Goal: Task Accomplishment & Management: Manage account settings

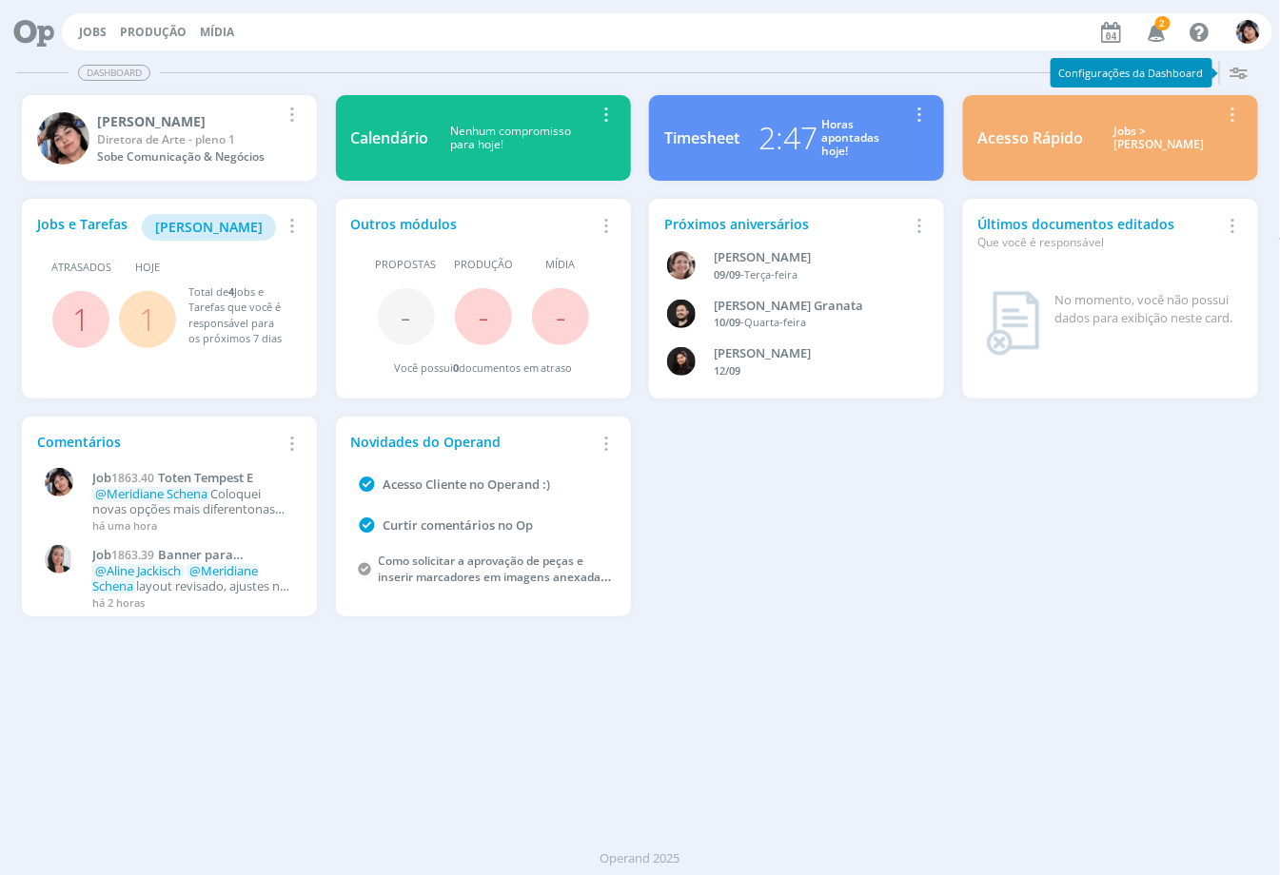
click at [108, 32] on button "Jobs" at bounding box center [92, 32] width 39 height 15
click at [100, 29] on link "Jobs" at bounding box center [93, 32] width 28 height 16
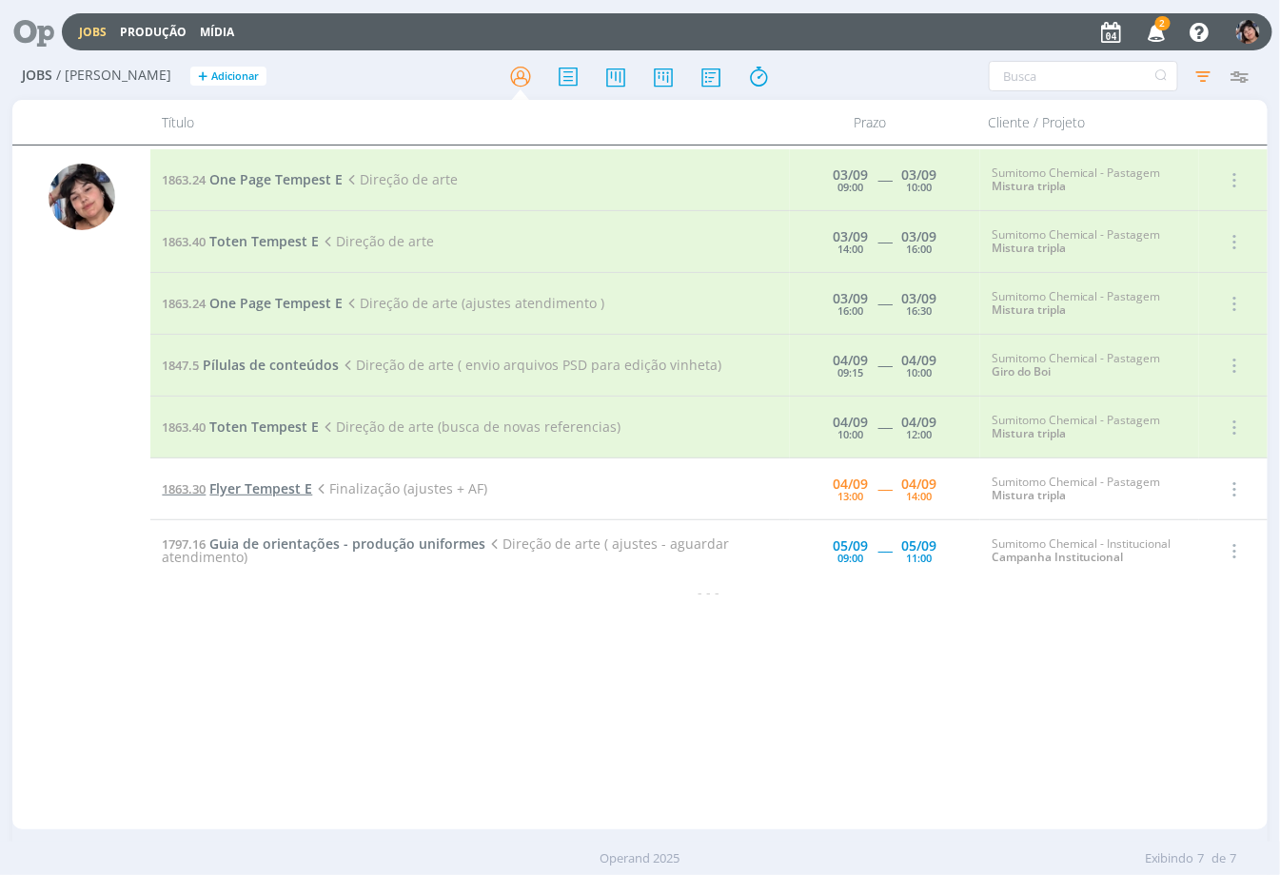
click at [223, 492] on span "Flyer Tempest E" at bounding box center [260, 489] width 103 height 18
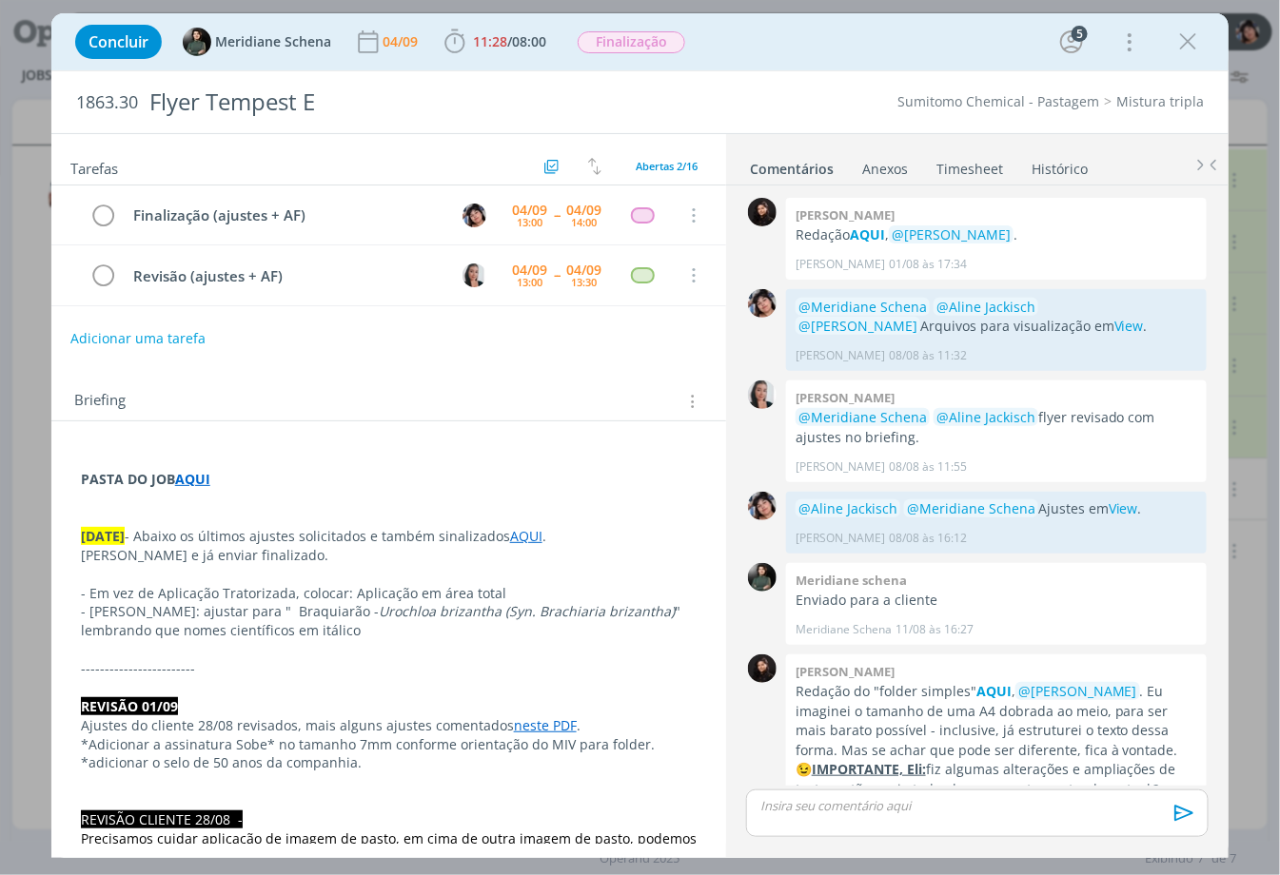
scroll to position [1359, 0]
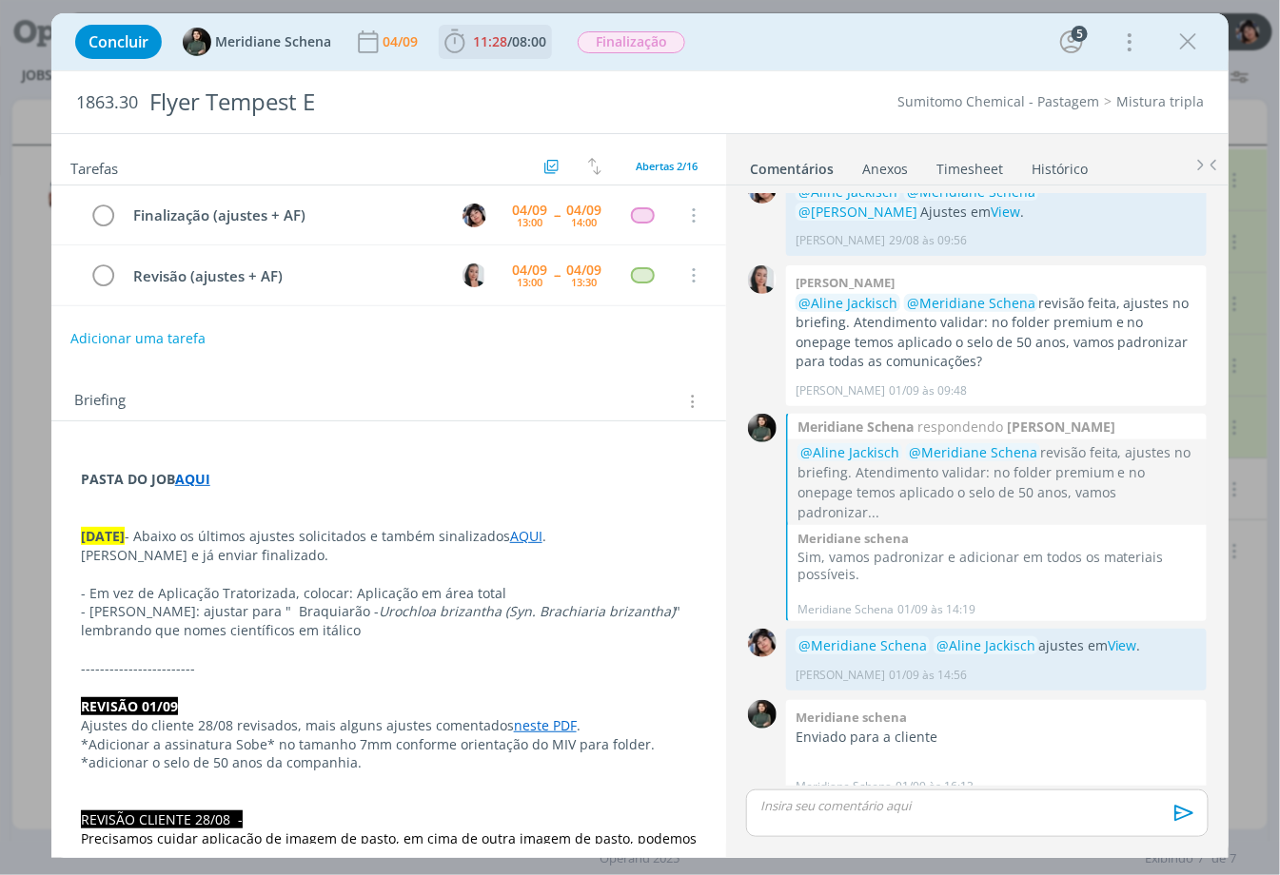
click at [512, 49] on span "/" at bounding box center [509, 41] width 5 height 18
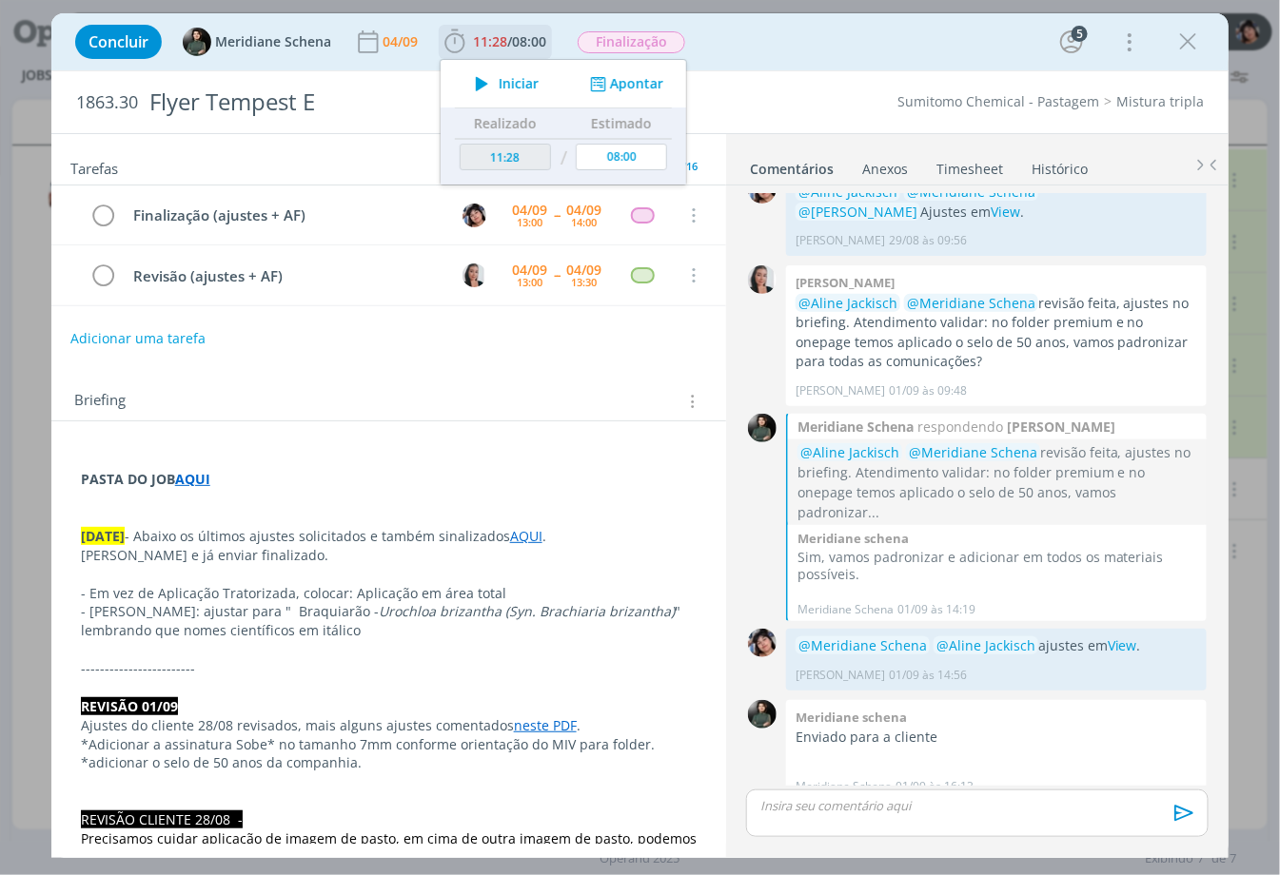
click at [499, 80] on span "Iniciar" at bounding box center [519, 83] width 40 height 13
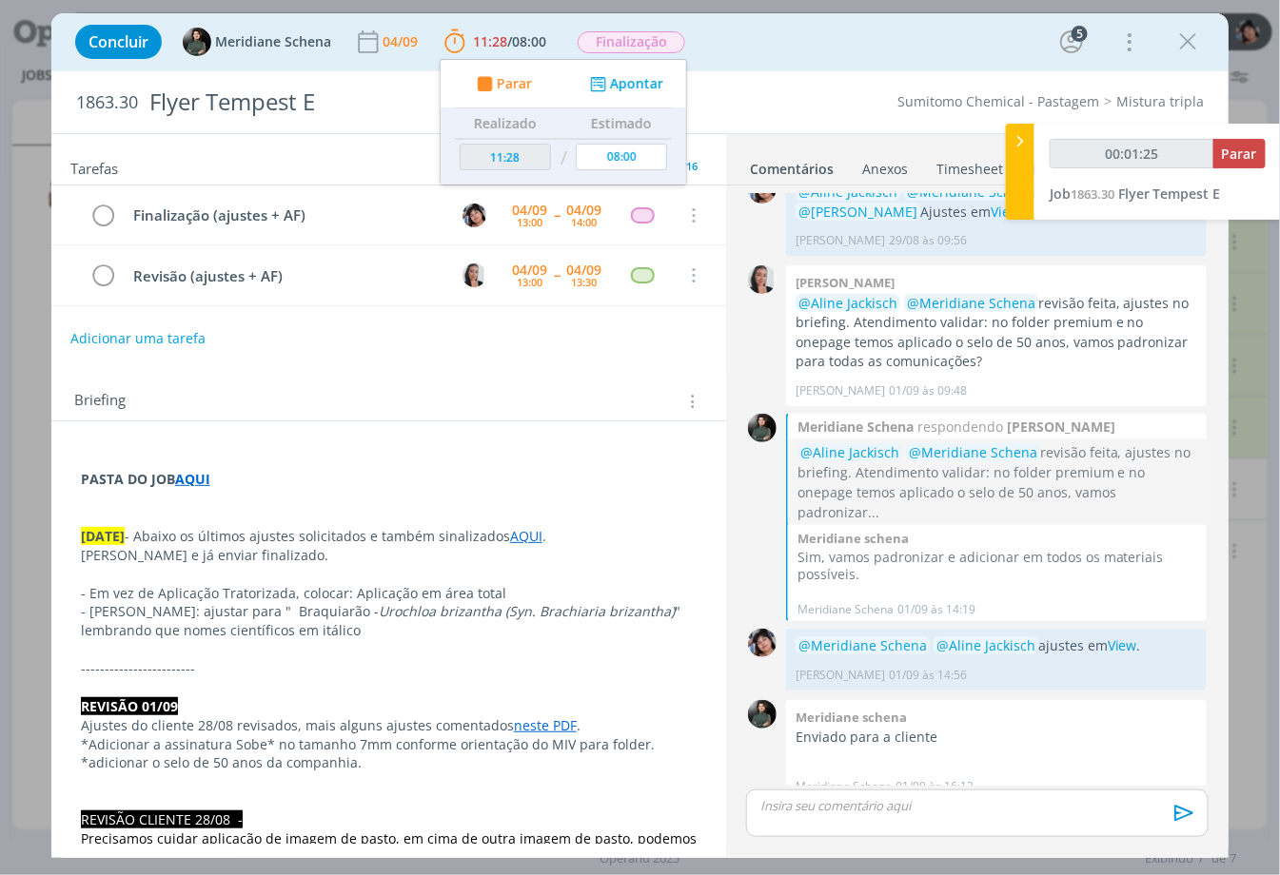
click at [600, 497] on p "dialog" at bounding box center [389, 498] width 616 height 19
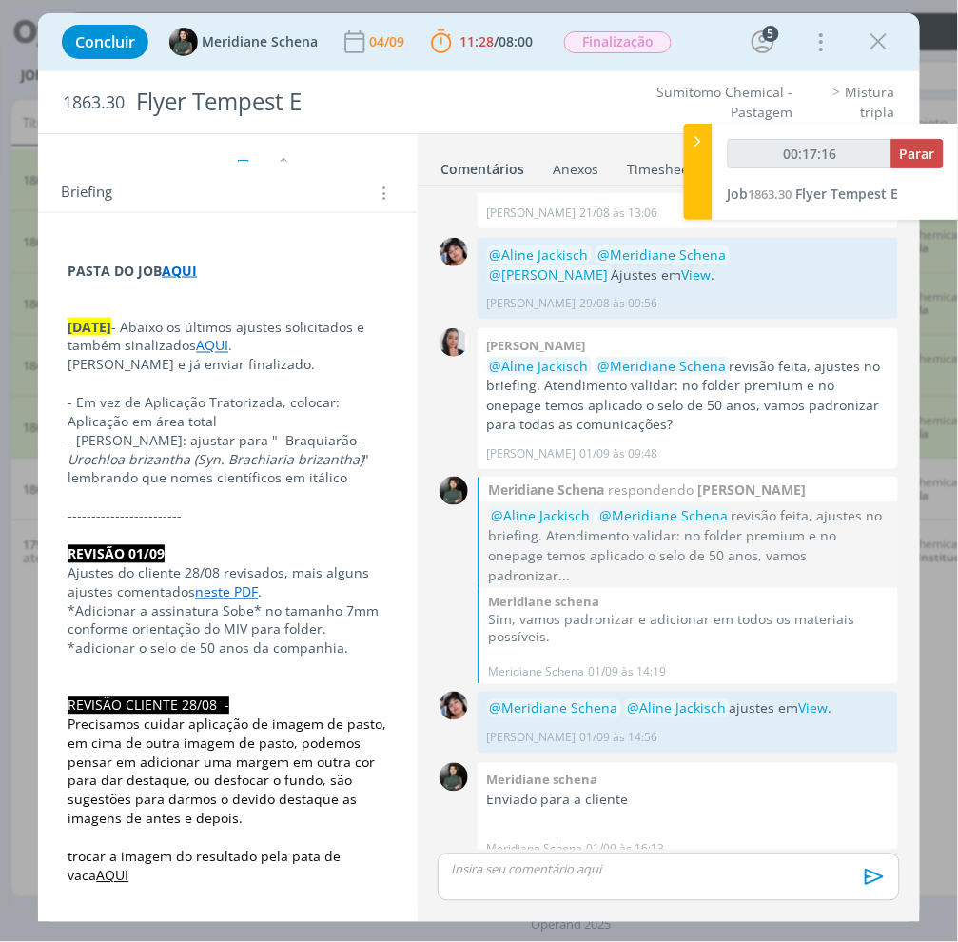
scroll to position [1295, 0]
click at [221, 404] on p "- Em vez de Aplicação Tratorizada, colocar: Aplicação em área total" at bounding box center [228, 413] width 320 height 38
drag, startPoint x: 334, startPoint y: 403, endPoint x: 213, endPoint y: 422, distance: 122.3
click at [213, 422] on p "- Em vez de Aplicação Tratorizada, colocar: Aplicação em área total" at bounding box center [228, 413] width 320 height 38
copy p "Aplicação em área total"
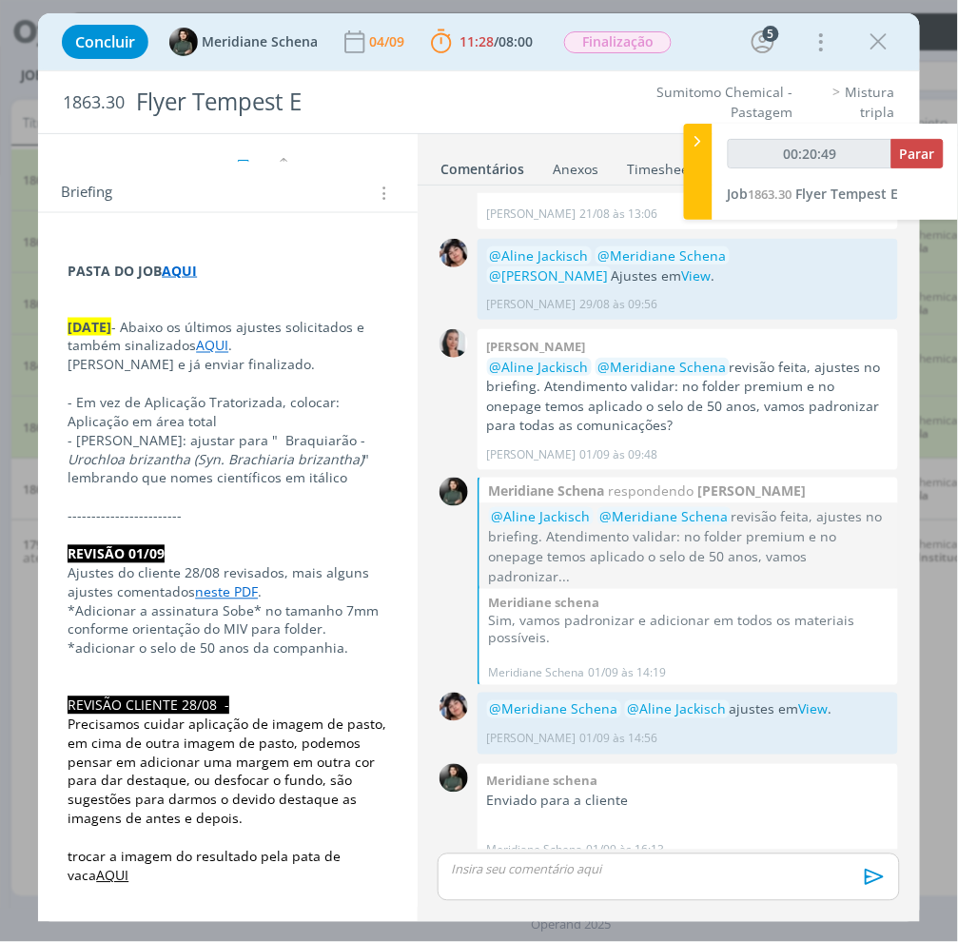
click at [173, 442] on p "- Capim Braquiarão: ajustar para " Braquiarão - Urochloa brizantha (Syn. Brachi…" at bounding box center [228, 451] width 320 height 38
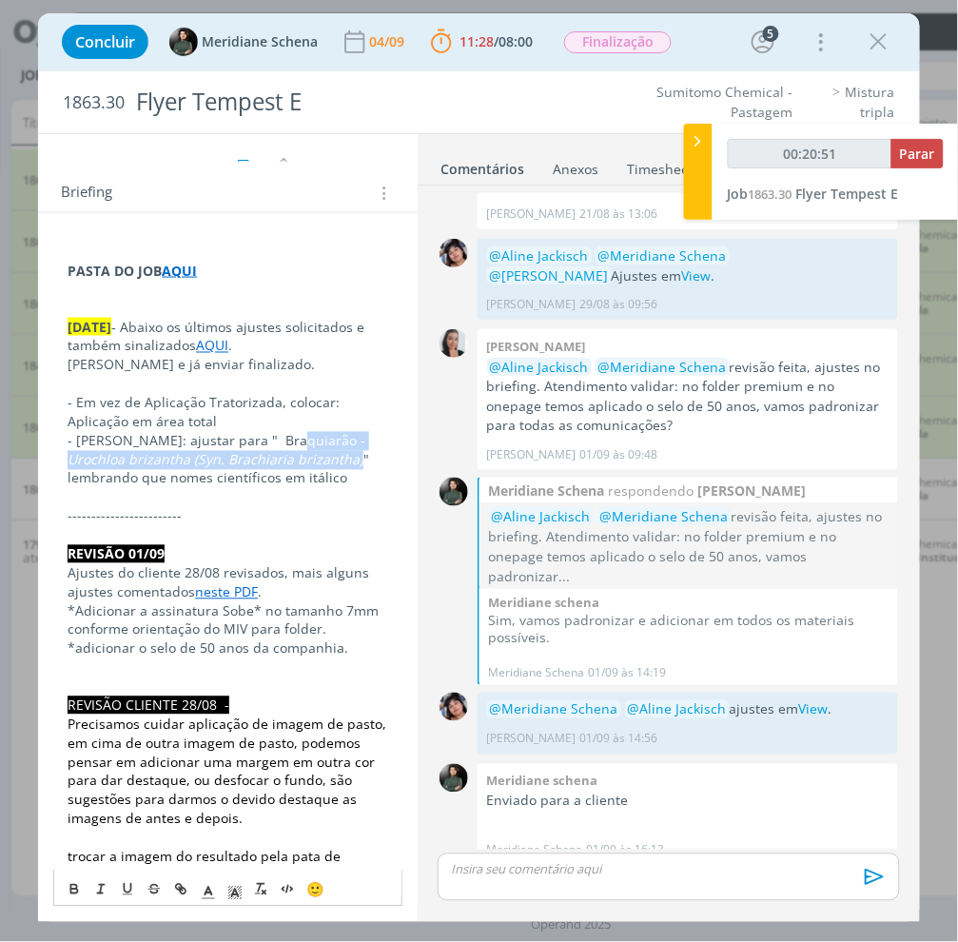
drag, startPoint x: 284, startPoint y: 440, endPoint x: 354, endPoint y: 466, distance: 75.3
click at [354, 466] on p "- Capim Braquiarão: ajustar para " Braquiarão - Urochloa brizantha (Syn. Brachi…" at bounding box center [228, 451] width 320 height 38
drag, startPoint x: 288, startPoint y: 460, endPoint x: 324, endPoint y: 450, distance: 37.6
click at [289, 460] on em "Urochloa brizantha (Syn. Brachiaria brizantha)" at bounding box center [216, 460] width 296 height 18
click at [343, 464] on em "Urochloa brizantha (Syn. Brachiaria brizantha)" at bounding box center [216, 460] width 296 height 18
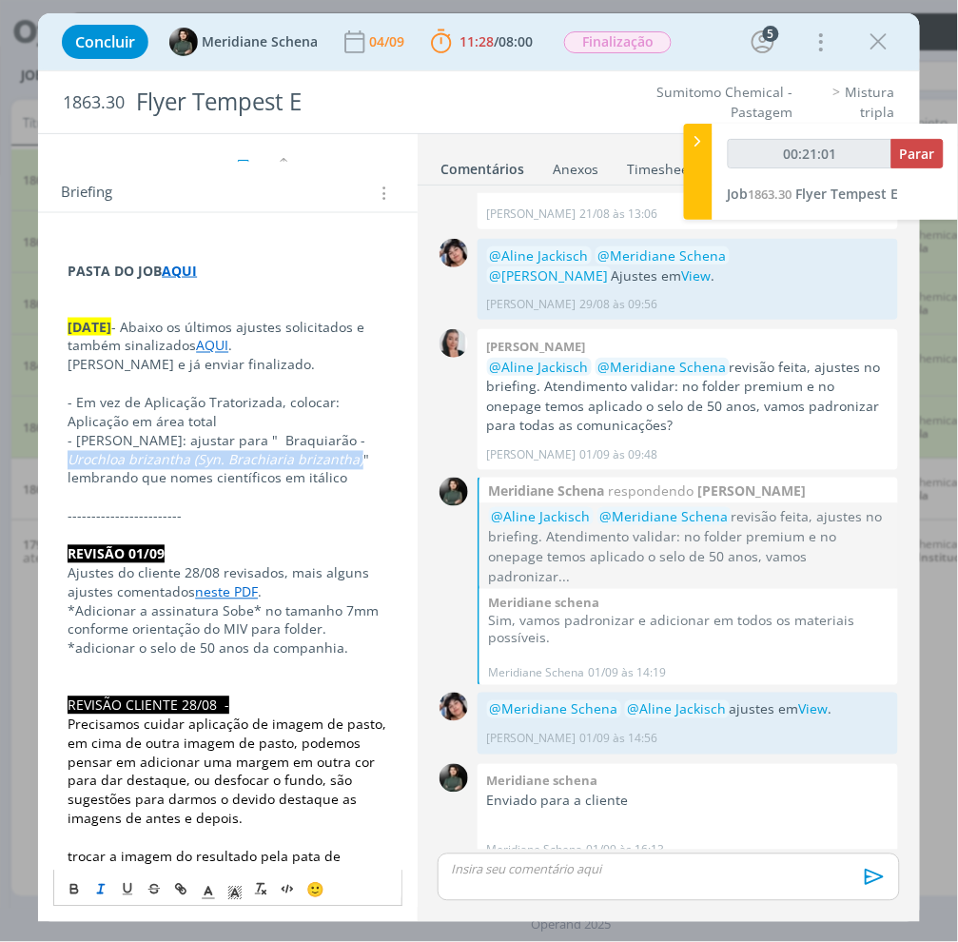
drag, startPoint x: 350, startPoint y: 463, endPoint x: 70, endPoint y: 460, distance: 279.7
click at [70, 460] on em "Urochloa brizantha (Syn. Brachiaria brizantha)" at bounding box center [216, 460] width 296 height 18
copy em "Urochloa brizantha (Syn. Brachiaria brizantha)"
click at [297, 441] on p "- Capim Braquiarão: ajustar para " Braquiarão - Urochloa brizantha (Syn. Brachi…" at bounding box center [228, 451] width 320 height 38
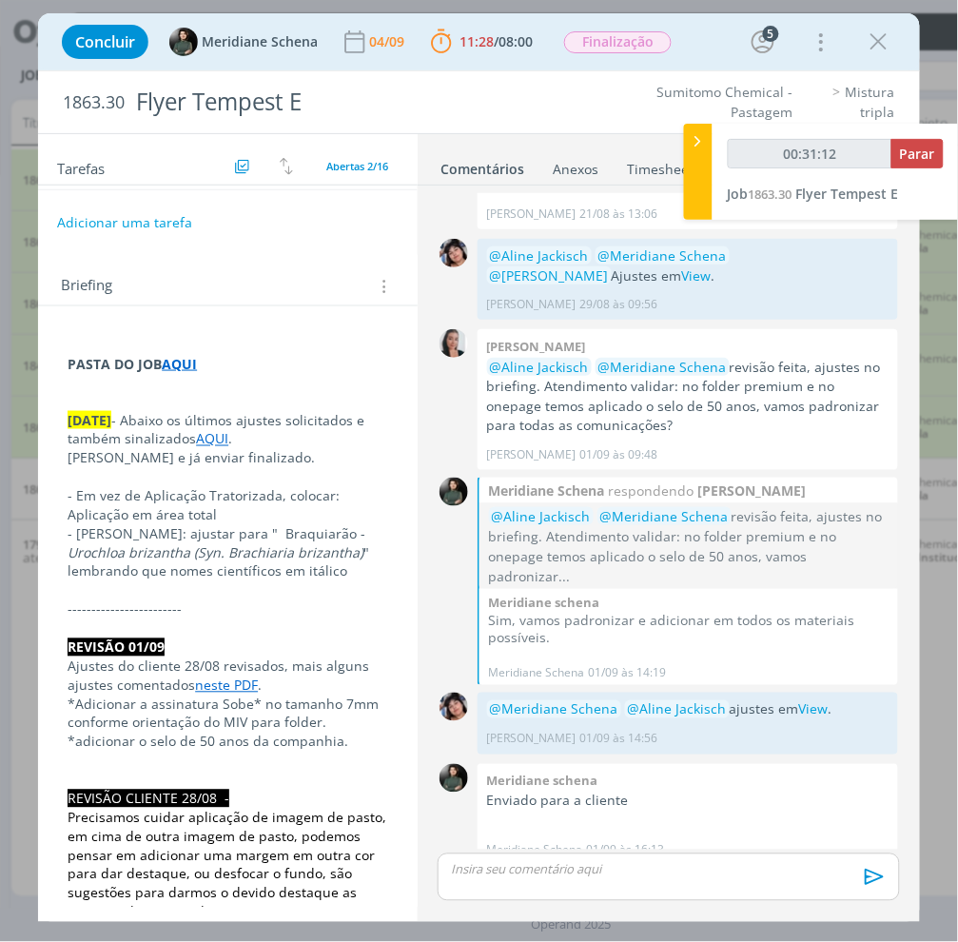
scroll to position [310, 0]
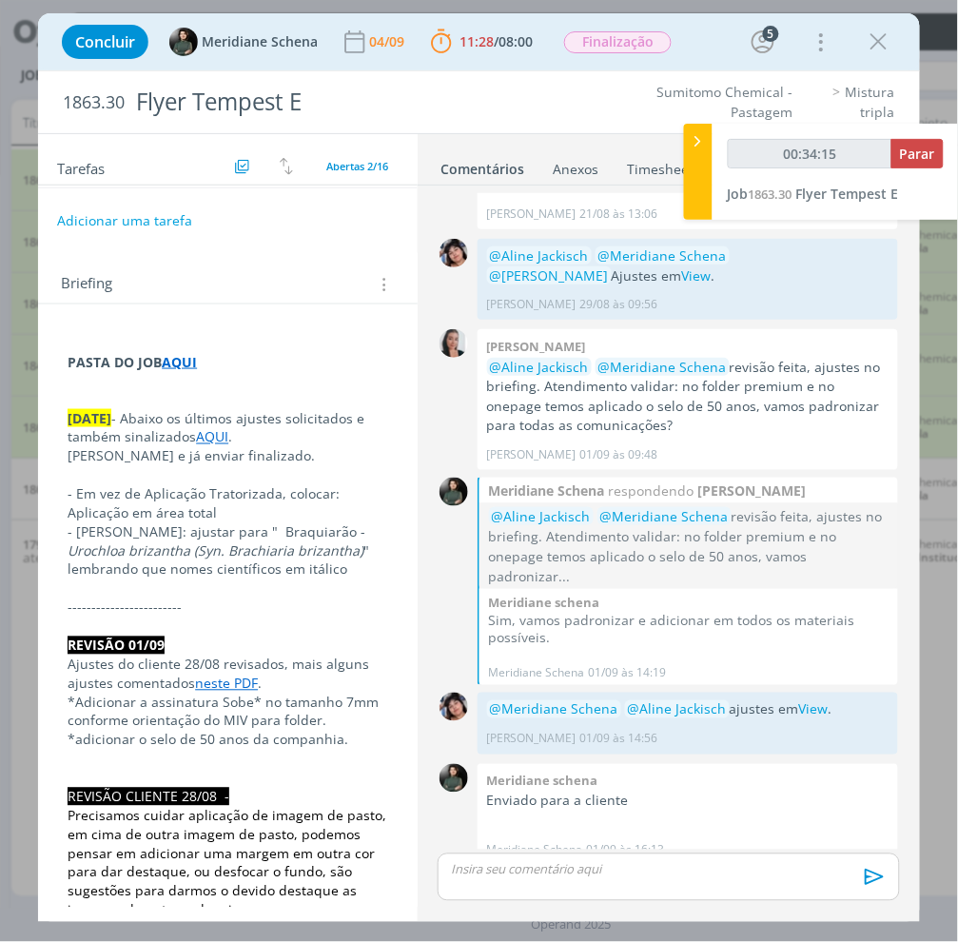
type input "00:34:16"
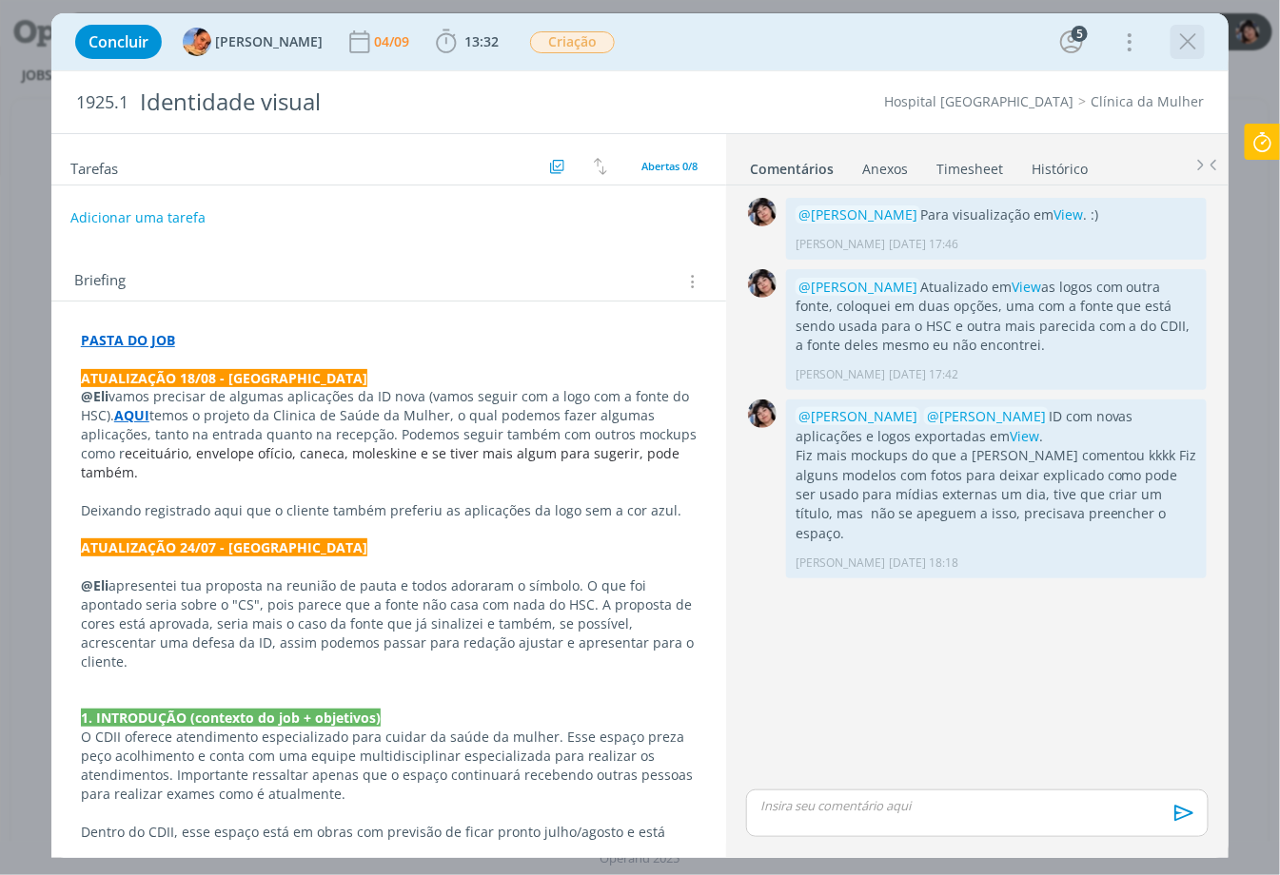
click at [1190, 39] on icon "dialog" at bounding box center [1187, 42] width 29 height 29
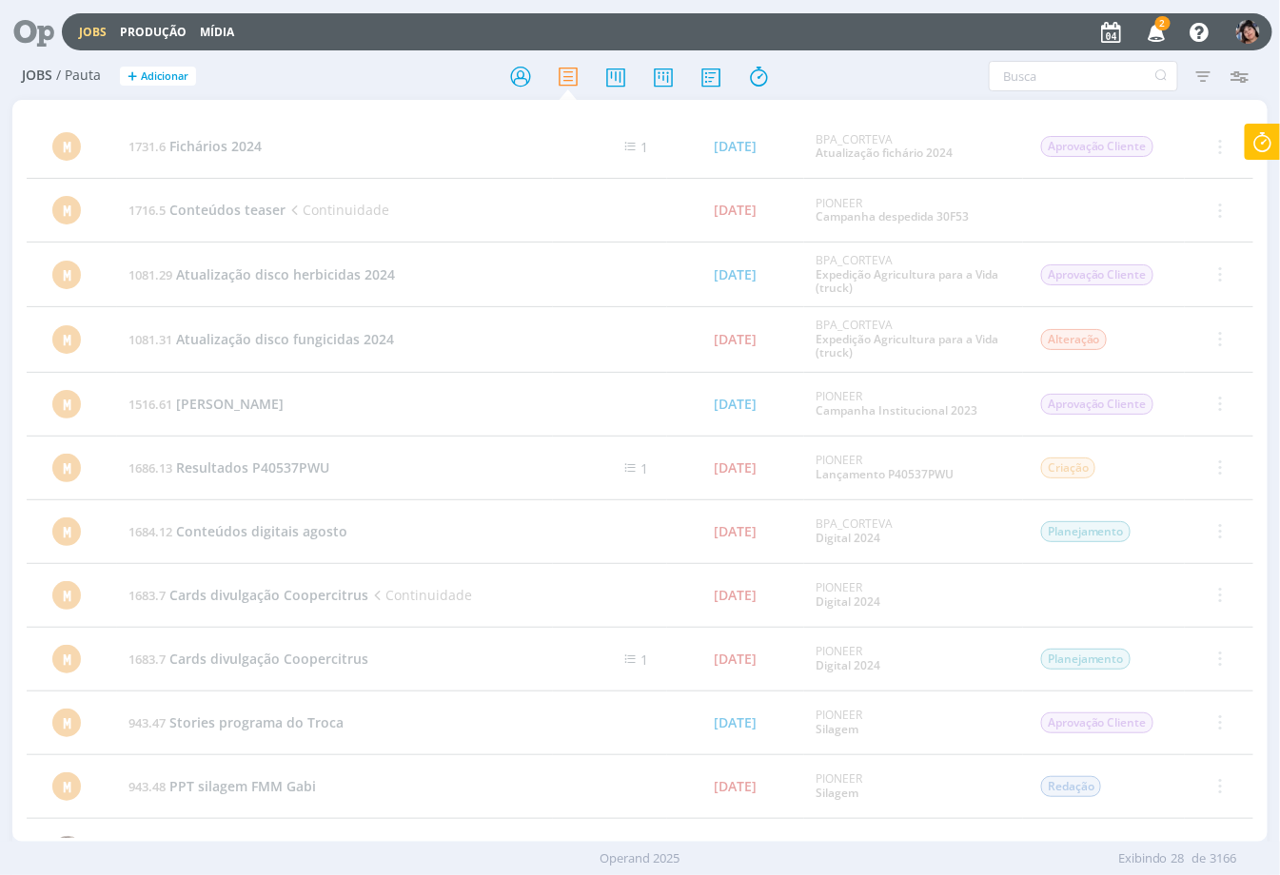
click at [1163, 33] on icon "button" at bounding box center [1156, 31] width 33 height 32
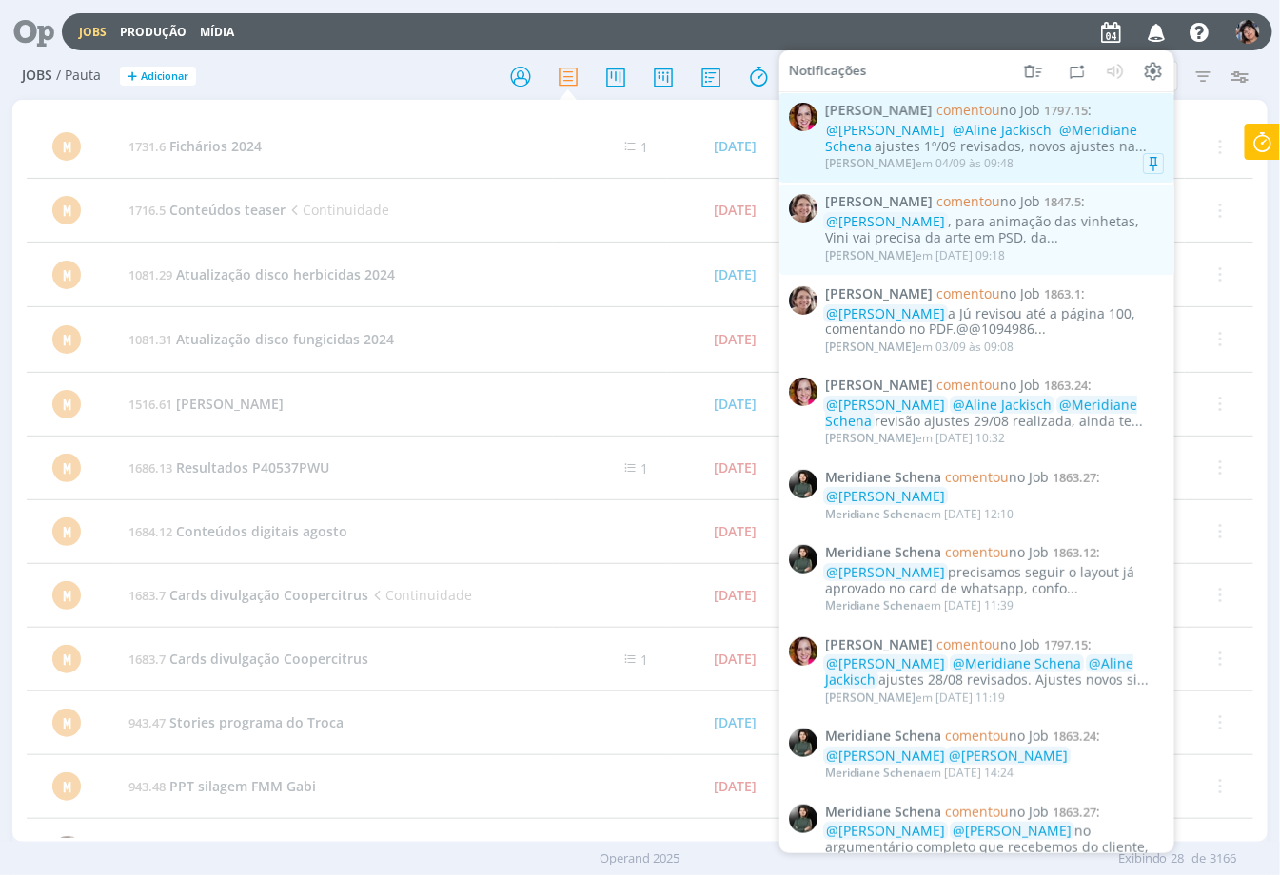
click at [1058, 166] on div "Bruna Bueno em 04/09 às 09:48" at bounding box center [994, 163] width 339 height 19
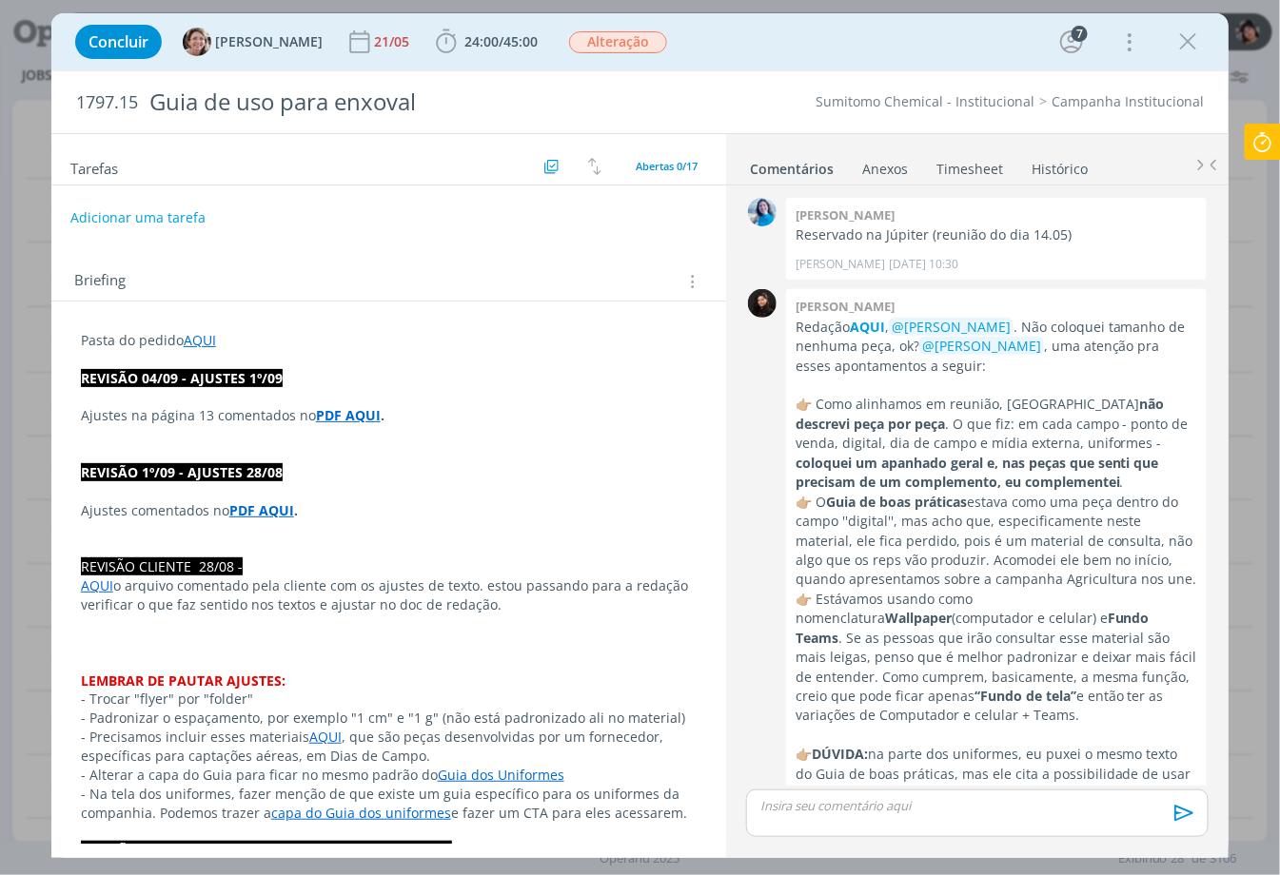
scroll to position [1771, 0]
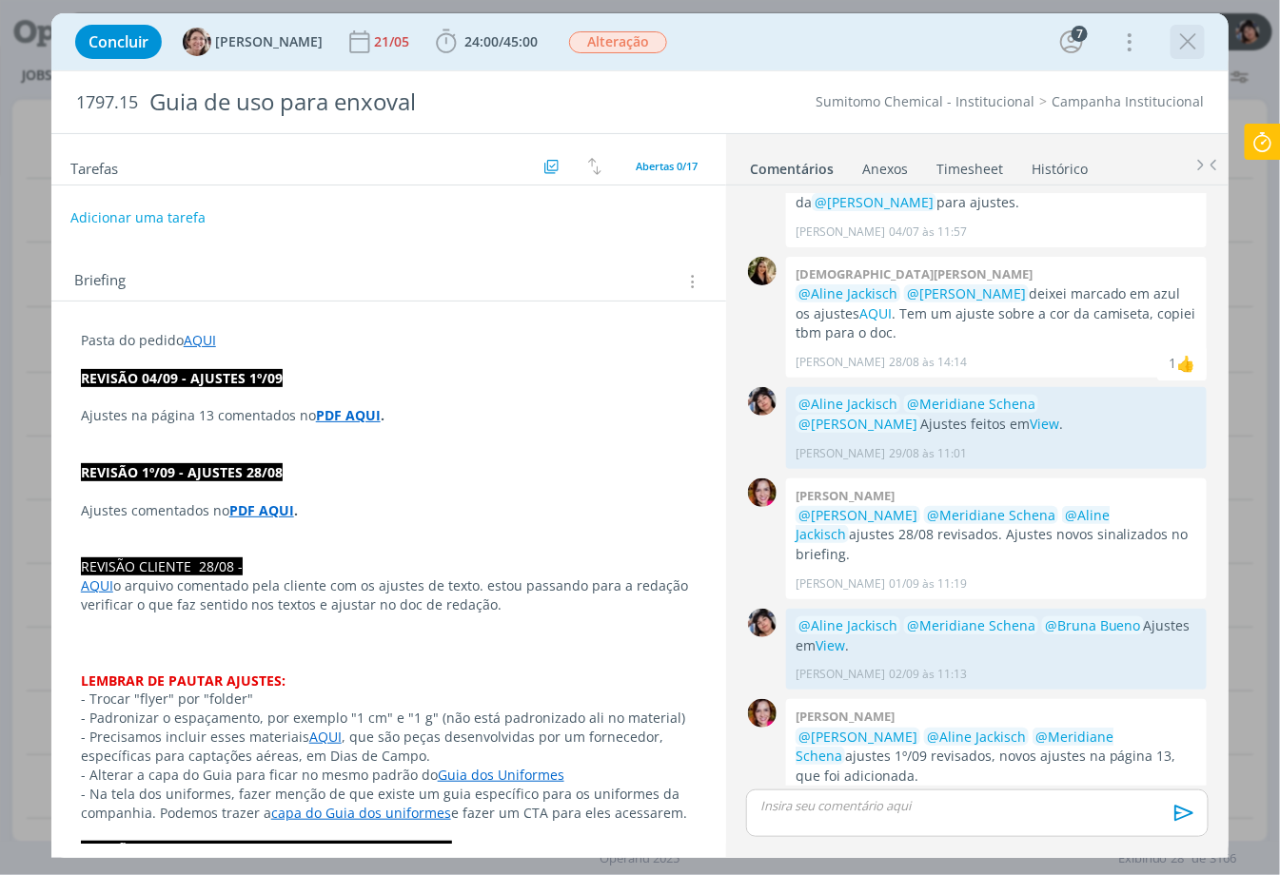
click at [1181, 48] on icon "dialog" at bounding box center [1187, 42] width 29 height 29
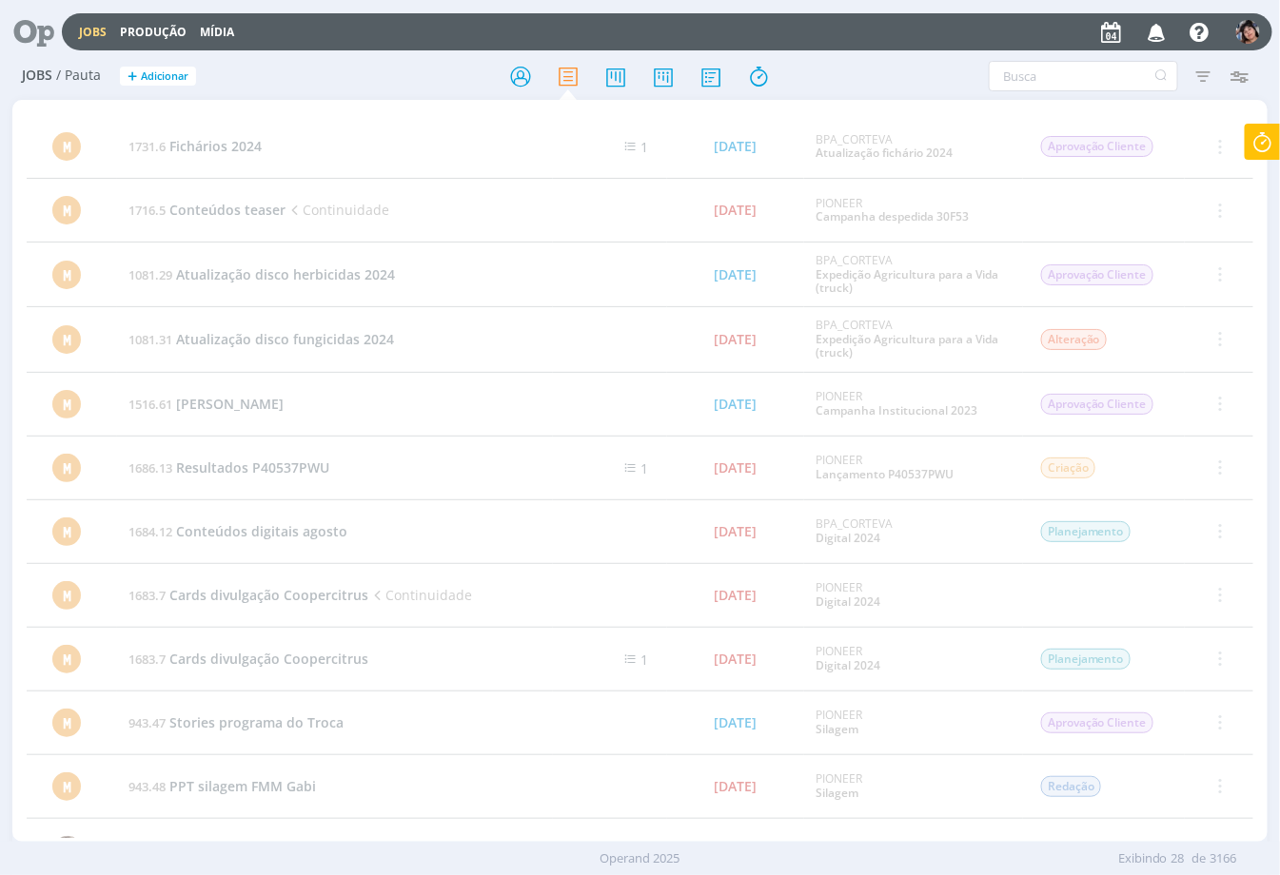
click at [98, 25] on link "Jobs" at bounding box center [93, 32] width 28 height 16
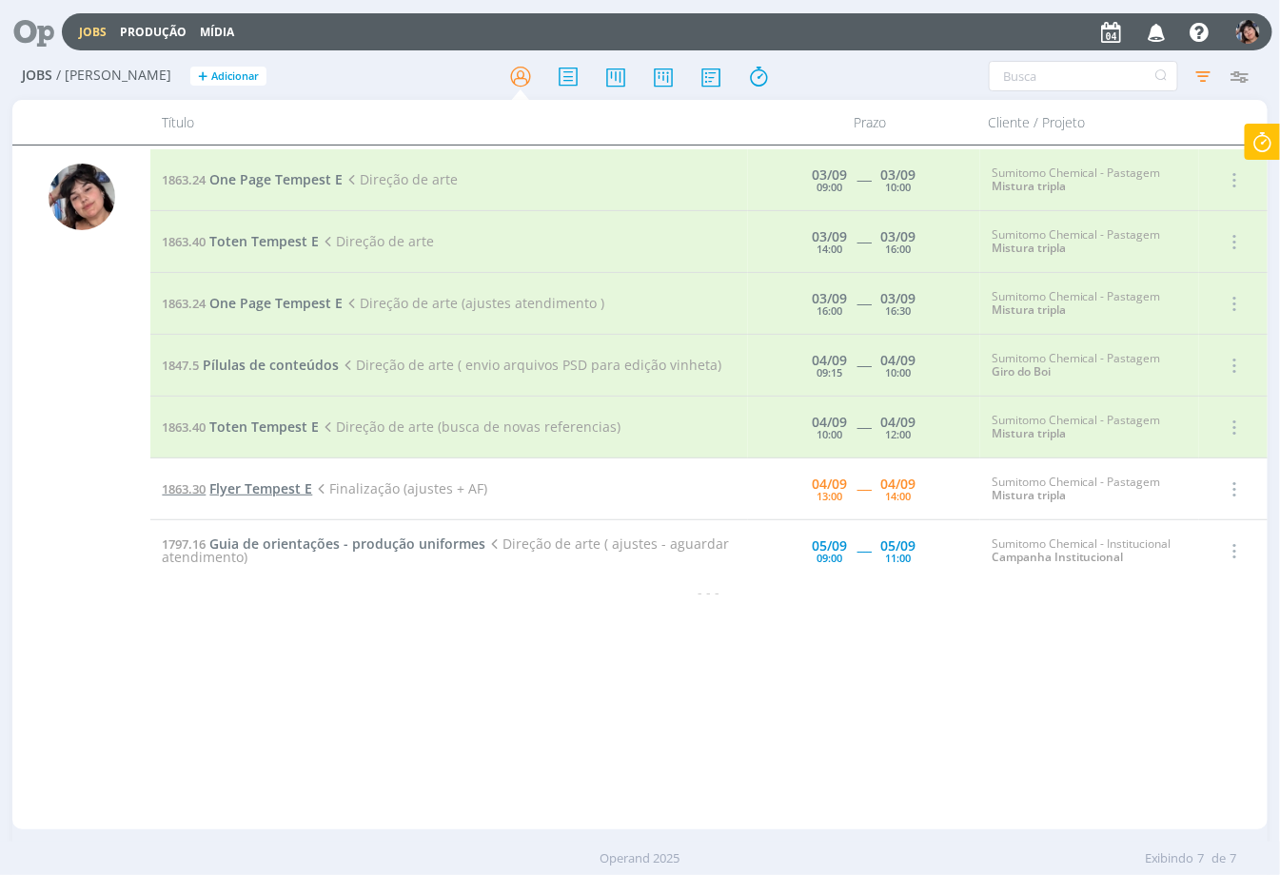
click at [245, 491] on span "Flyer Tempest E" at bounding box center [260, 489] width 103 height 18
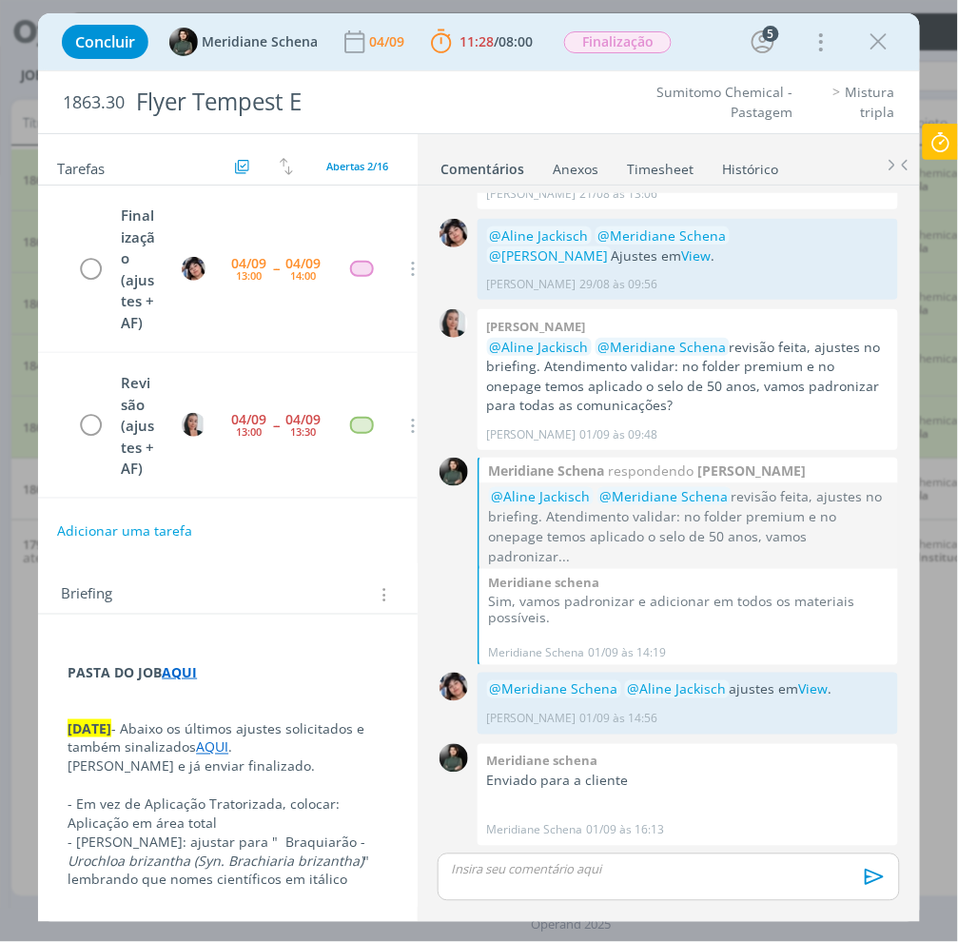
scroll to position [1295, 0]
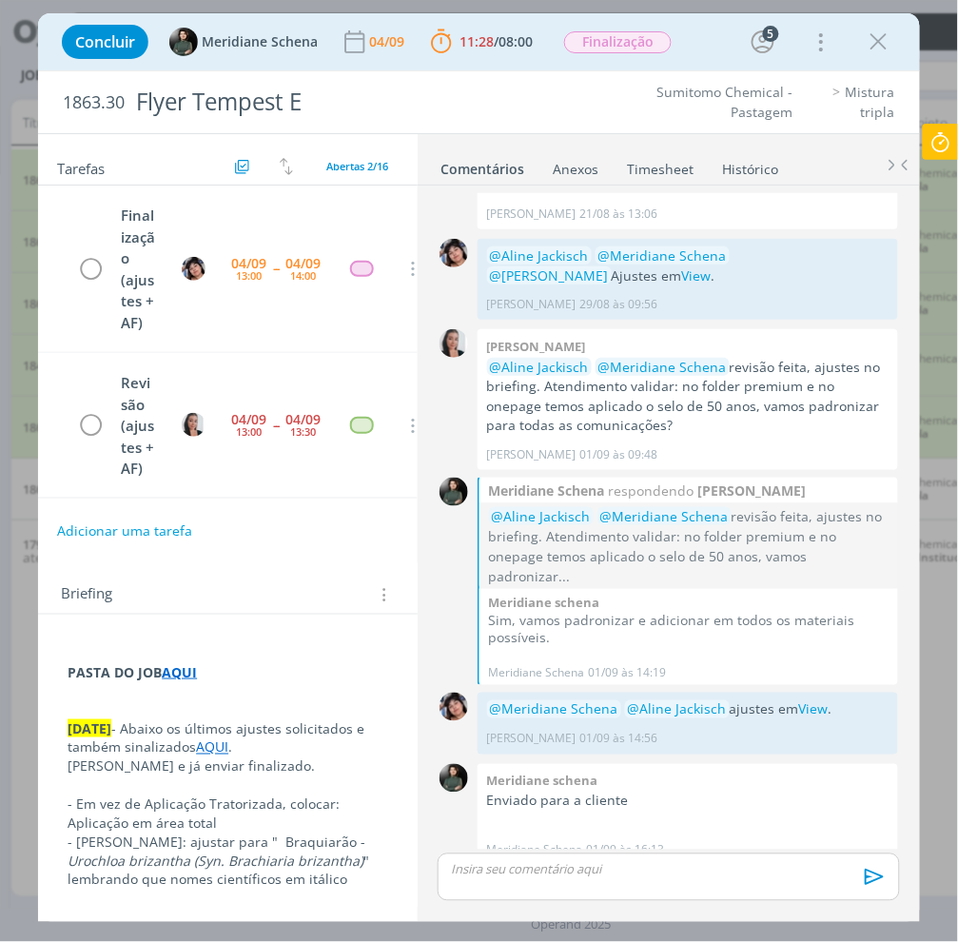
click at [552, 869] on p "dialog" at bounding box center [669, 869] width 432 height 17
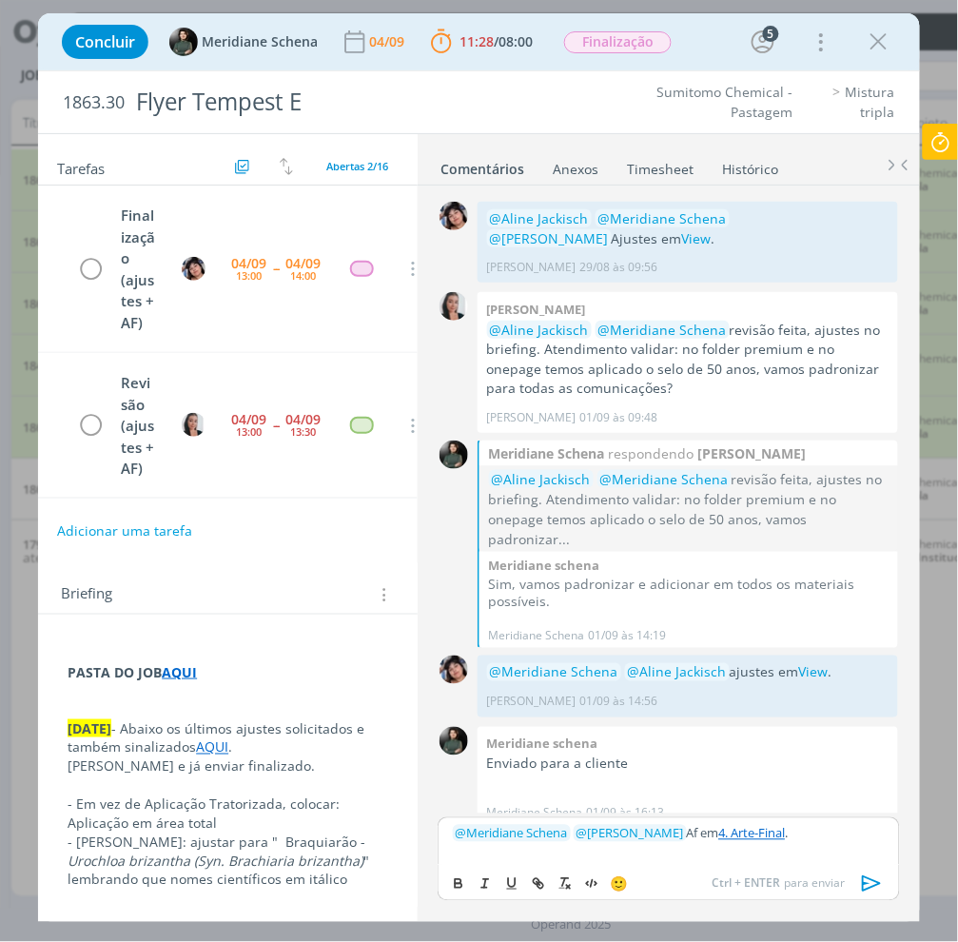
click at [876, 874] on icon "dialog" at bounding box center [872, 884] width 29 height 29
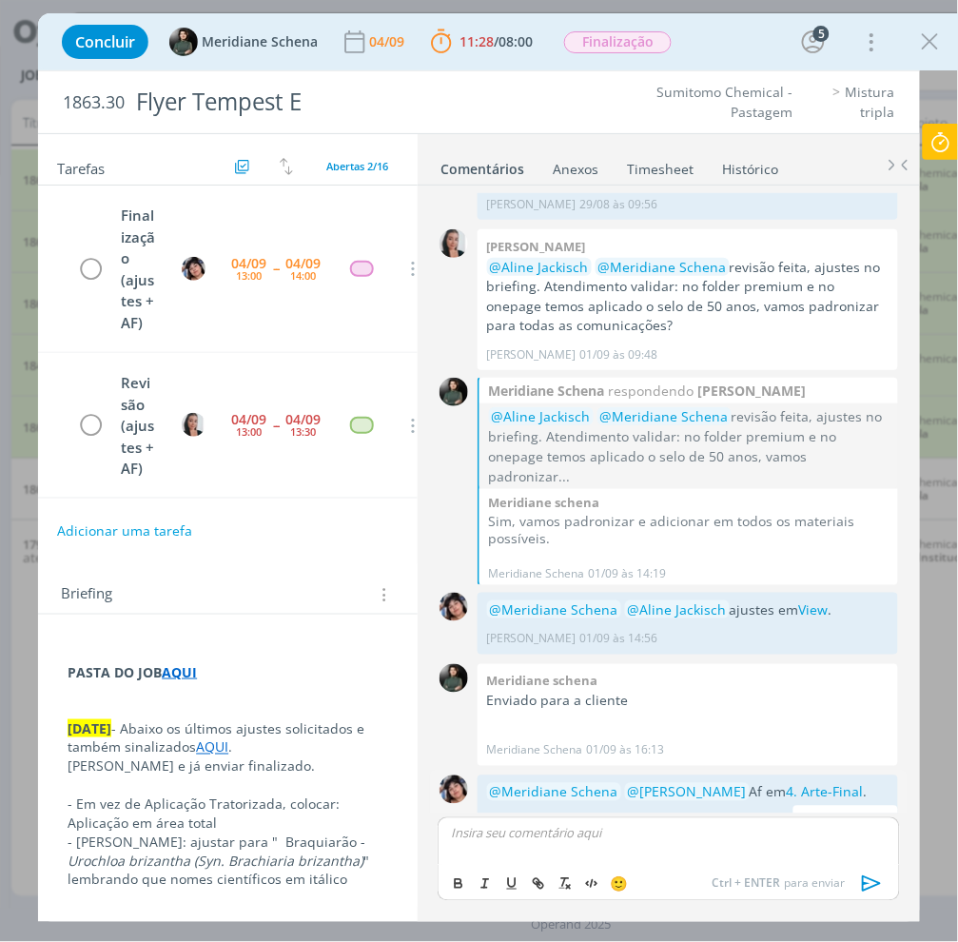
scroll to position [1402, 0]
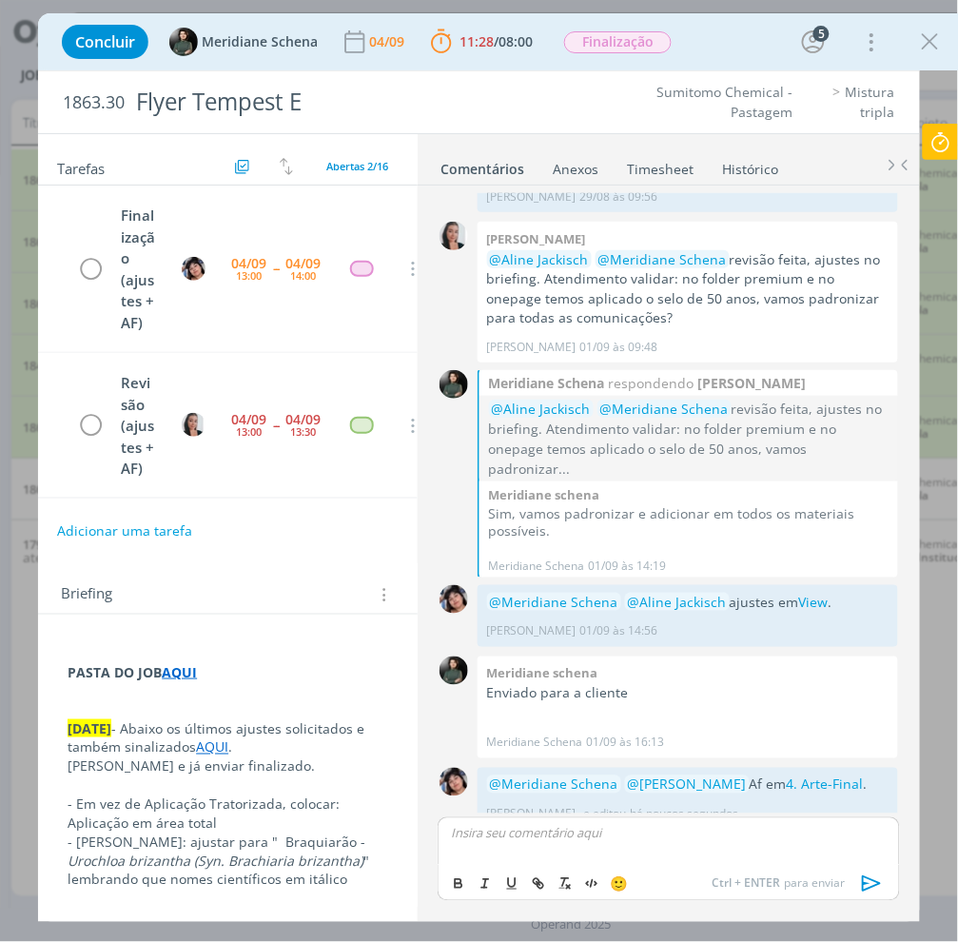
click at [938, 146] on icon at bounding box center [941, 142] width 34 height 37
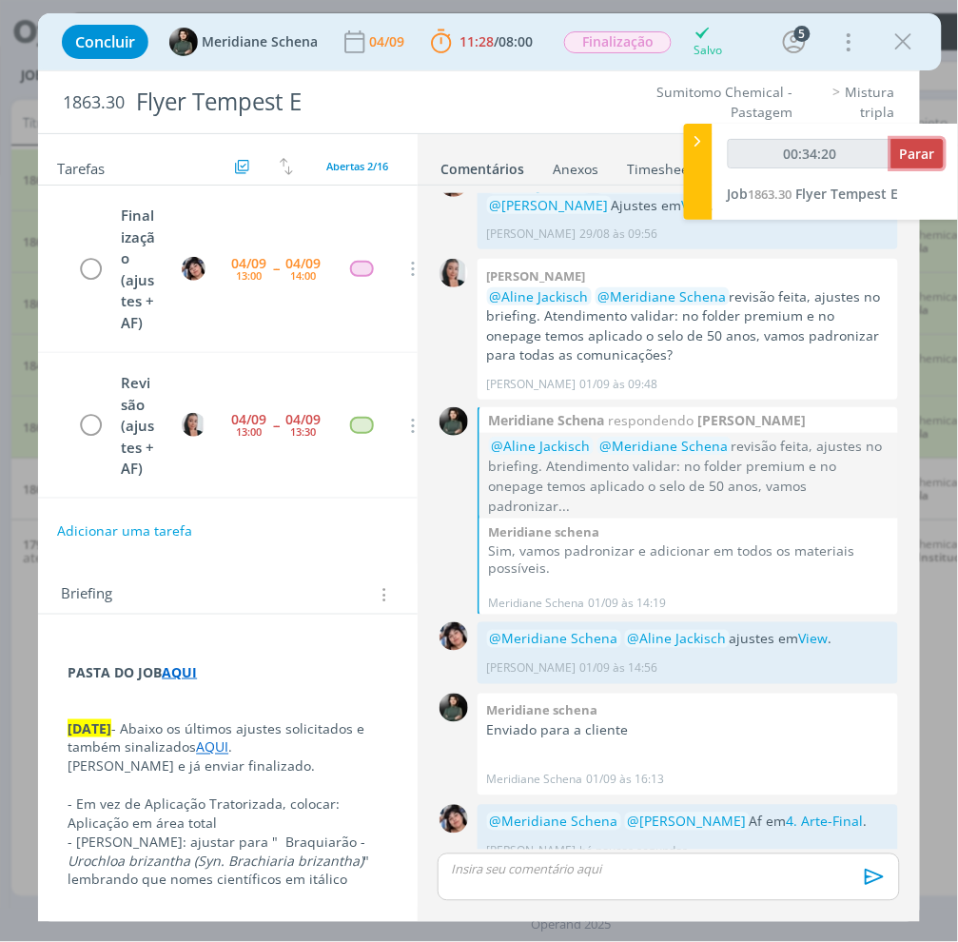
click at [913, 160] on span "Parar" at bounding box center [917, 154] width 35 height 18
type input "00:34:21"
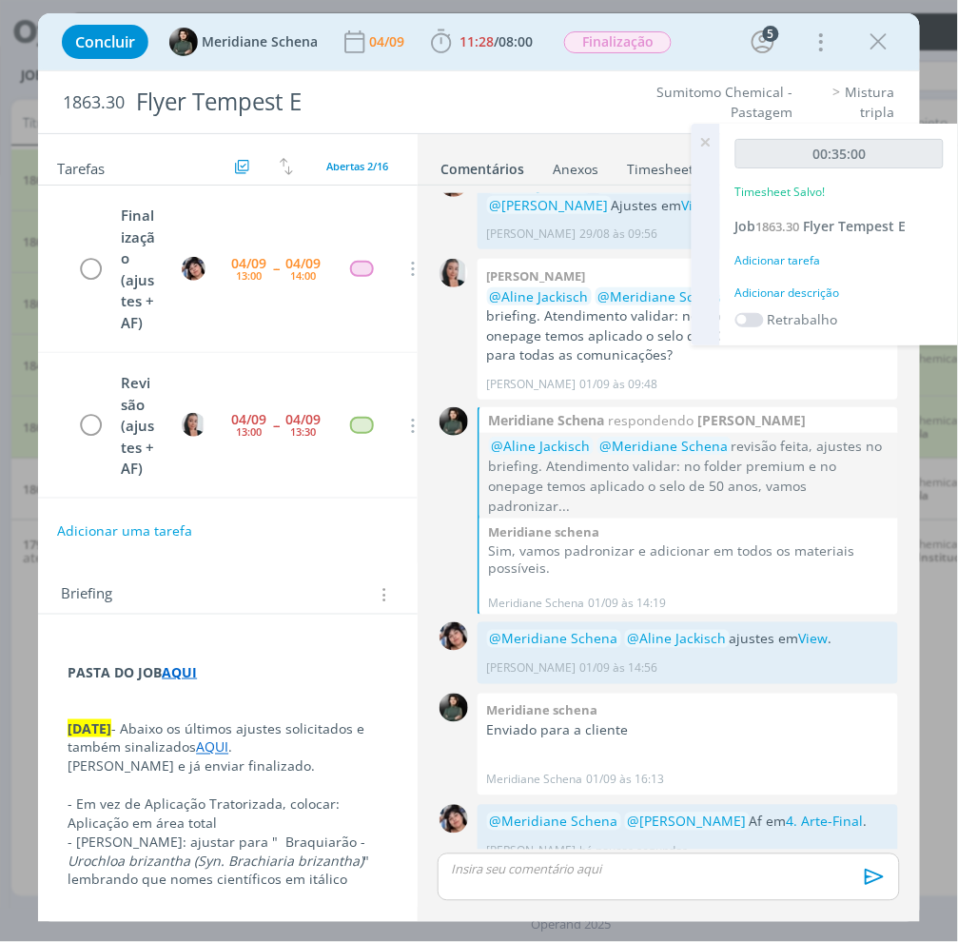
click at [772, 266] on div "Adicionar tarefa" at bounding box center [839, 260] width 208 height 17
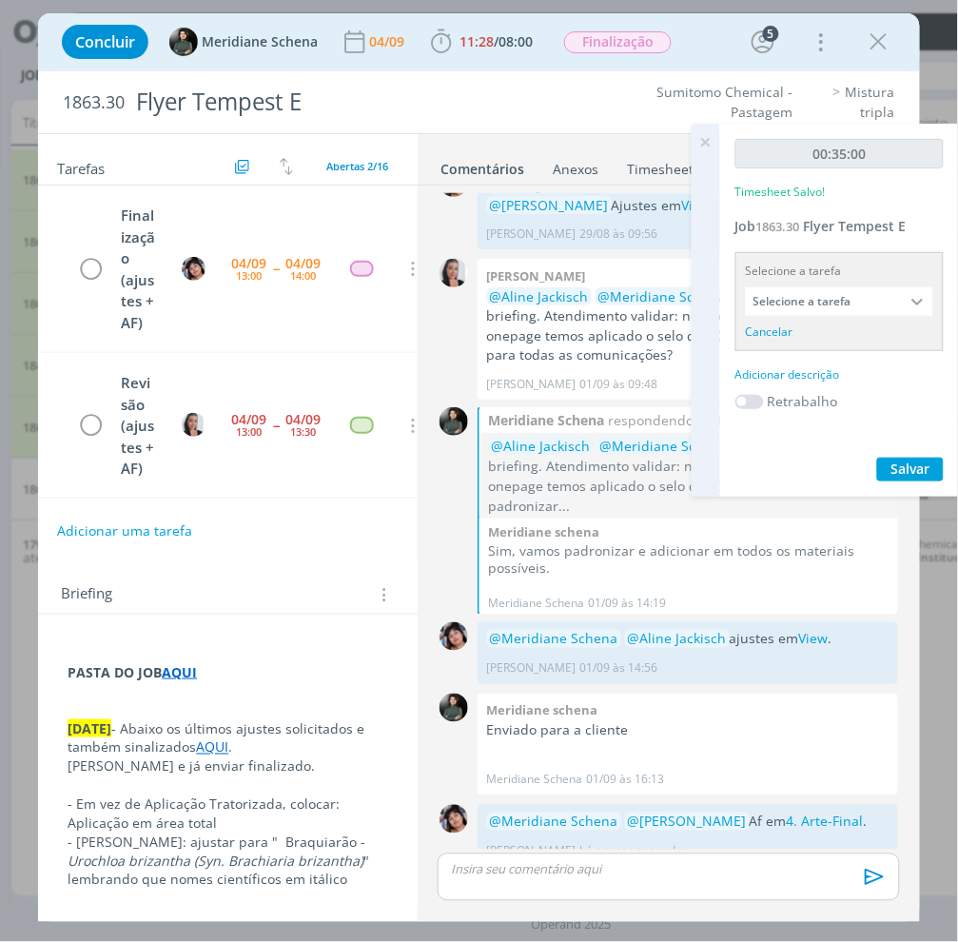
click at [784, 285] on div "Selecione a tarefa Selecione a tarefa Cancelar" at bounding box center [839, 301] width 208 height 99
click at [783, 287] on input "Selecione a tarefa" at bounding box center [839, 301] width 187 height 29
click at [783, 301] on input "Selecione a tarefa" at bounding box center [839, 301] width 187 height 29
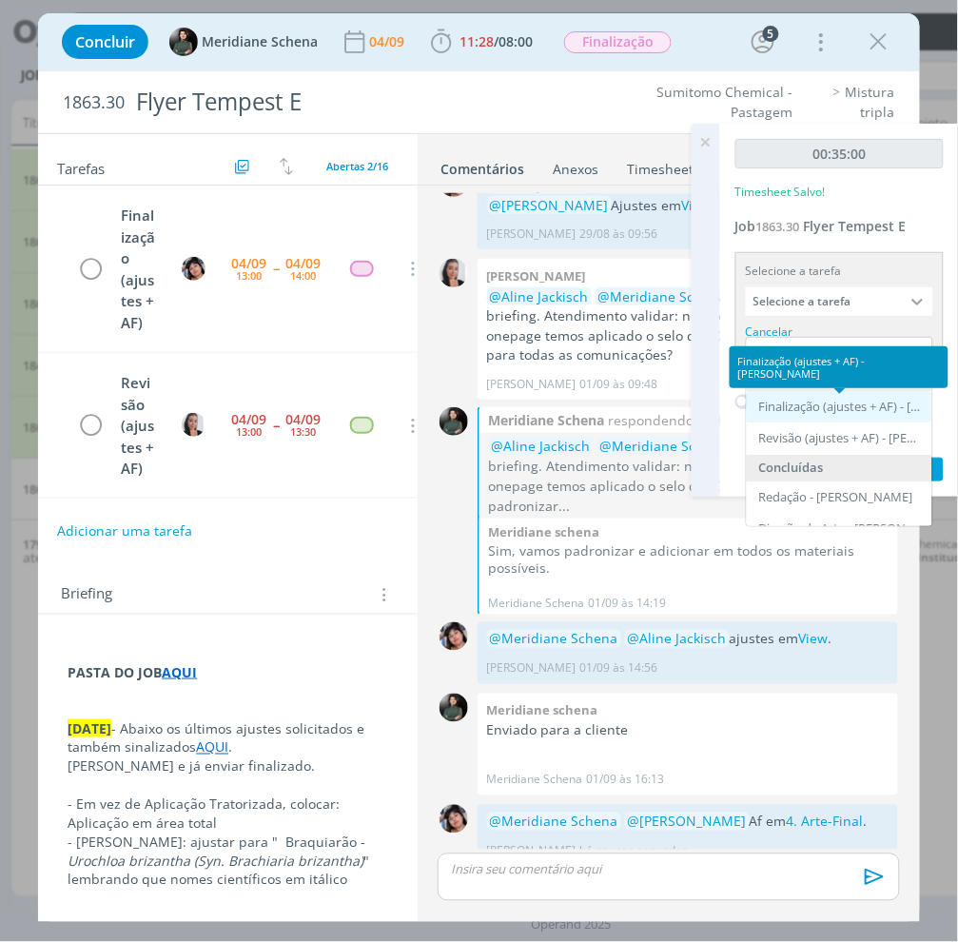
click at [807, 411] on div "Finalização (ajustes + AF) - Eliana Hochscheidt" at bounding box center [841, 407] width 165 height 15
type input "Finalização (ajustes + AF)"
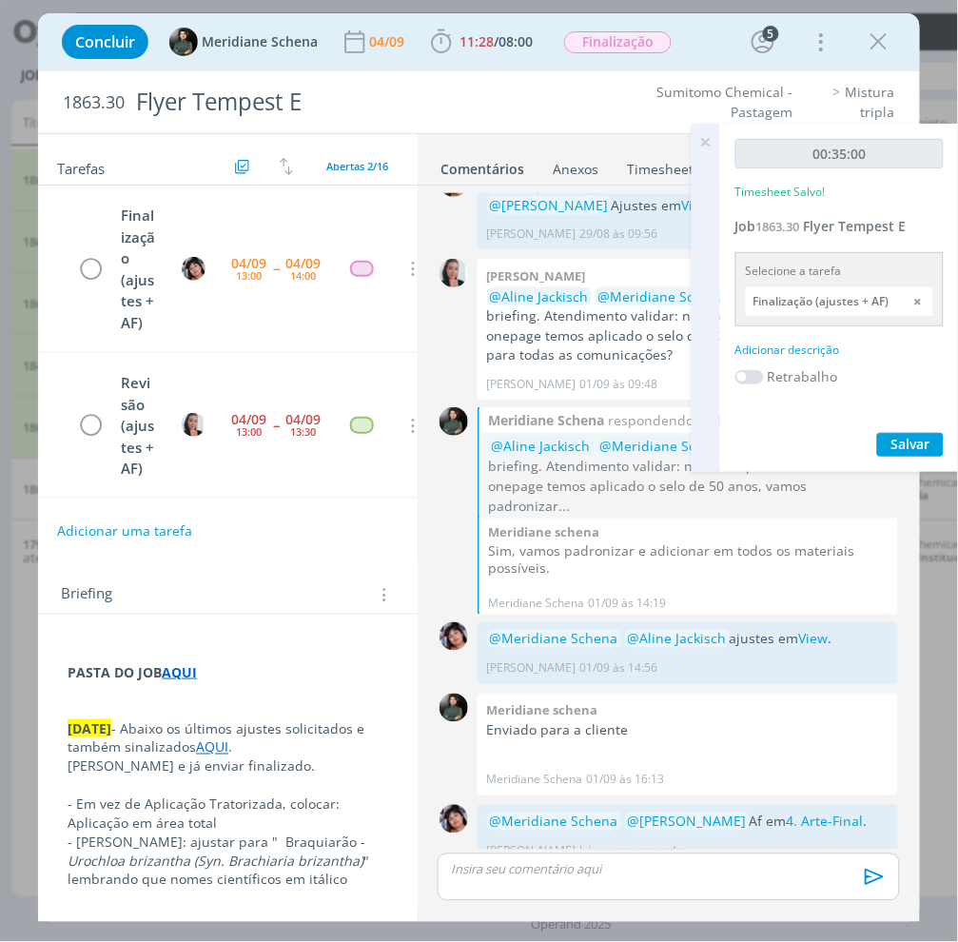
click at [810, 338] on div "00:35:00 Timesheet Salvo! Job 1863.30 Flyer Tempest E Selecione a tarefa Finali…" at bounding box center [839, 298] width 239 height 348
click at [810, 343] on div "Adicionar descrição" at bounding box center [839, 350] width 208 height 17
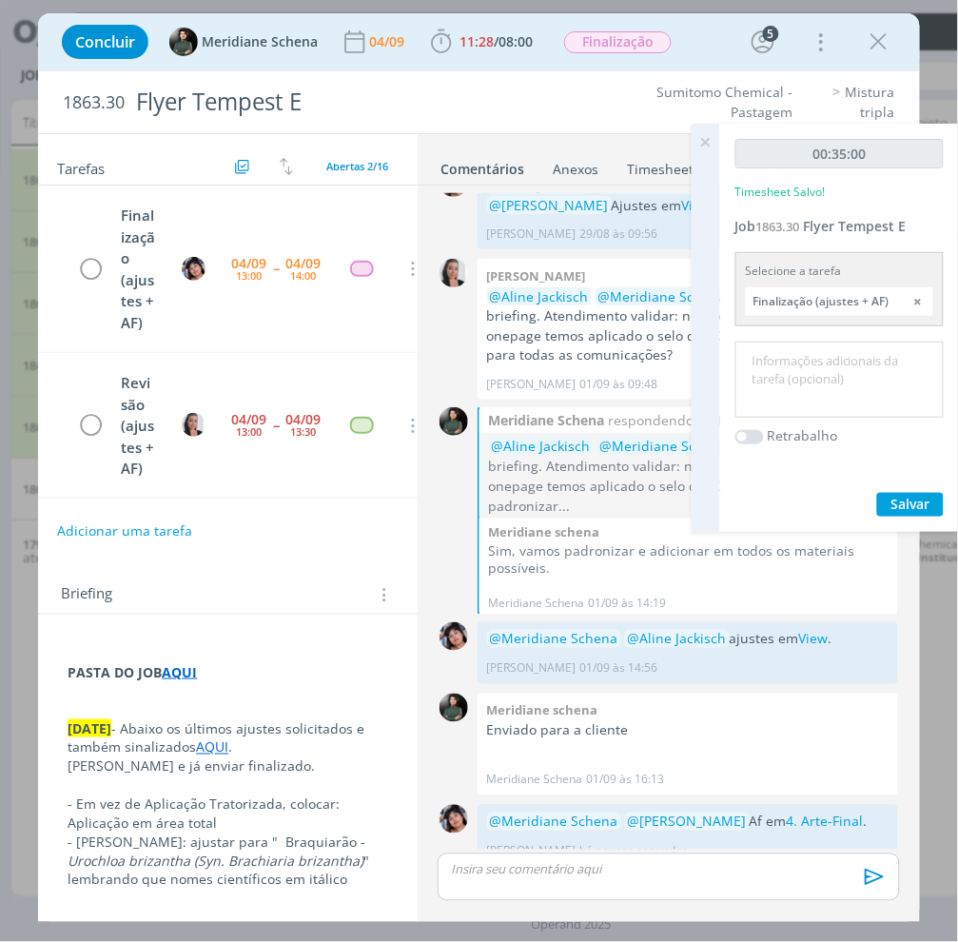
click at [824, 365] on textarea at bounding box center [839, 380] width 199 height 68
type textarea "Ajuste e AF"
click at [929, 506] on span "Salvar" at bounding box center [910, 504] width 39 height 18
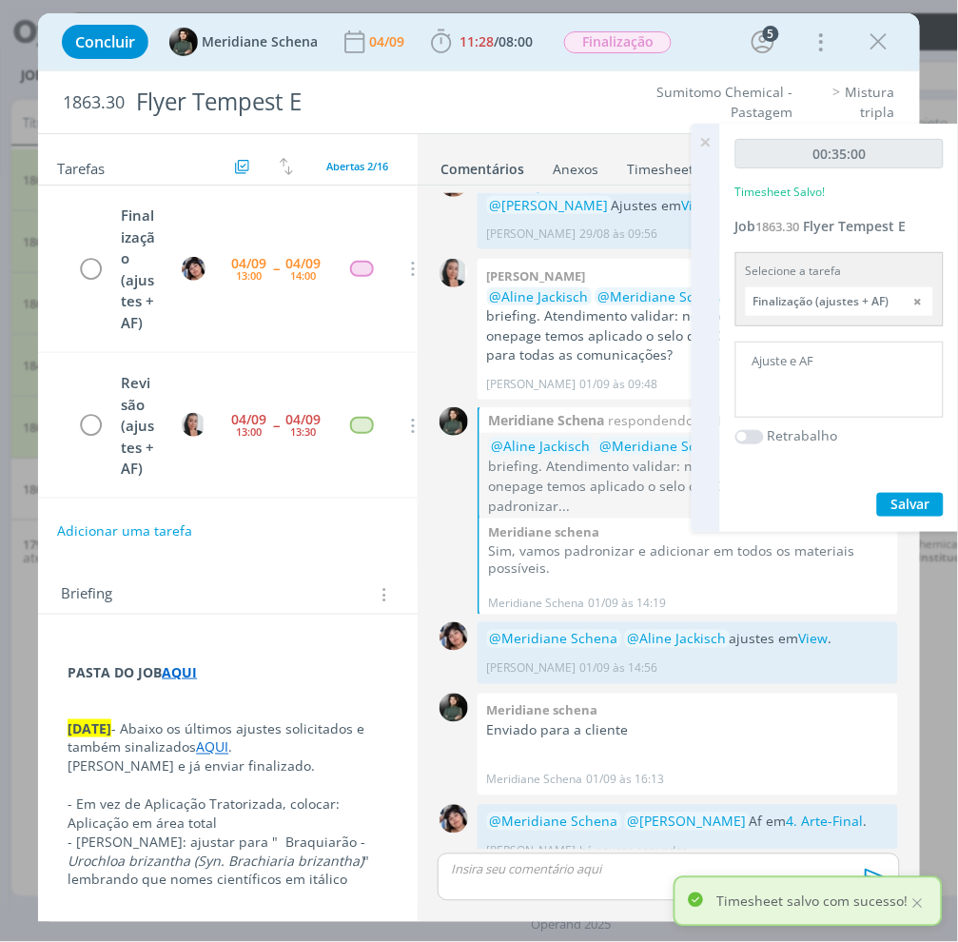
click at [708, 136] on icon at bounding box center [706, 142] width 34 height 37
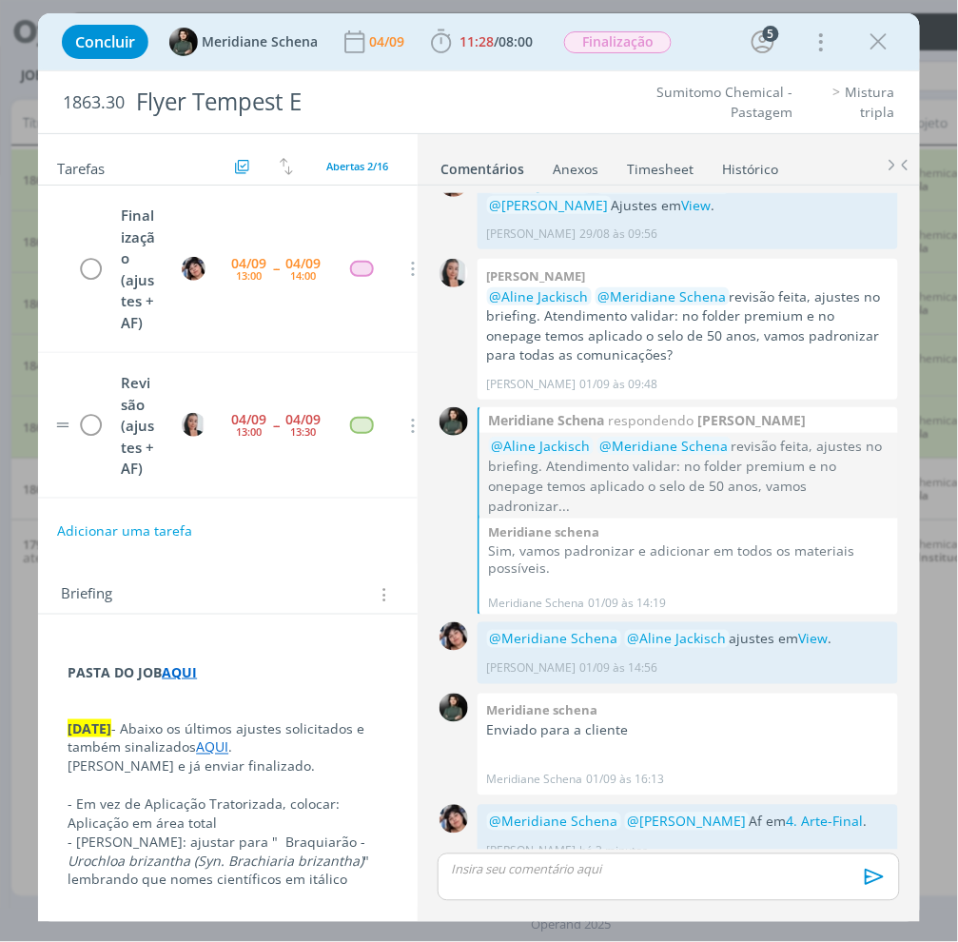
click at [279, 377] on tr "Revisão (ajustes + AF) 04/09 13:00 -- 04/09 13:30 Cancelar" at bounding box center [241, 426] width 407 height 146
click at [84, 273] on icon "dialog" at bounding box center [90, 269] width 27 height 29
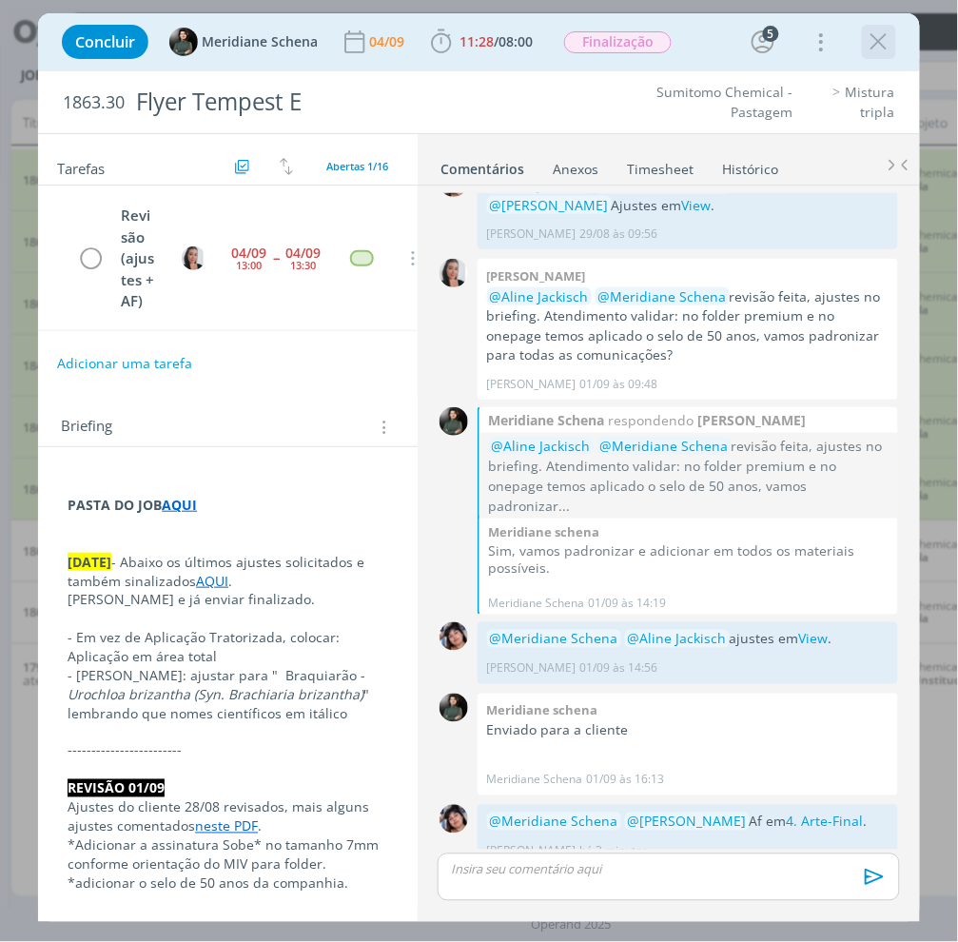
click at [890, 45] on icon "dialog" at bounding box center [879, 42] width 29 height 29
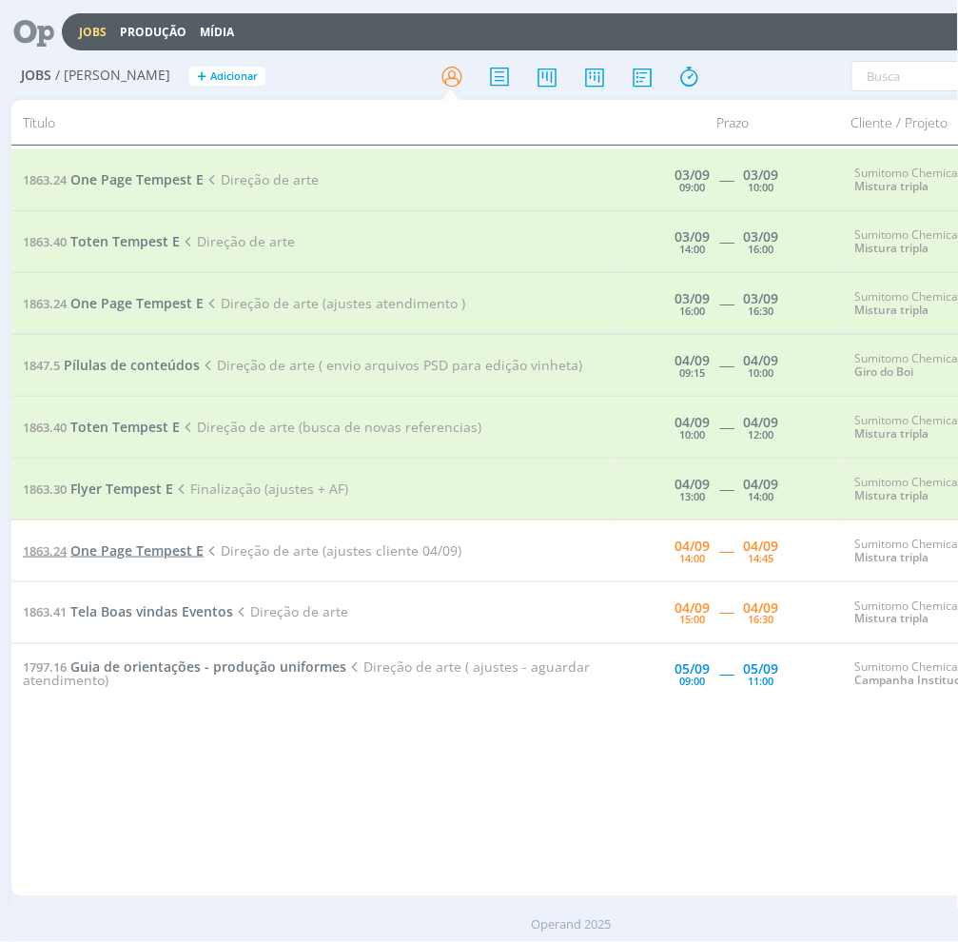
click at [130, 550] on span "One Page Tempest E" at bounding box center [136, 550] width 133 height 18
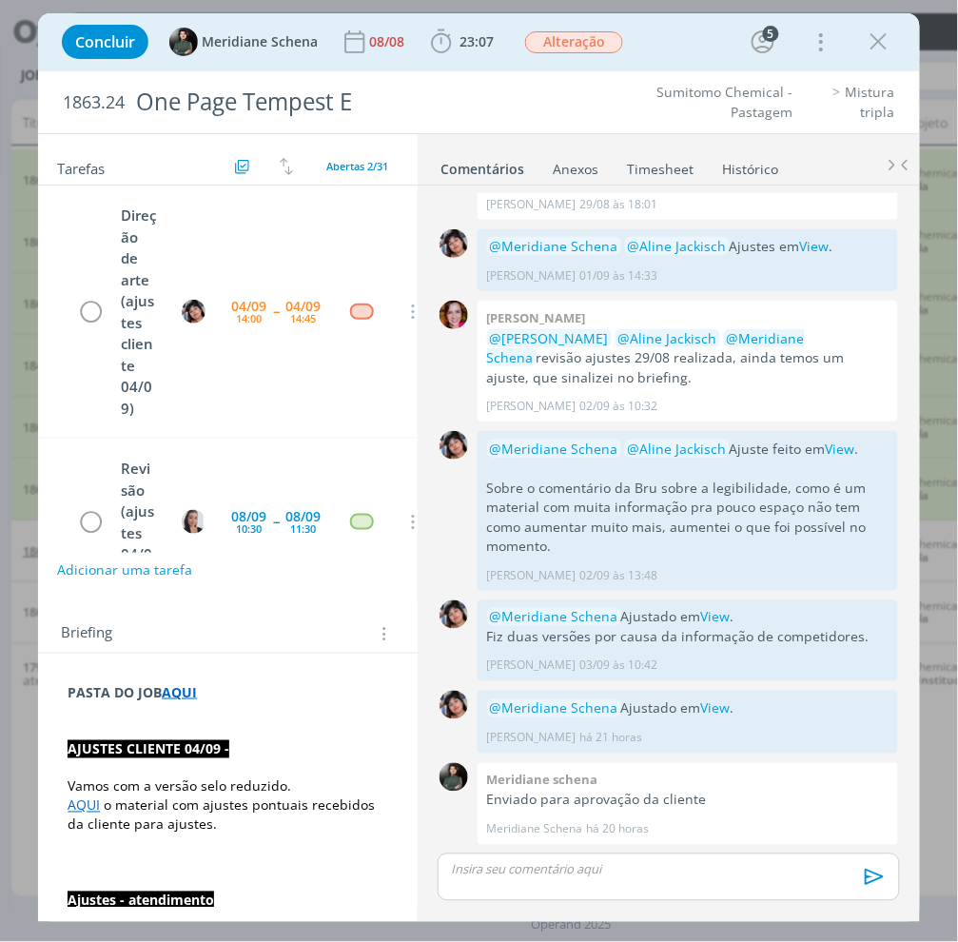
scroll to position [1654, 0]
drag, startPoint x: 457, startPoint y: 36, endPoint x: 460, endPoint y: 50, distance: 14.6
click at [457, 36] on b "23:07" at bounding box center [477, 41] width 42 height 13
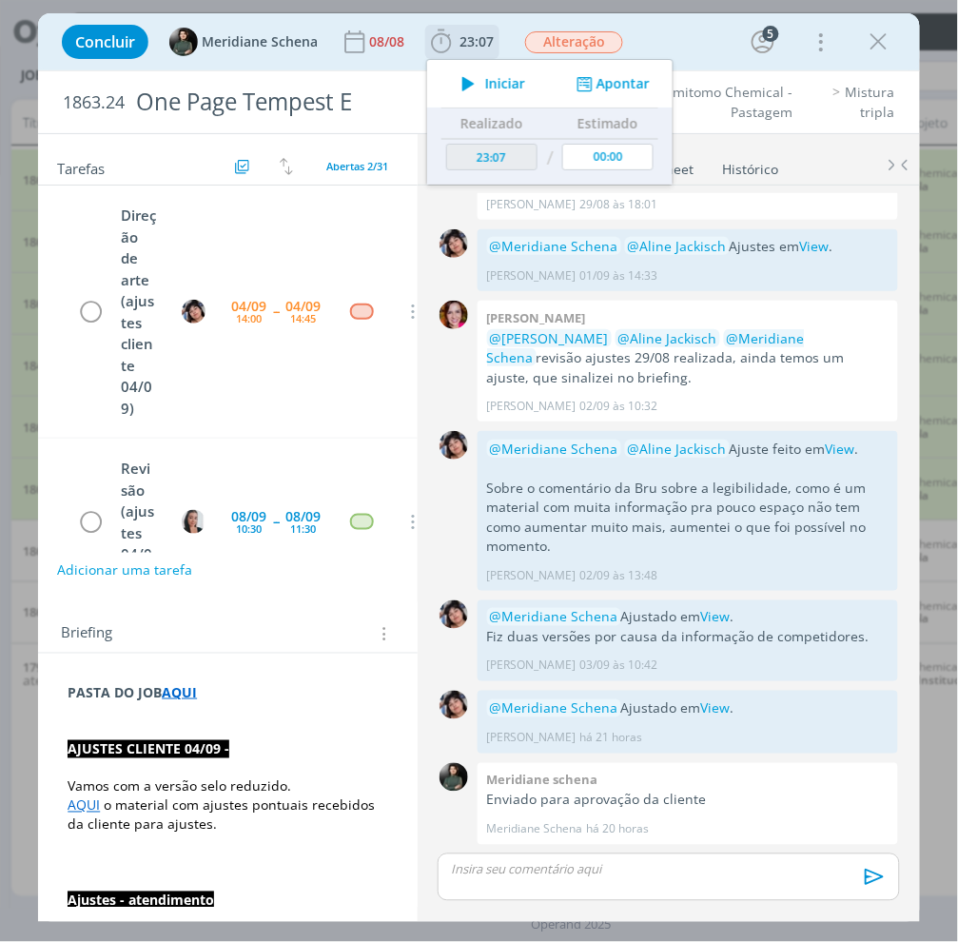
click at [477, 84] on icon "dialog" at bounding box center [468, 83] width 33 height 25
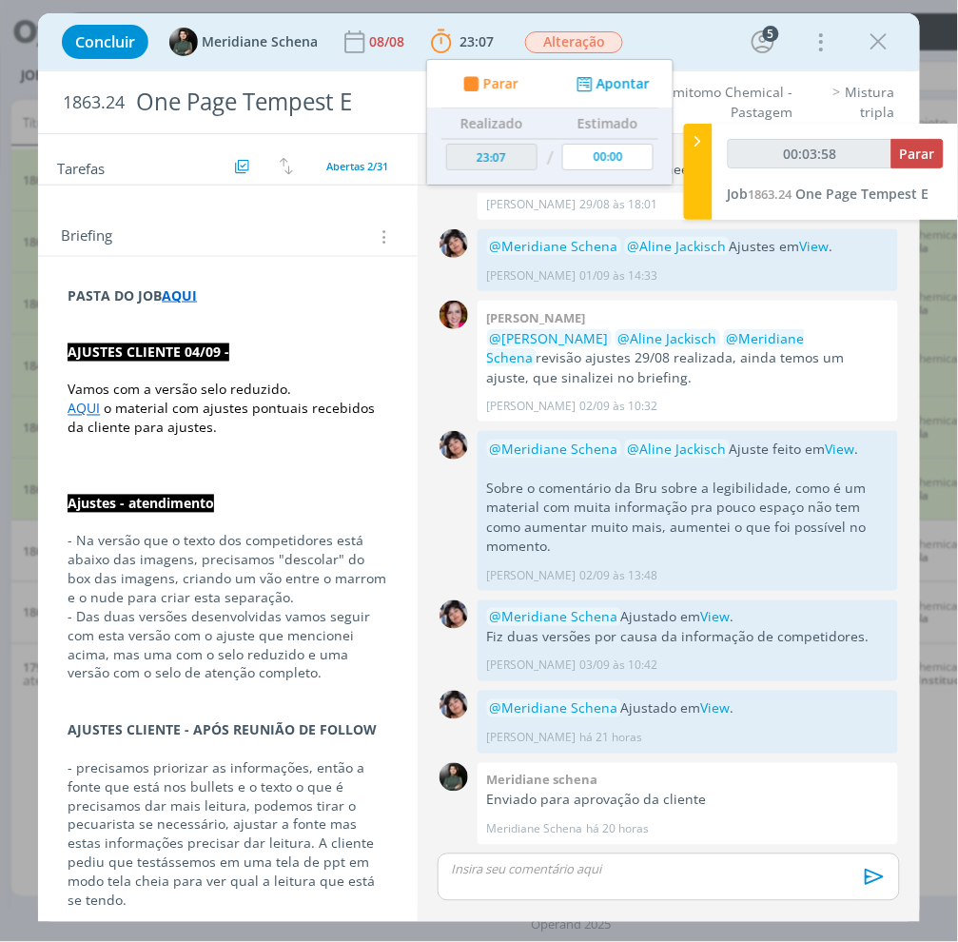
scroll to position [422, 0]
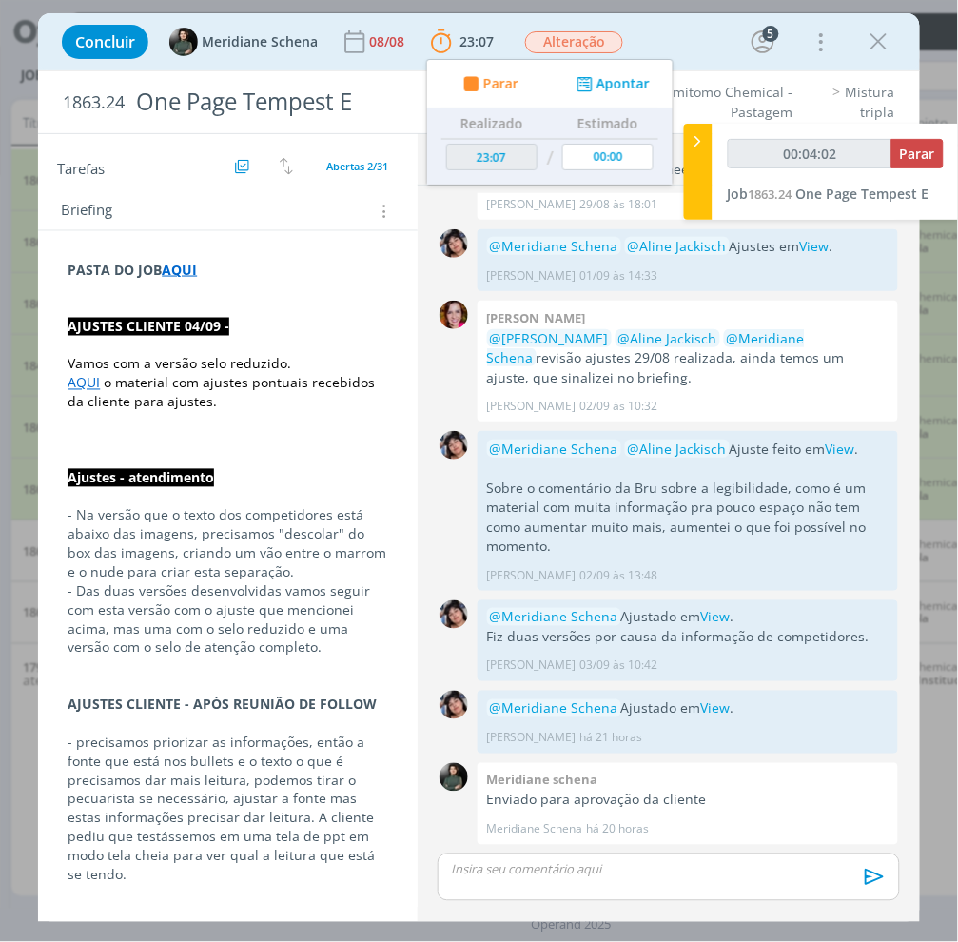
click at [89, 385] on link "AQUI" at bounding box center [84, 383] width 32 height 18
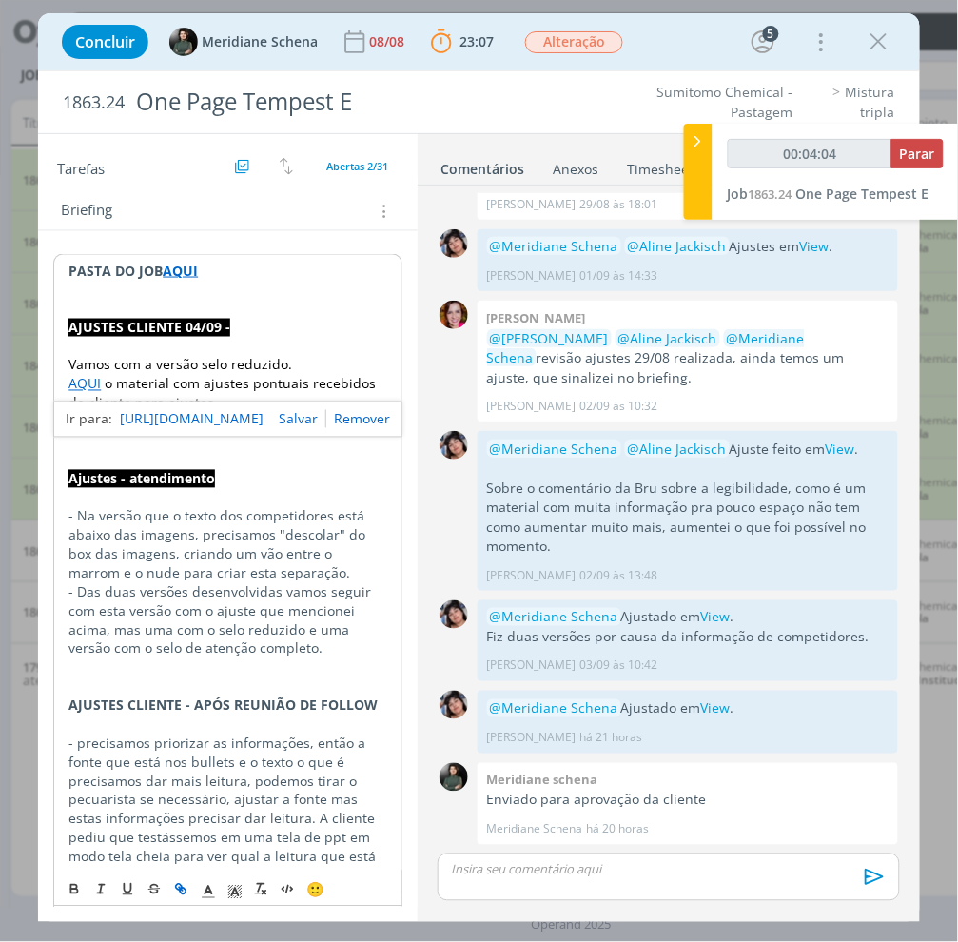
click at [257, 371] on span "Vamos com a versão selo reduzido." at bounding box center [181, 365] width 224 height 18
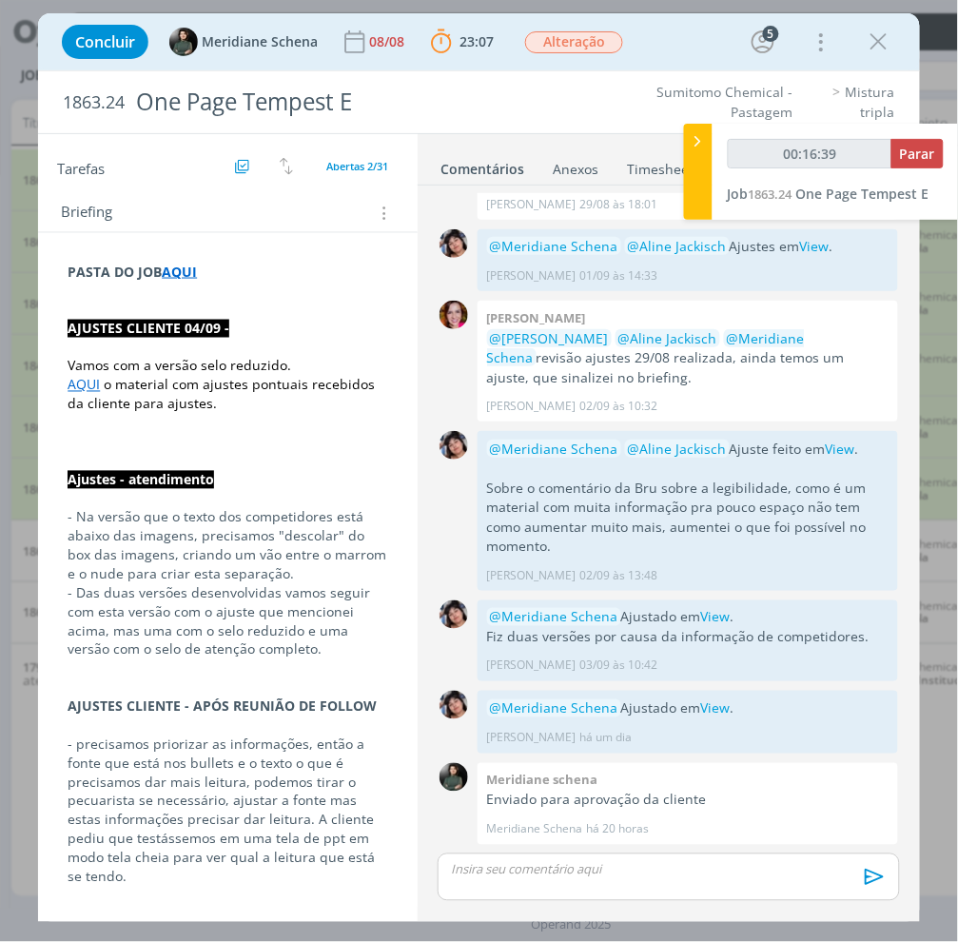
scroll to position [421, 0]
click at [584, 874] on div "dialog" at bounding box center [669, 877] width 462 height 48
type input "00:31:00"
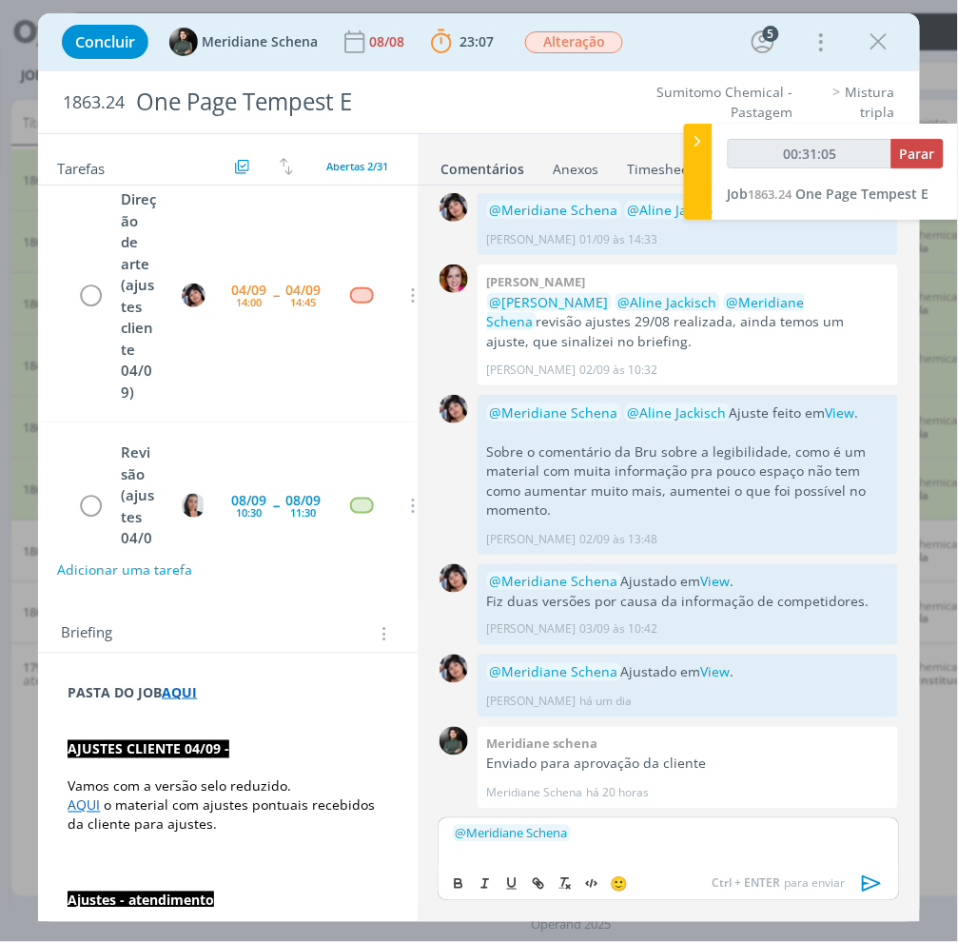
scroll to position [0, 0]
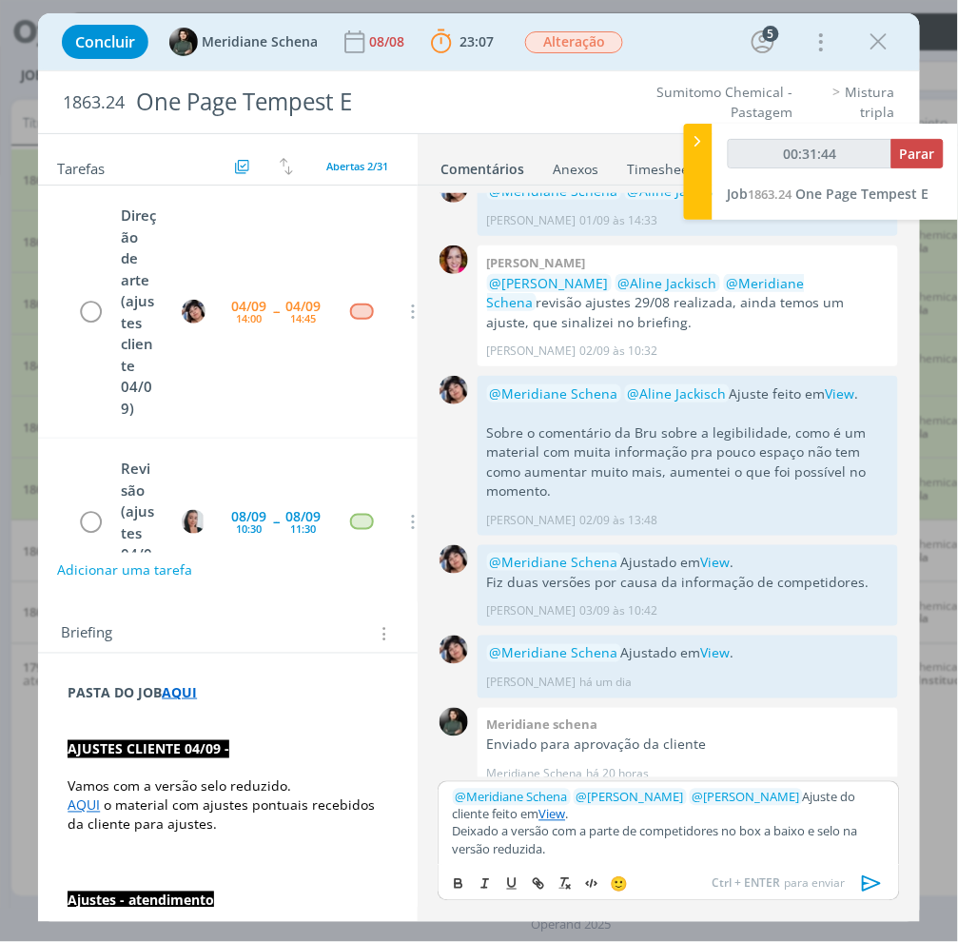
click at [864, 874] on icon "dialog" at bounding box center [871, 884] width 19 height 16
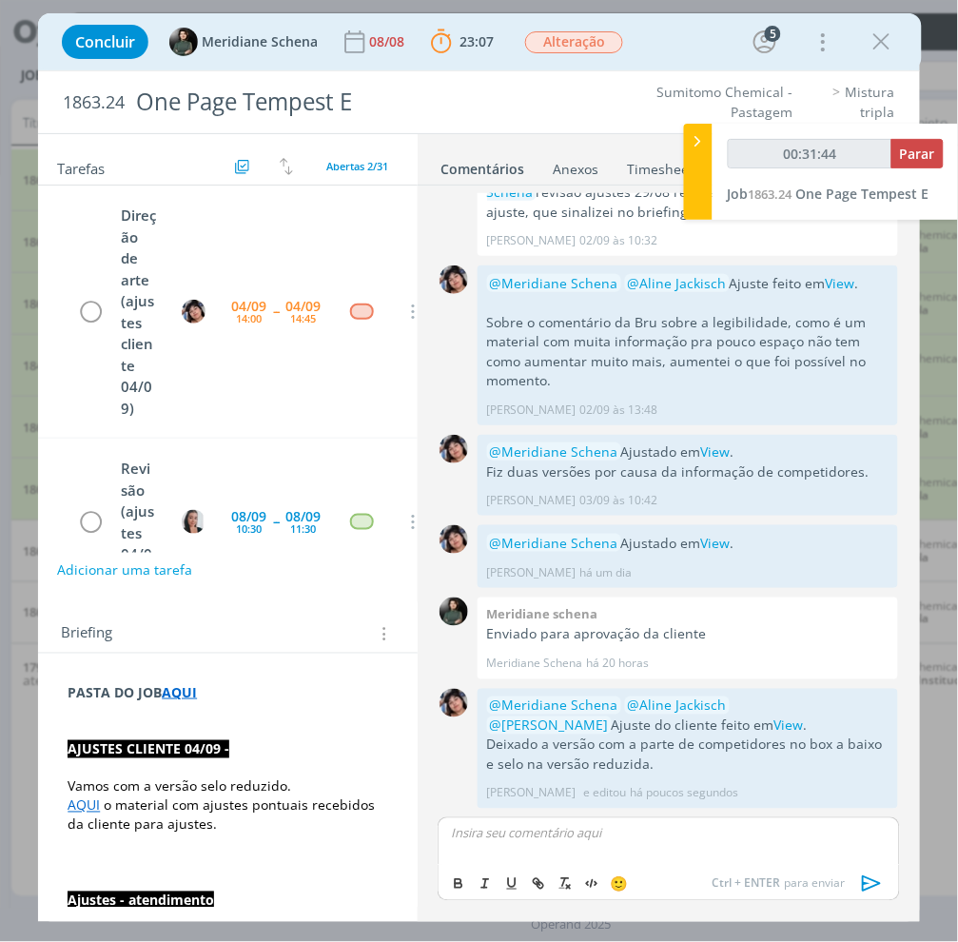
type input "00:31:45"
click at [906, 145] on span "Parar" at bounding box center [917, 154] width 35 height 18
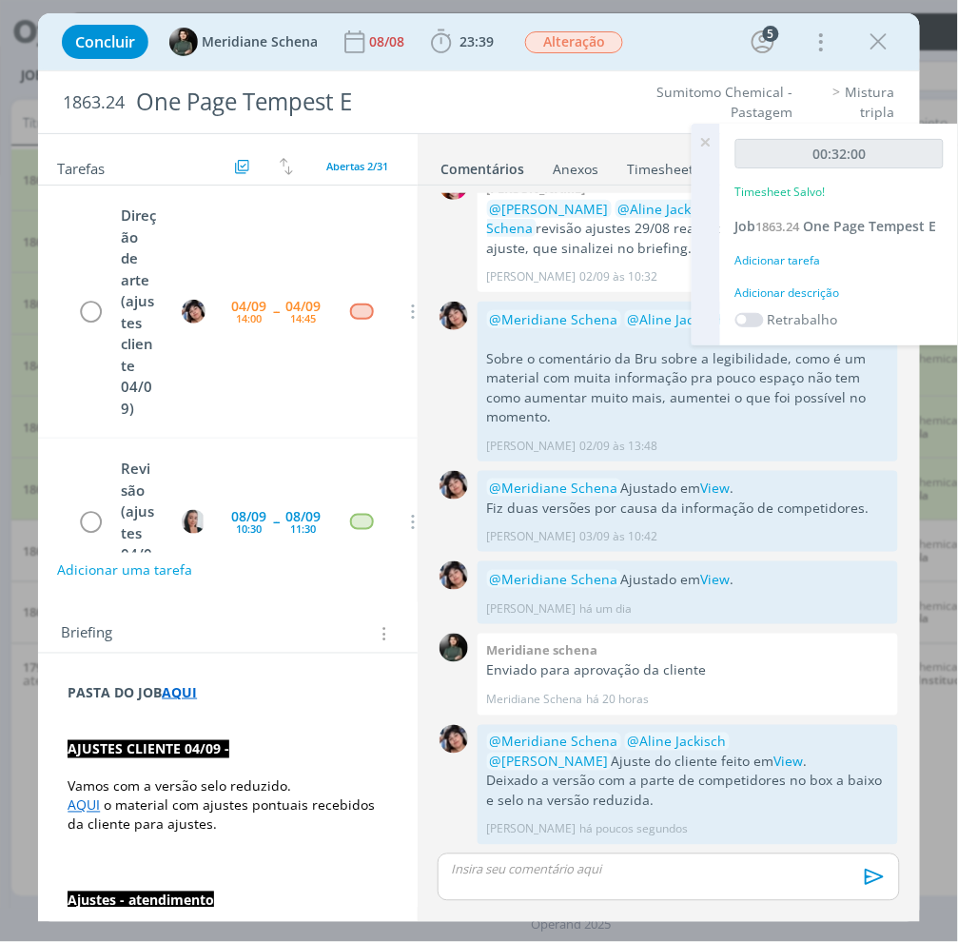
click at [803, 252] on div "Adicionar tarefa" at bounding box center [839, 260] width 208 height 17
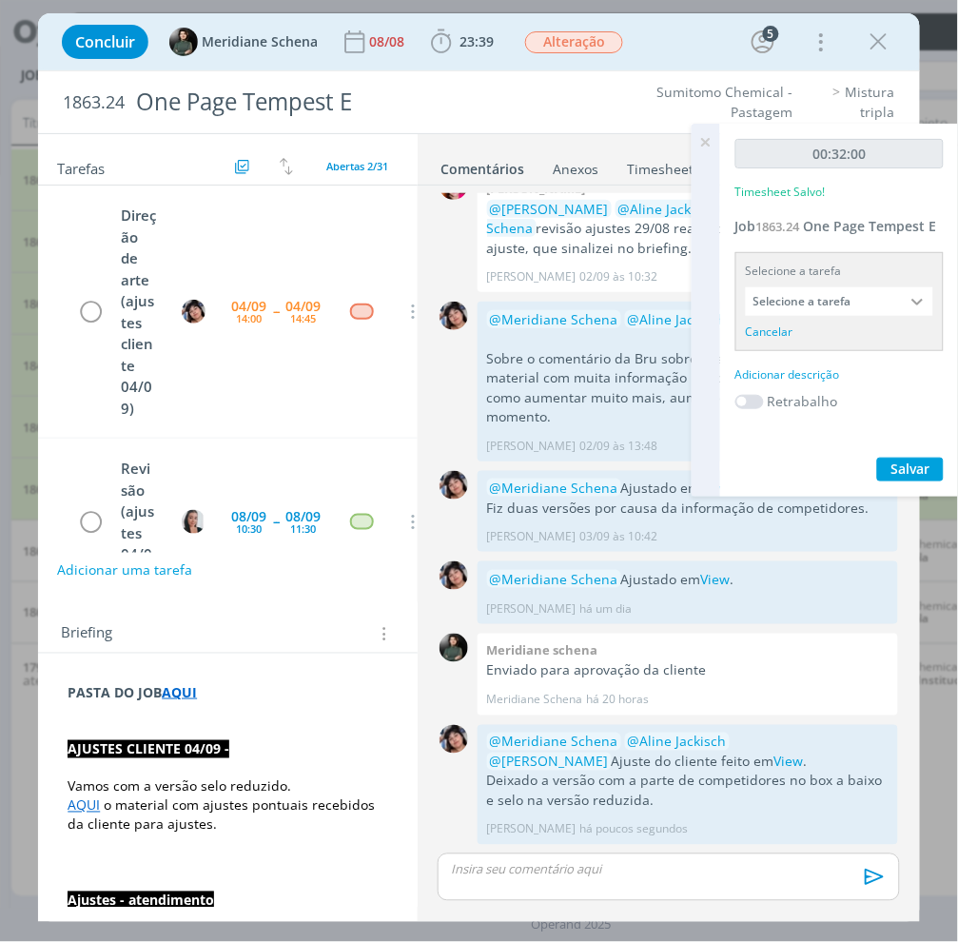
click at [819, 291] on input "Selecione a tarefa" at bounding box center [839, 301] width 187 height 29
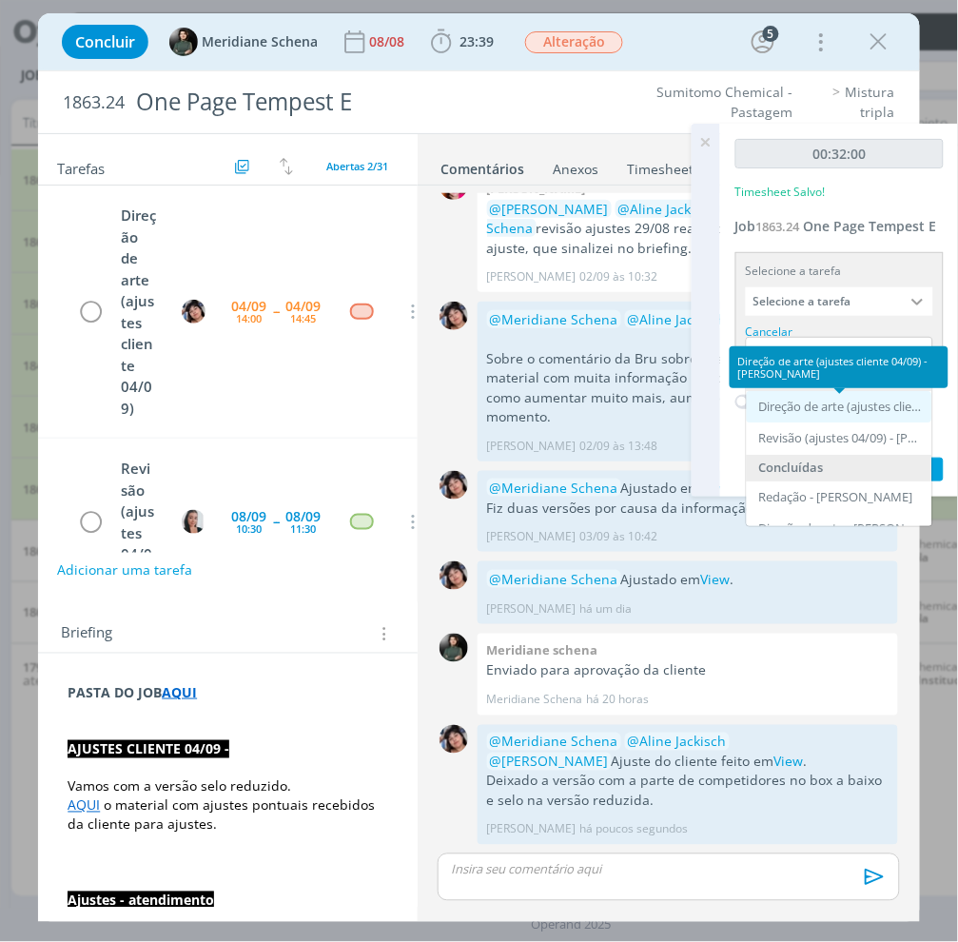
click at [818, 401] on div "Direção de arte (ajustes cliente 04/09) - Eliana Hochscheidt" at bounding box center [841, 407] width 165 height 15
type input "Direção de arte (ajustes cliente 04/09)"
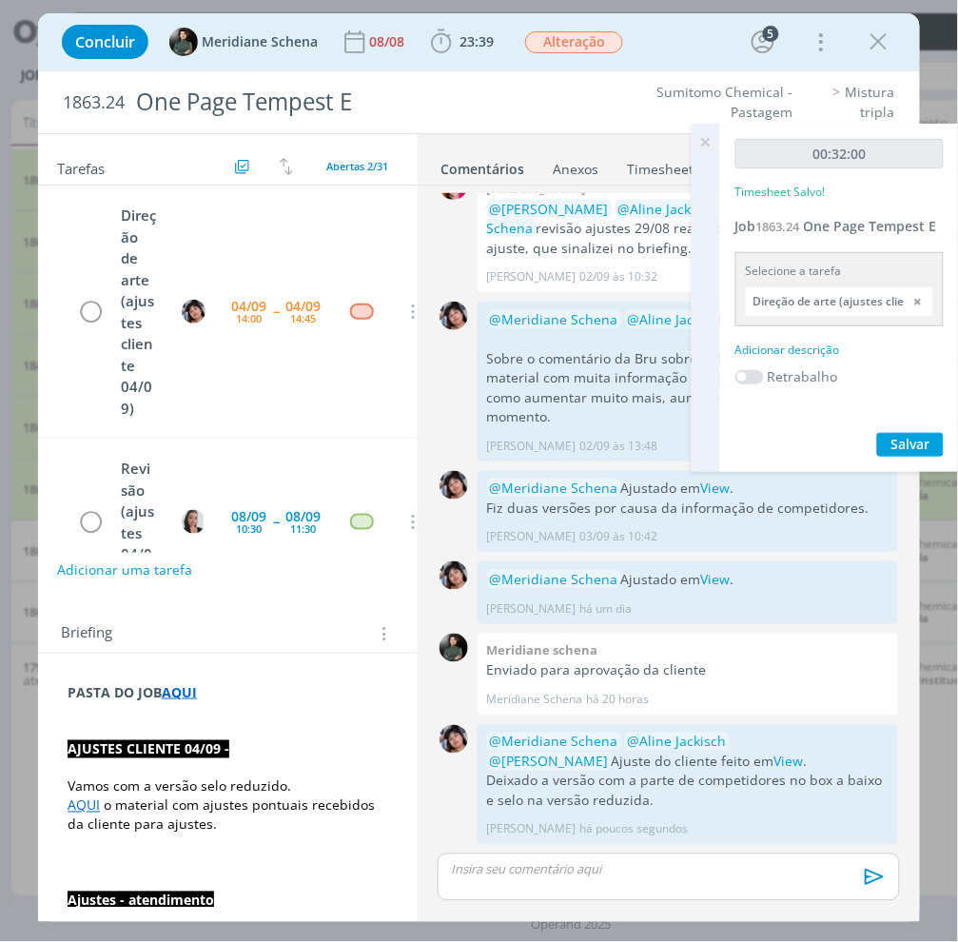
drag, startPoint x: 813, startPoint y: 376, endPoint x: 815, endPoint y: 343, distance: 33.4
click at [812, 376] on label "Retrabalho" at bounding box center [803, 376] width 70 height 20
click at [814, 339] on div "00:32:00 Timesheet Salvo! Job 1863.24 One Page Tempest E Selecione a tarefa Dir…" at bounding box center [839, 298] width 239 height 348
click at [814, 348] on div "Adicionar descrição" at bounding box center [839, 350] width 208 height 17
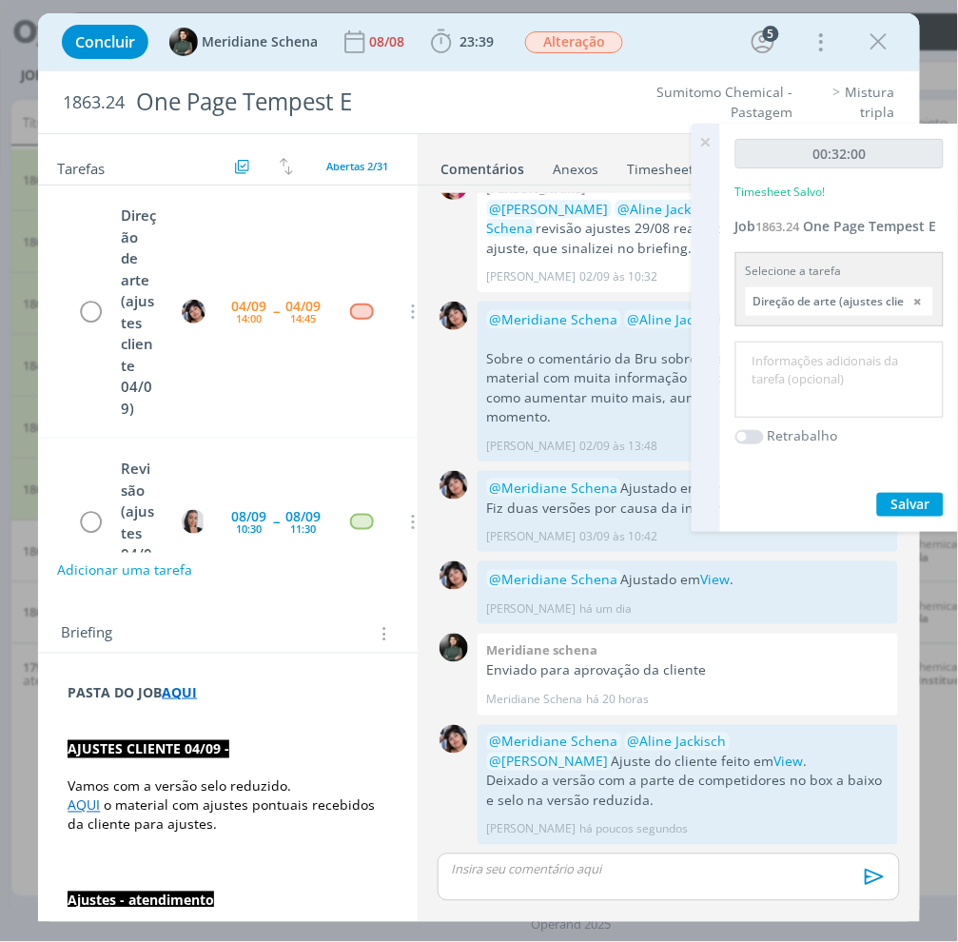
click at [816, 362] on textarea at bounding box center [839, 380] width 199 height 68
type textarea "Ajuste cliente"
click at [908, 504] on span "Salvar" at bounding box center [910, 504] width 39 height 18
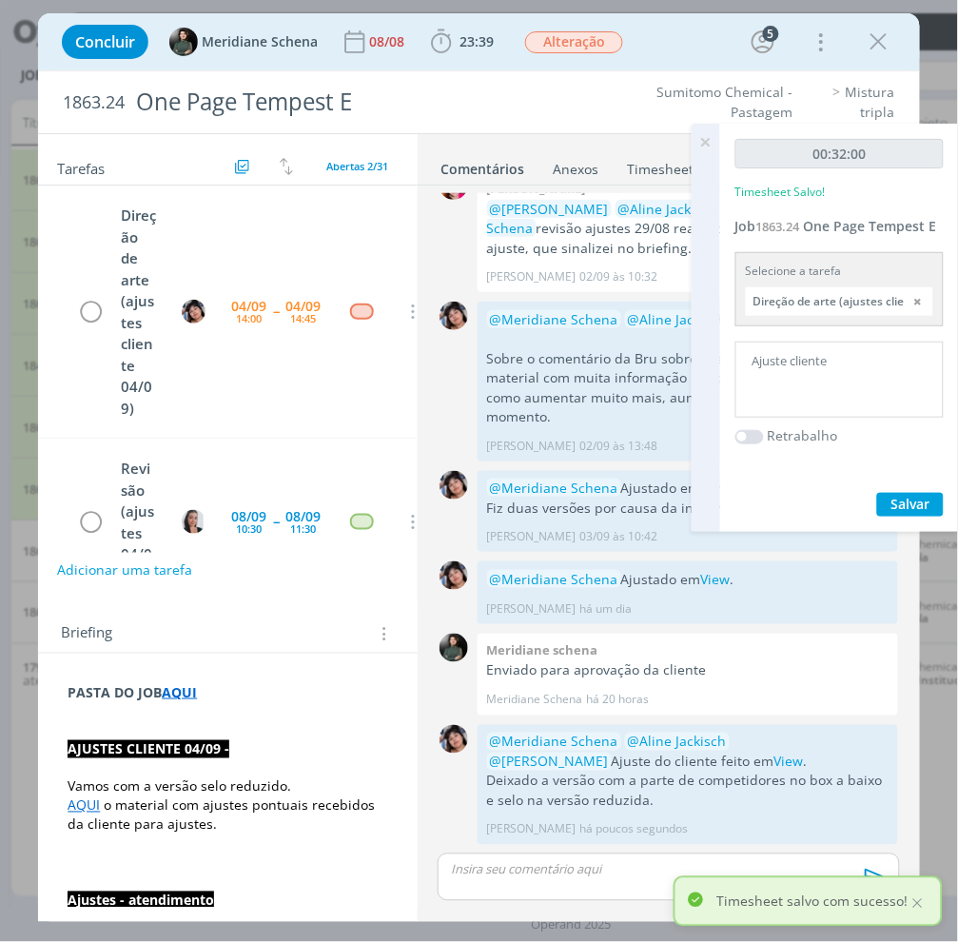
drag, startPoint x: 711, startPoint y: 144, endPoint x: 539, endPoint y: 168, distance: 173.0
click at [710, 144] on icon at bounding box center [706, 142] width 34 height 37
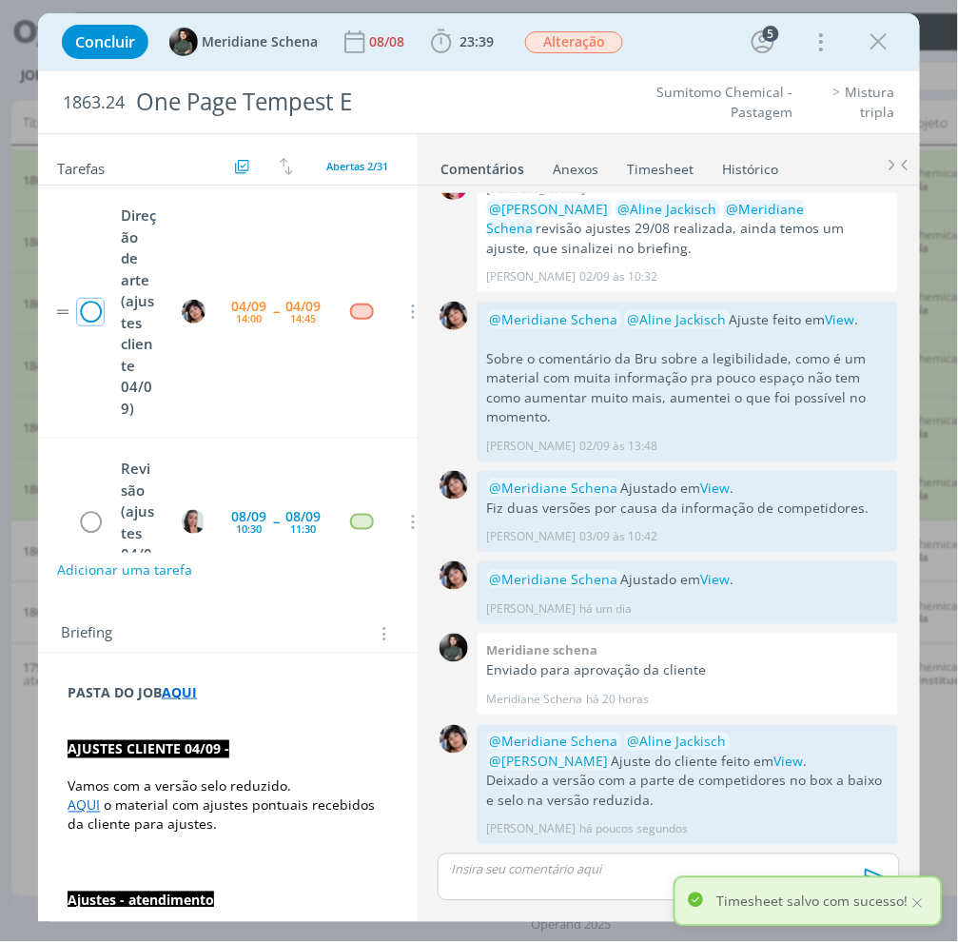
click at [82, 315] on icon "dialog" at bounding box center [90, 312] width 27 height 29
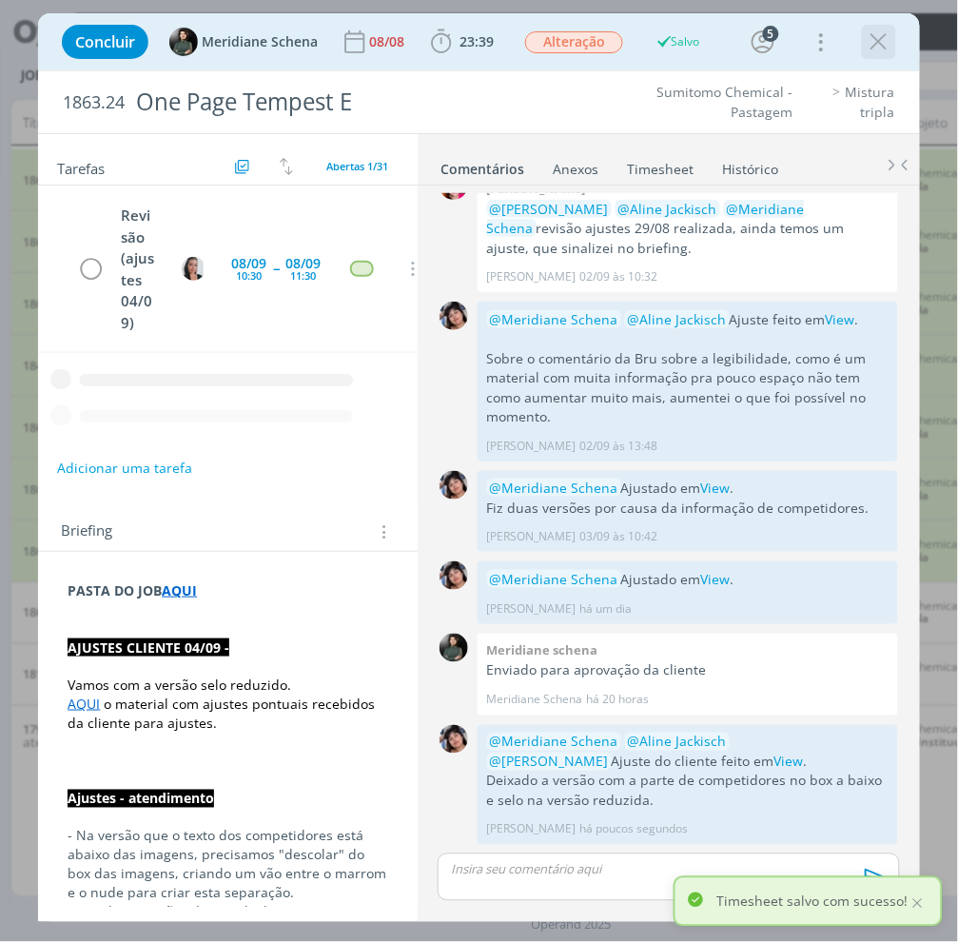
click at [877, 43] on icon "dialog" at bounding box center [879, 42] width 29 height 29
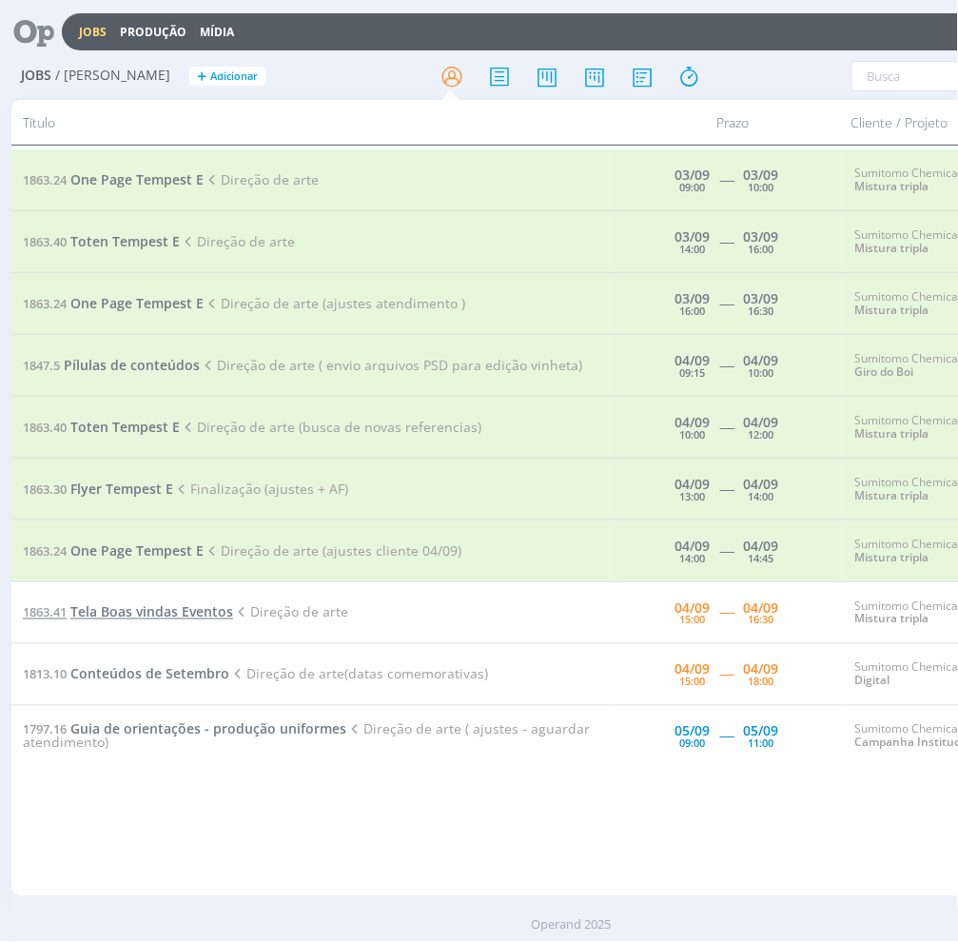
click at [158, 605] on span "Tela Boas vindas Eventos" at bounding box center [151, 612] width 163 height 18
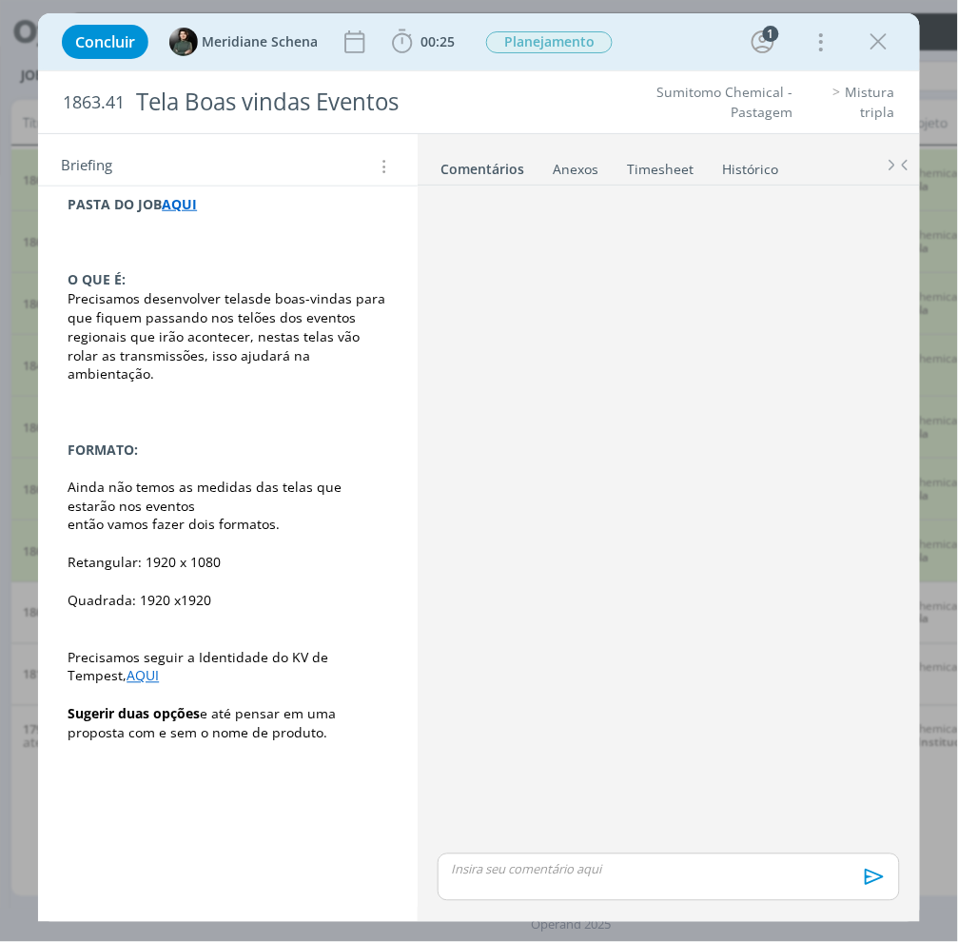
scroll to position [281, 0]
click at [296, 685] on p "dialog" at bounding box center [228, 694] width 320 height 19
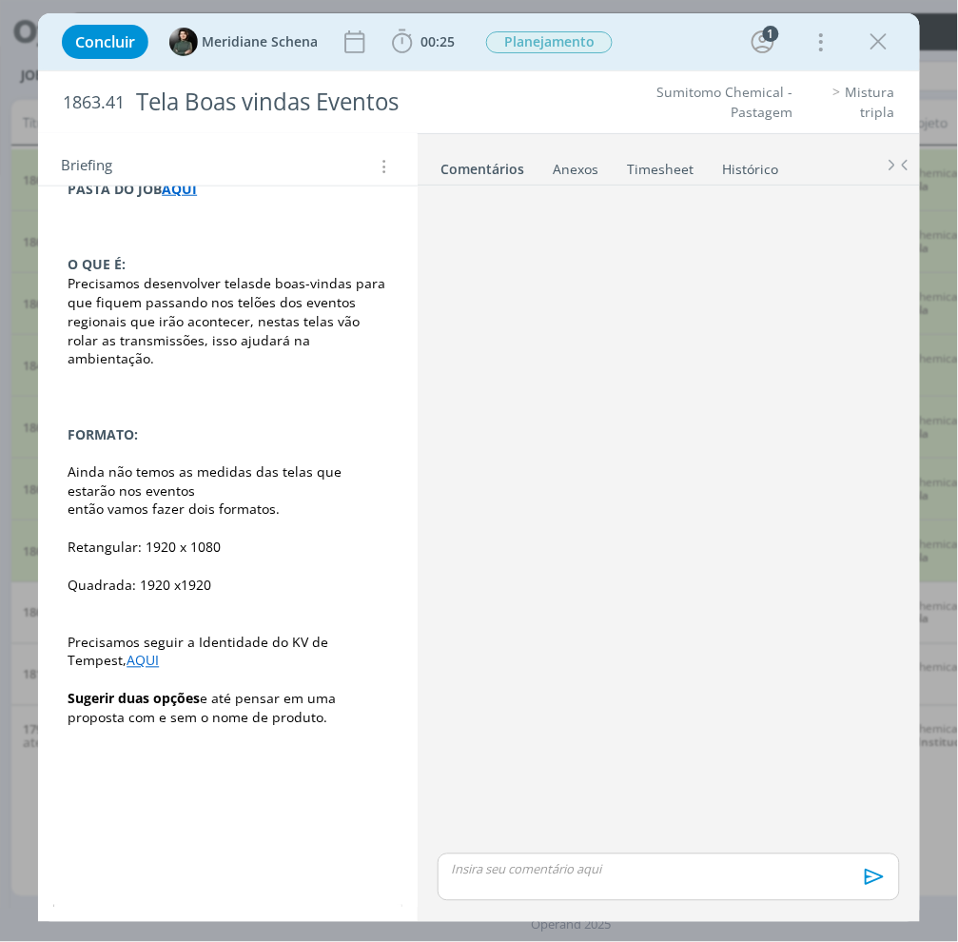
scroll to position [318, 0]
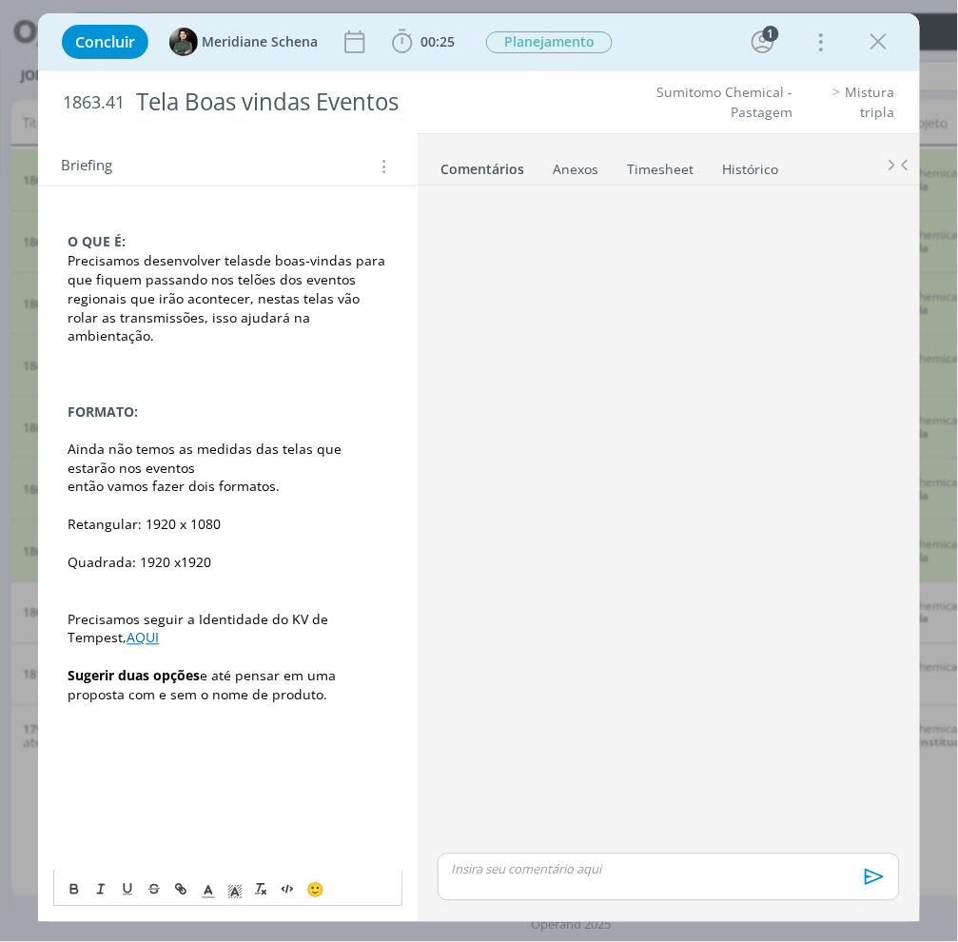
click at [130, 629] on link "AQUI" at bounding box center [143, 638] width 32 height 18
click at [154, 644] on link "https://sobeae.sharepoint.com/:f:/s/SOBEAE/EsAT-6529spNkkonjwtWGngBo591b_d6j4Zp…" at bounding box center [192, 655] width 144 height 25
click at [353, 383] on p "dialog" at bounding box center [228, 392] width 320 height 19
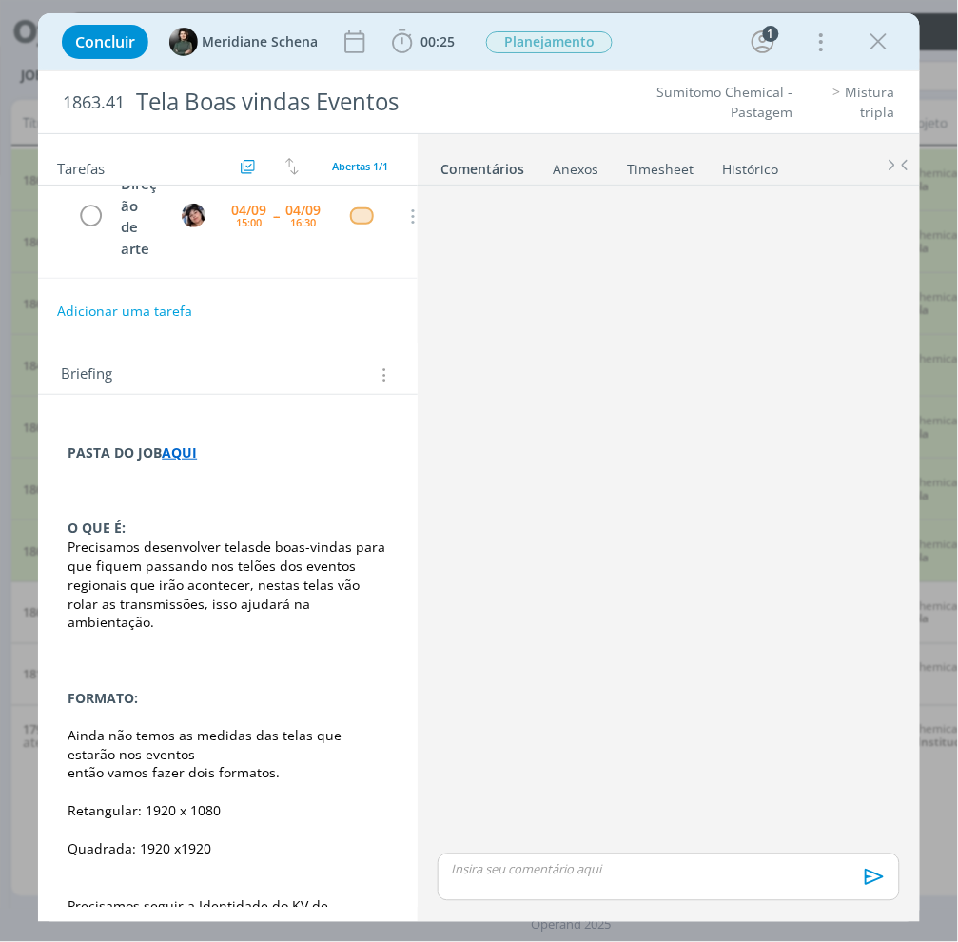
scroll to position [0, 0]
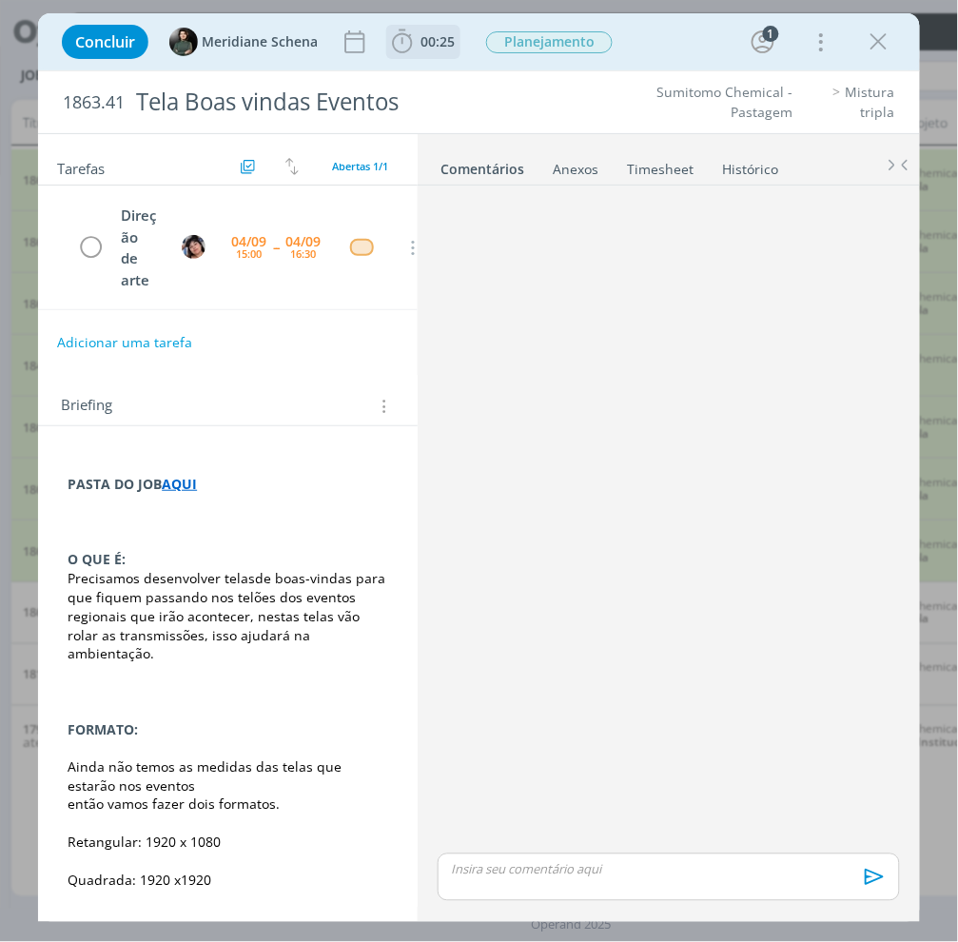
click at [395, 41] on icon "dialog" at bounding box center [402, 42] width 29 height 29
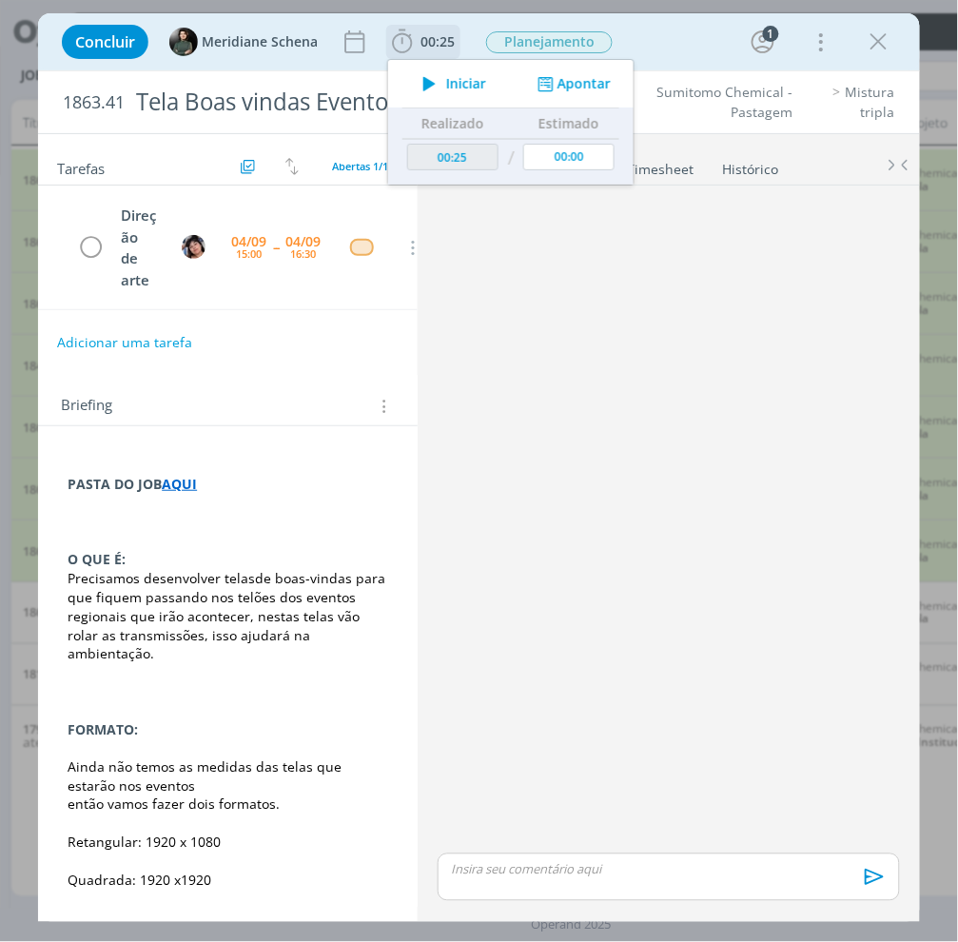
click at [432, 86] on icon "dialog" at bounding box center [429, 83] width 33 height 25
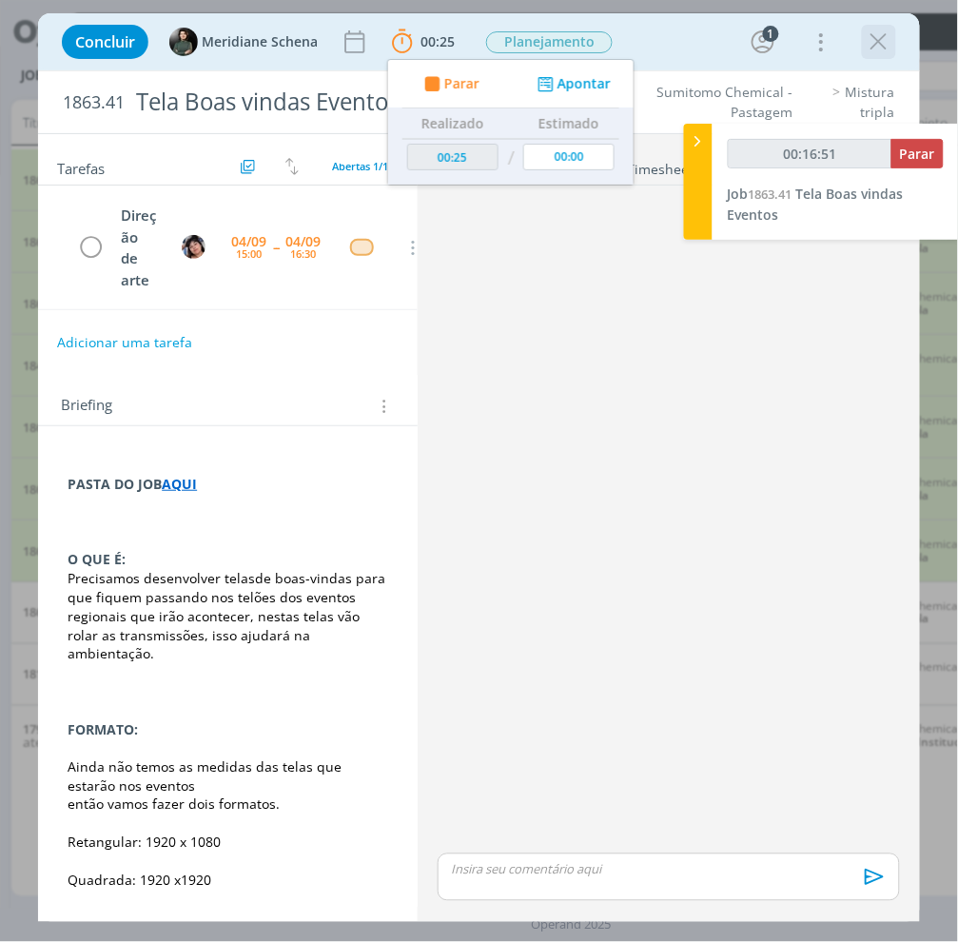
click at [882, 41] on icon "dialog" at bounding box center [879, 42] width 29 height 29
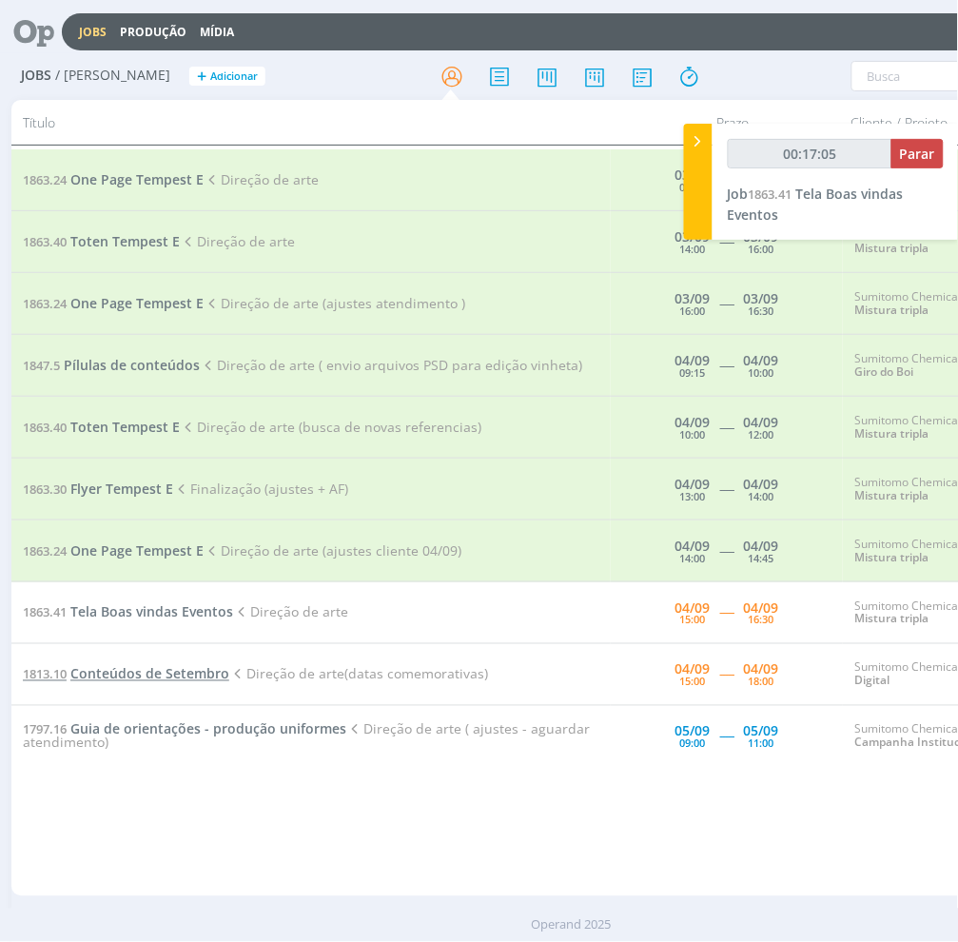
click at [166, 668] on span "Conteúdos de Setembro" at bounding box center [149, 674] width 159 height 18
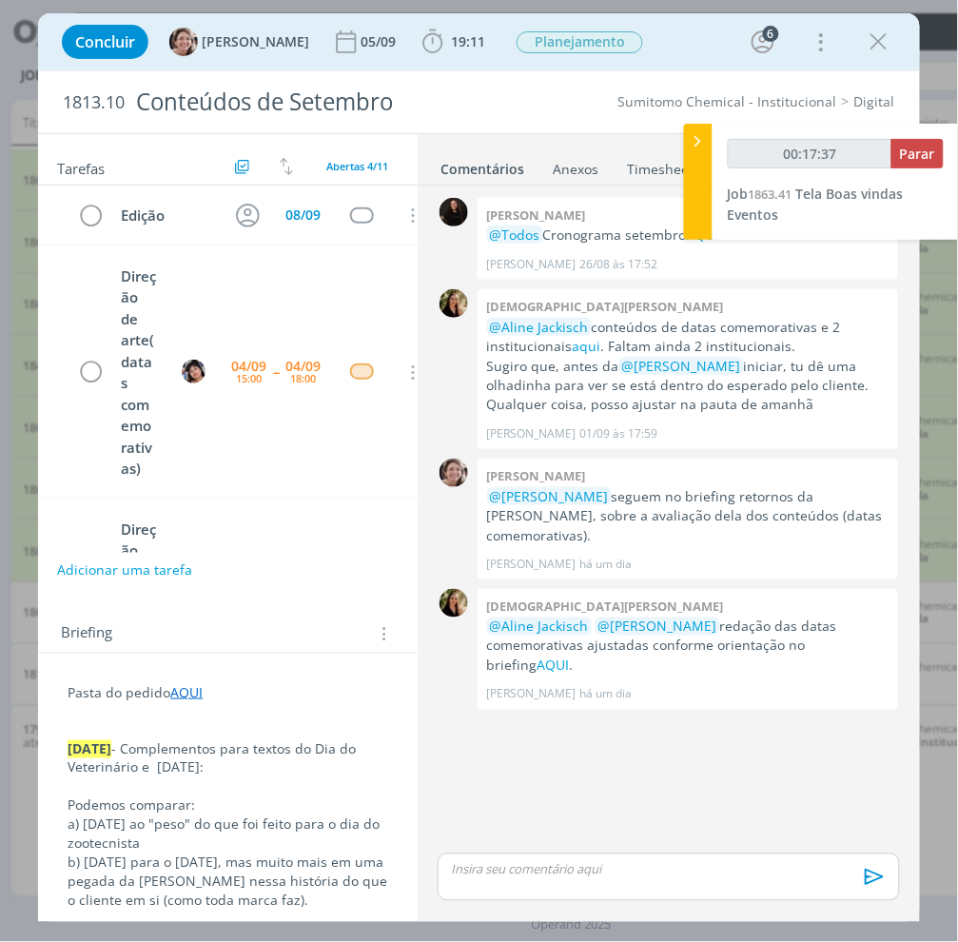
click at [891, 40] on icon "dialog" at bounding box center [879, 42] width 29 height 29
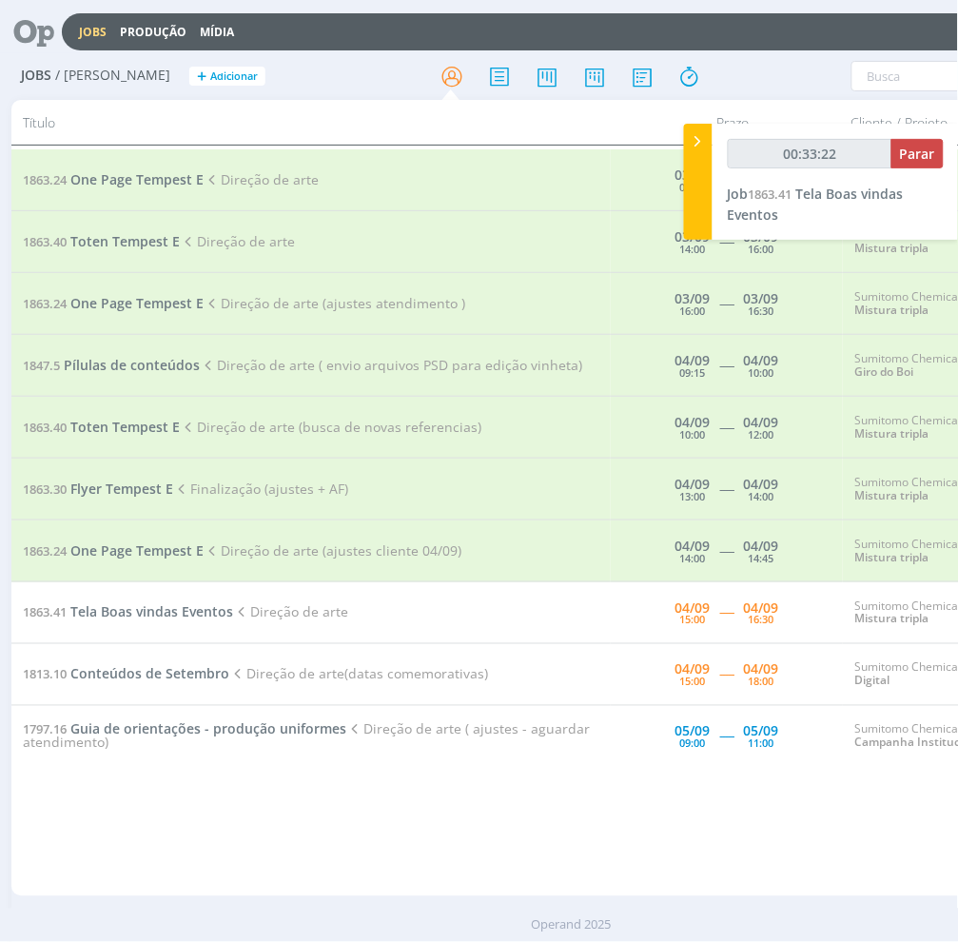
type input "00:33:23"
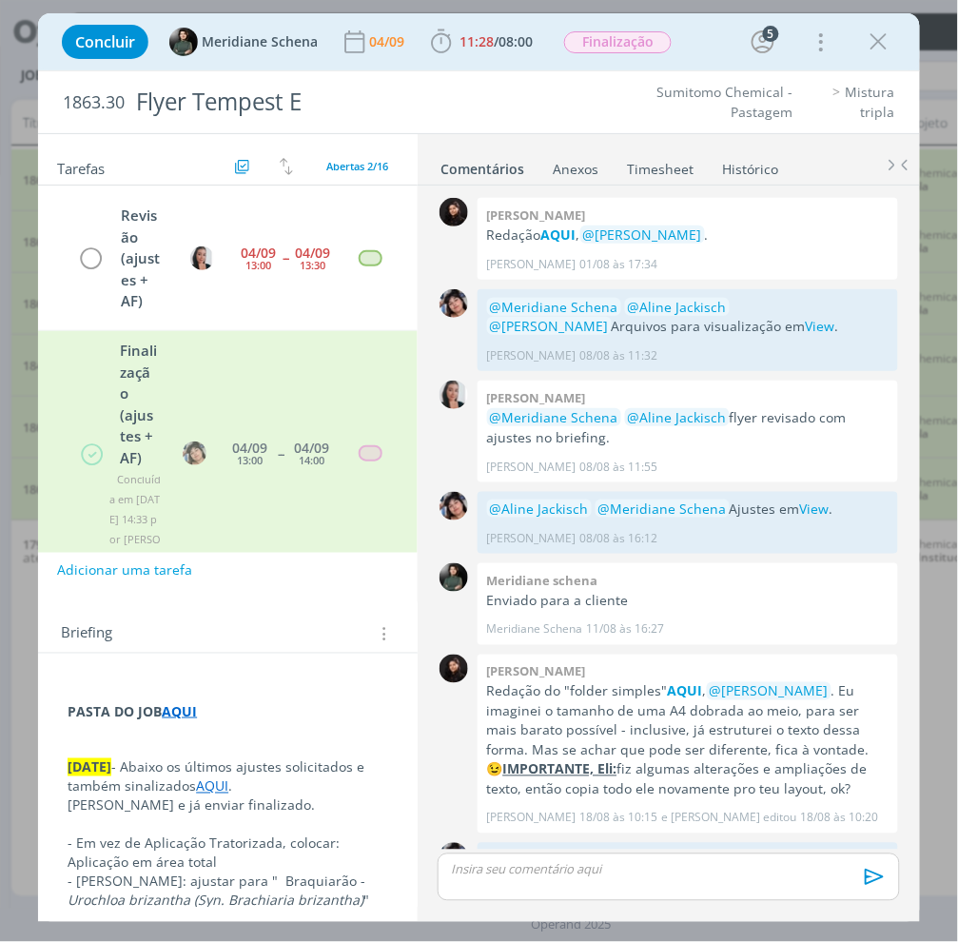
scroll to position [1365, 0]
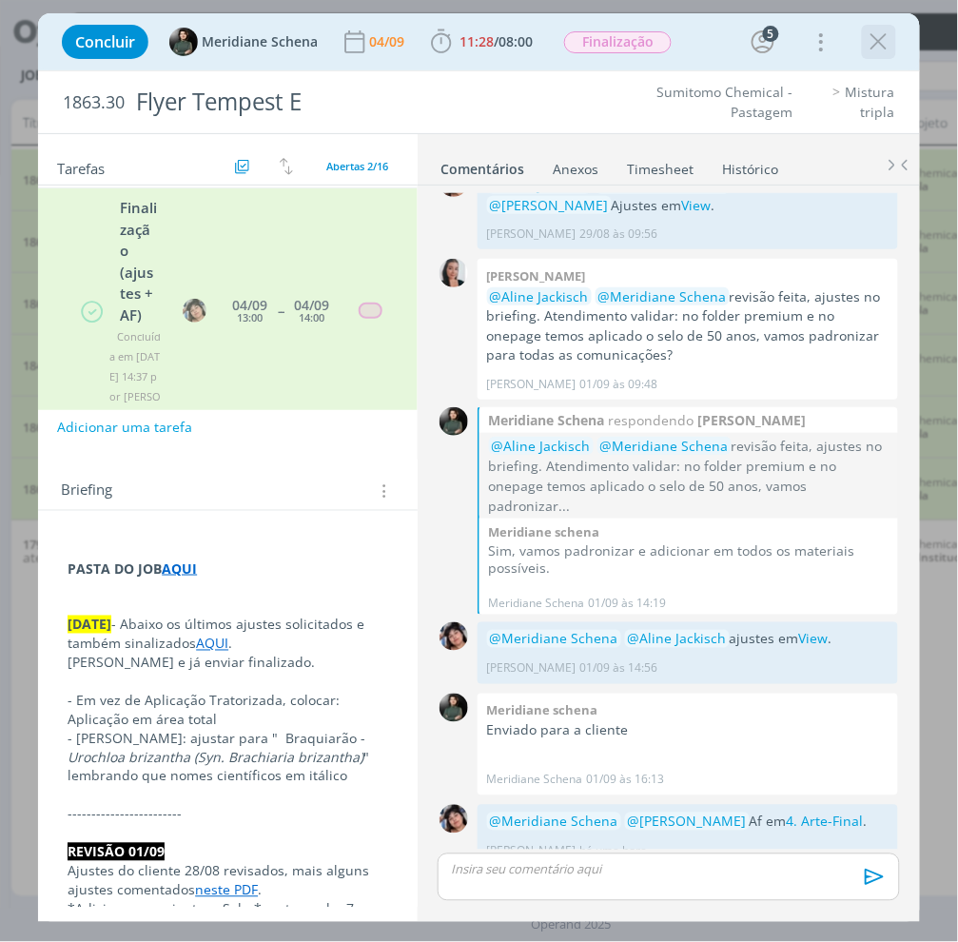
click at [882, 34] on icon "dialog" at bounding box center [879, 42] width 29 height 29
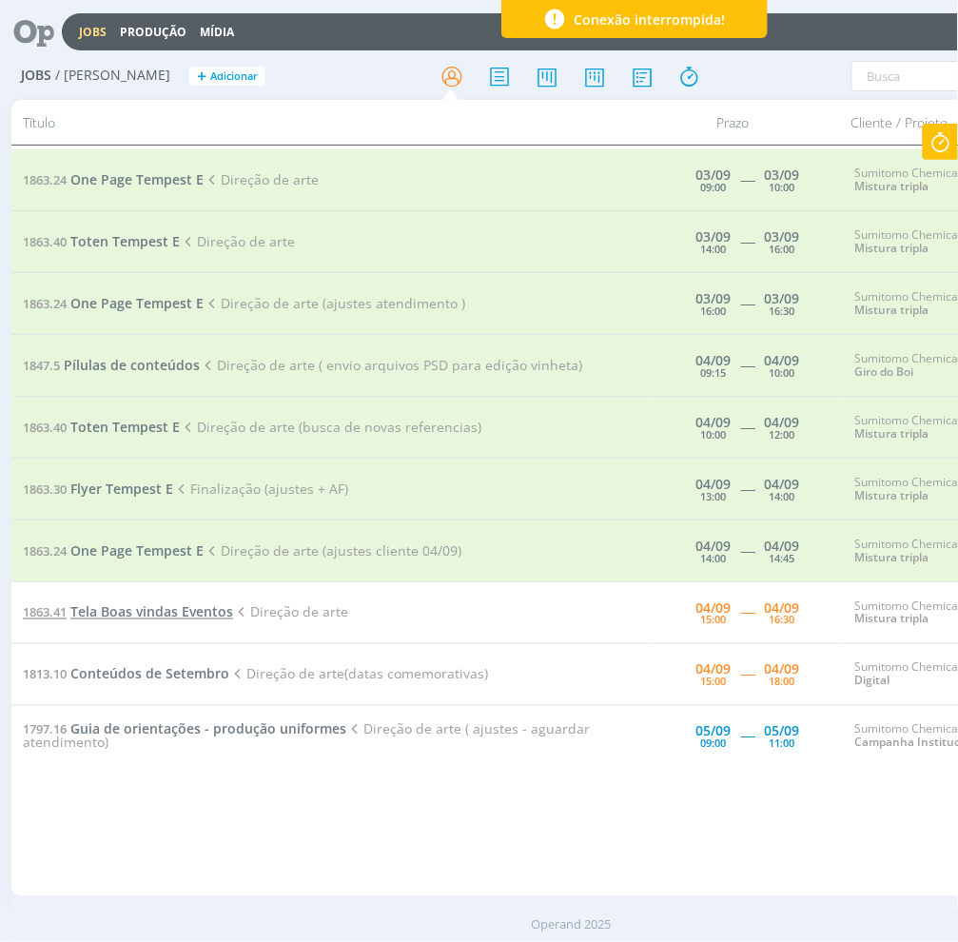
click at [145, 610] on span "Tela Boas vindas Eventos" at bounding box center [151, 612] width 163 height 18
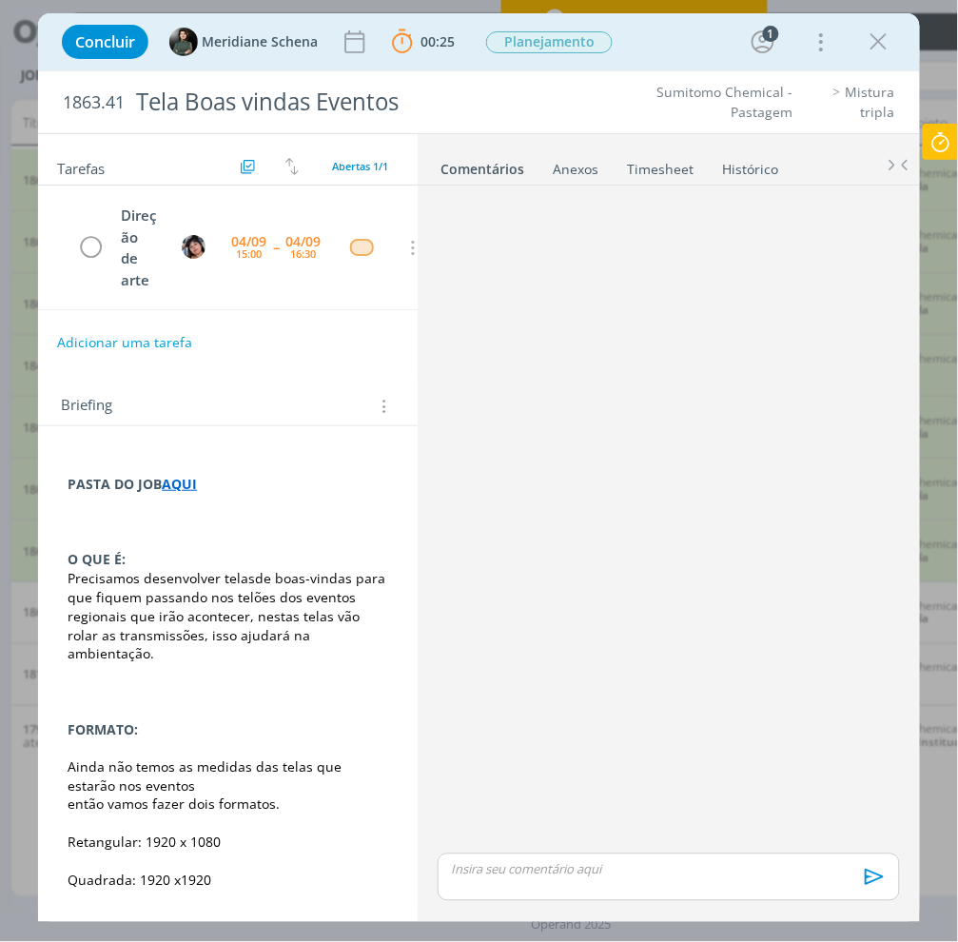
click at [938, 148] on icon at bounding box center [941, 142] width 34 height 37
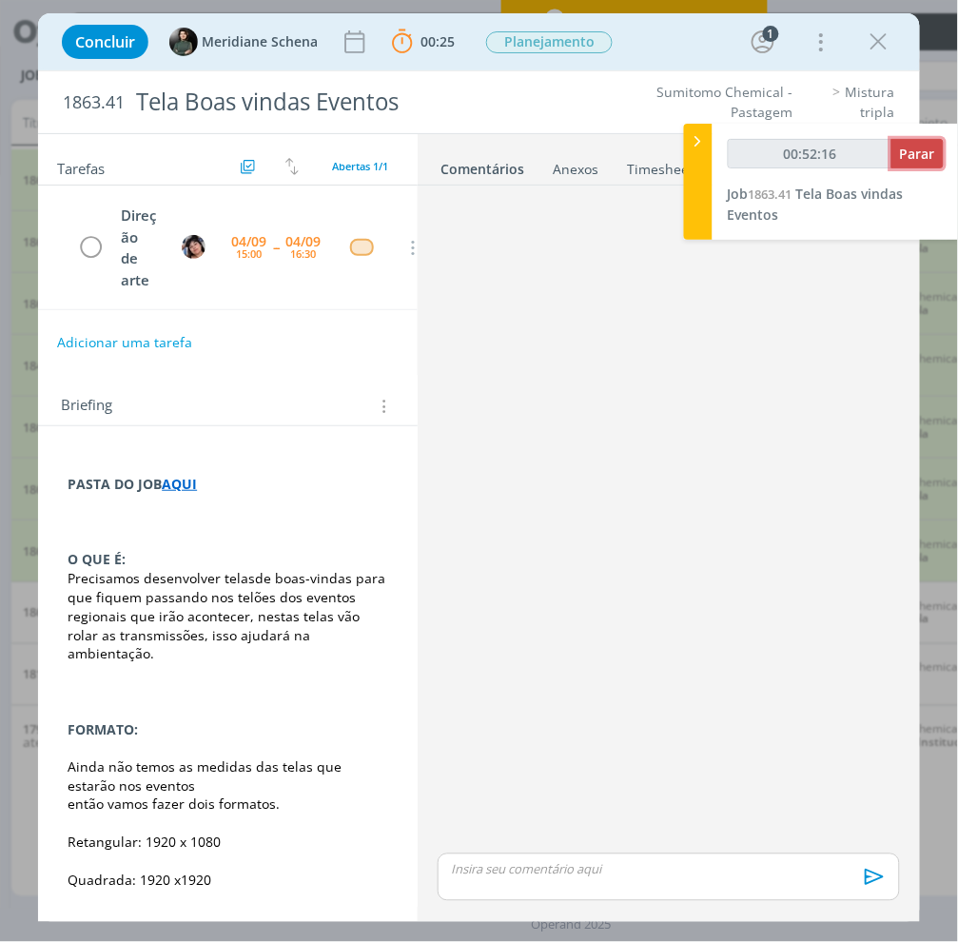
click at [921, 154] on span "Parar" at bounding box center [917, 154] width 35 height 18
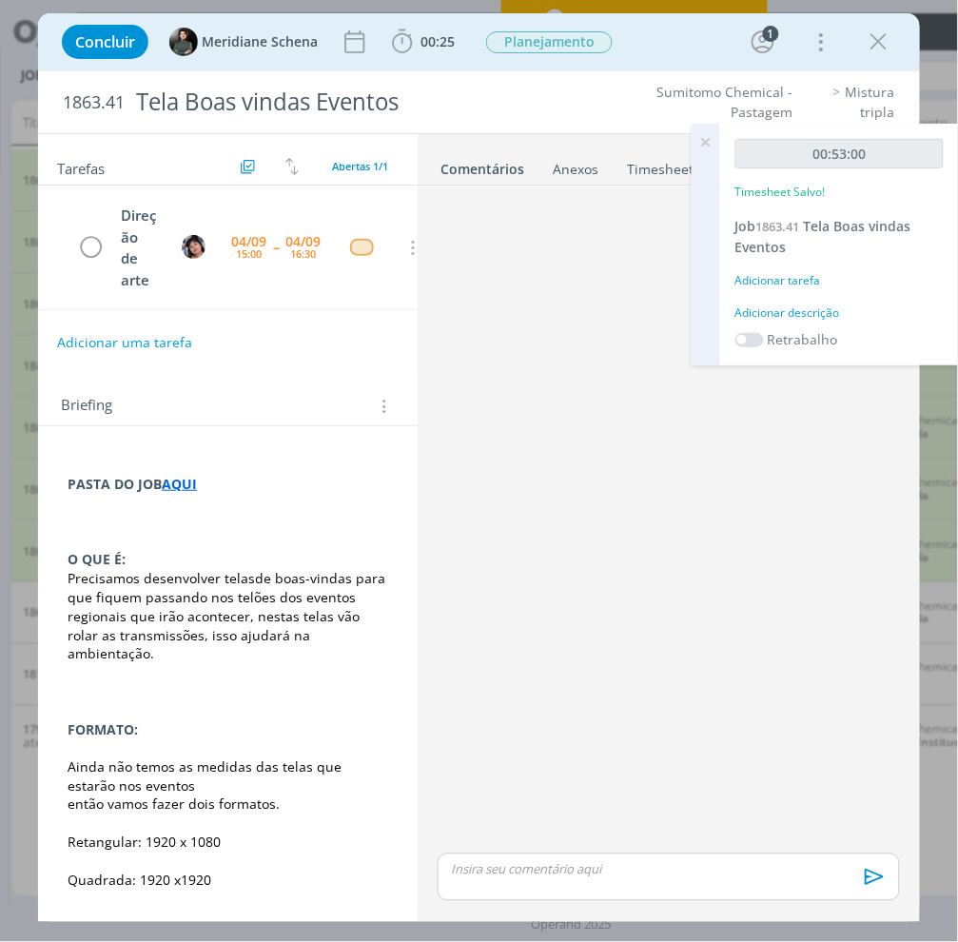
click at [800, 283] on div "Adicionar tarefa" at bounding box center [839, 280] width 208 height 17
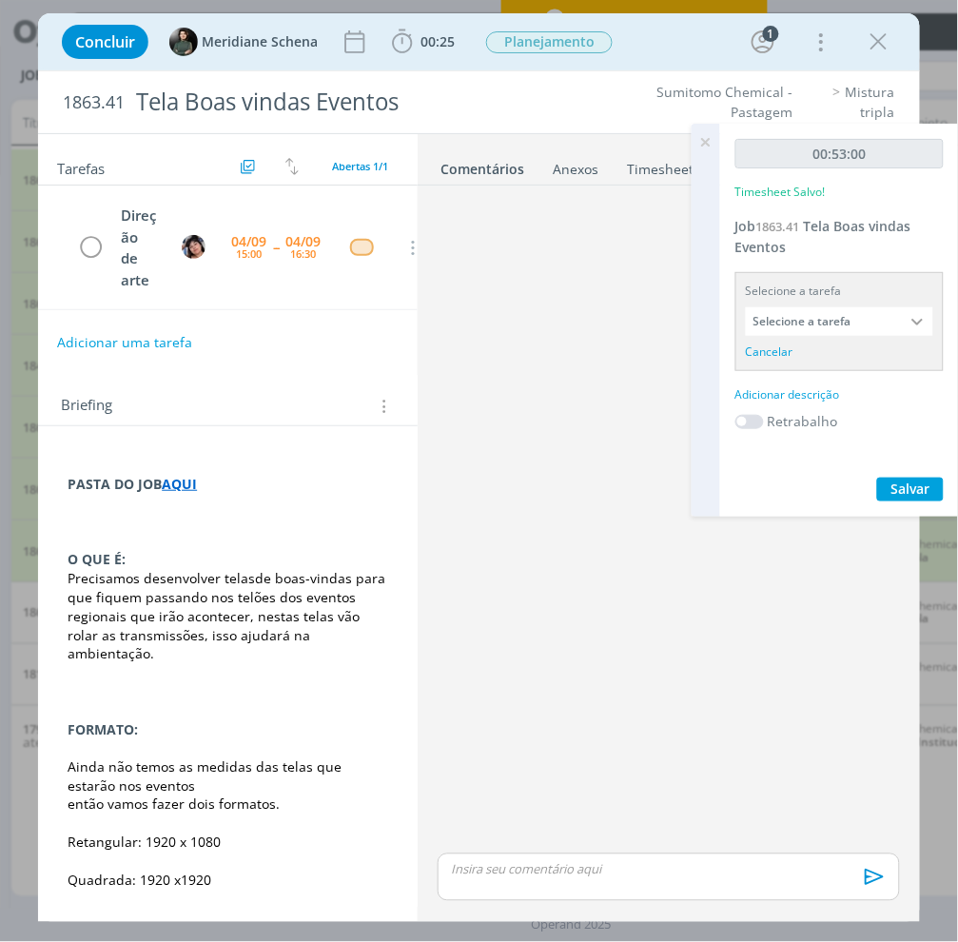
click at [809, 293] on div "Selecione a tarefa" at bounding box center [839, 291] width 187 height 17
click at [813, 318] on input "Selecione a tarefa" at bounding box center [839, 321] width 187 height 29
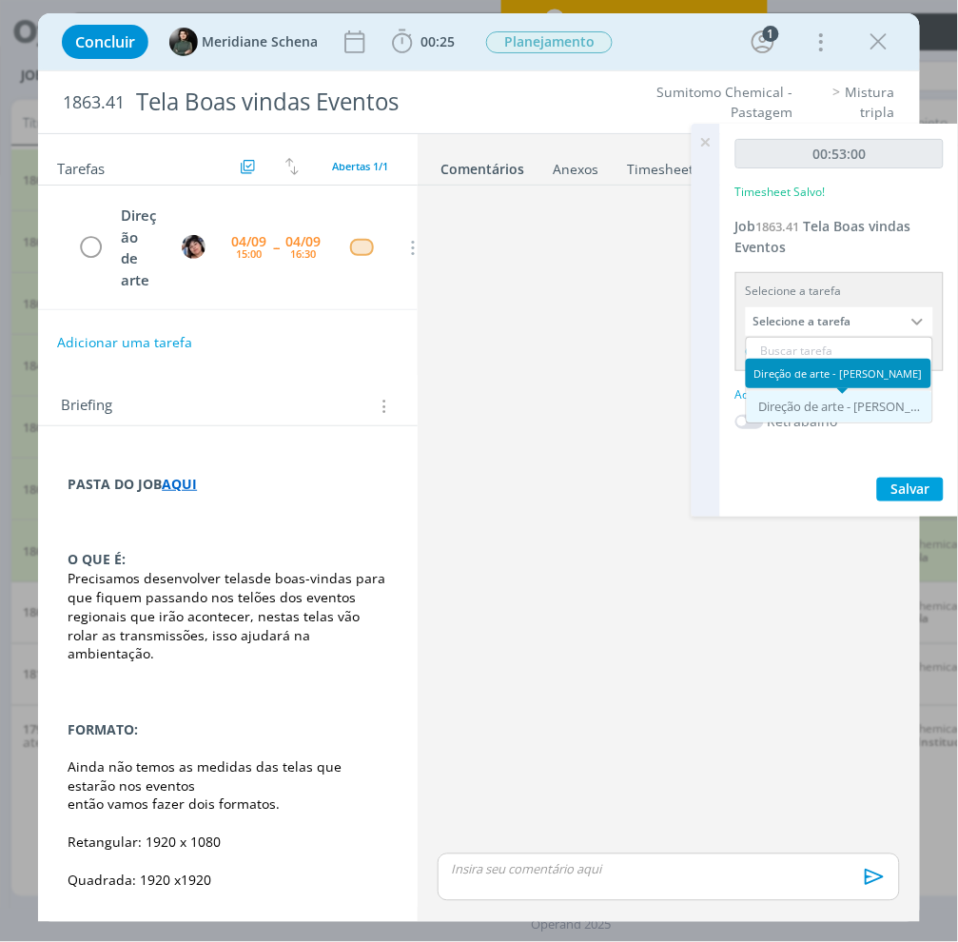
click at [815, 400] on div "Direção de arte - Eliana Hochscheidt" at bounding box center [841, 407] width 165 height 15
type input "Direção de arte"
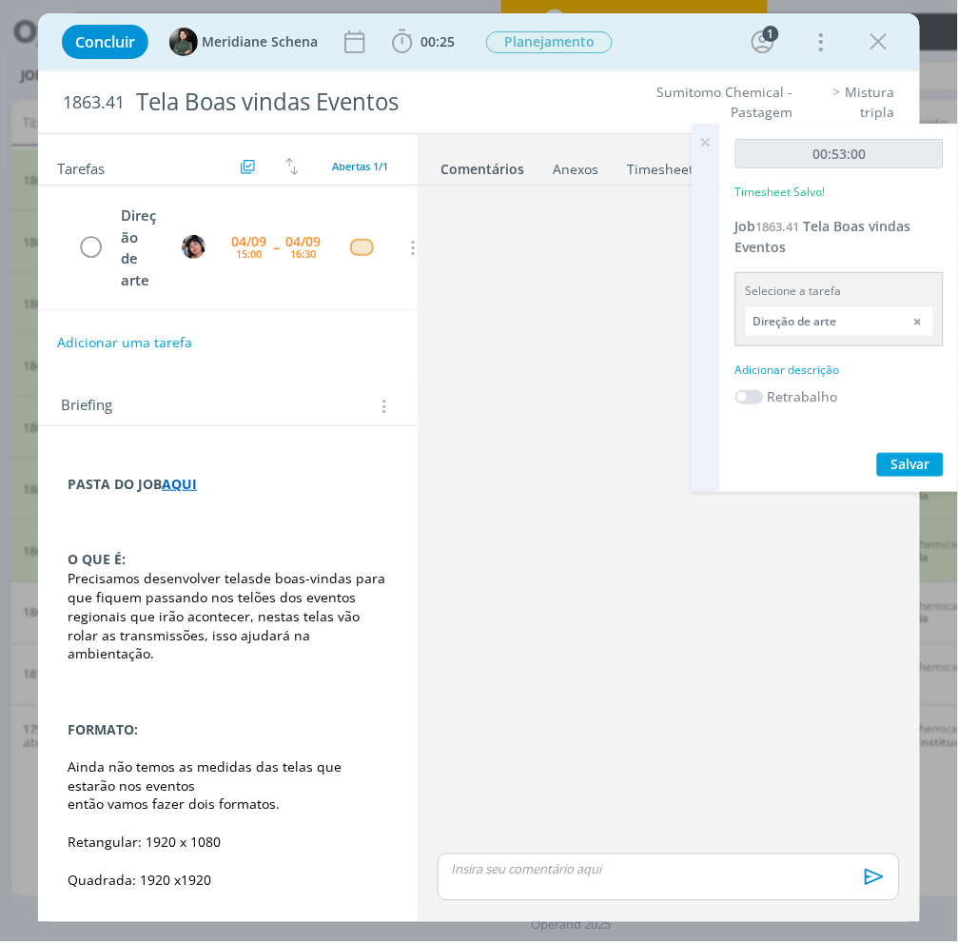
click at [776, 364] on div "Adicionar descrição" at bounding box center [839, 370] width 208 height 17
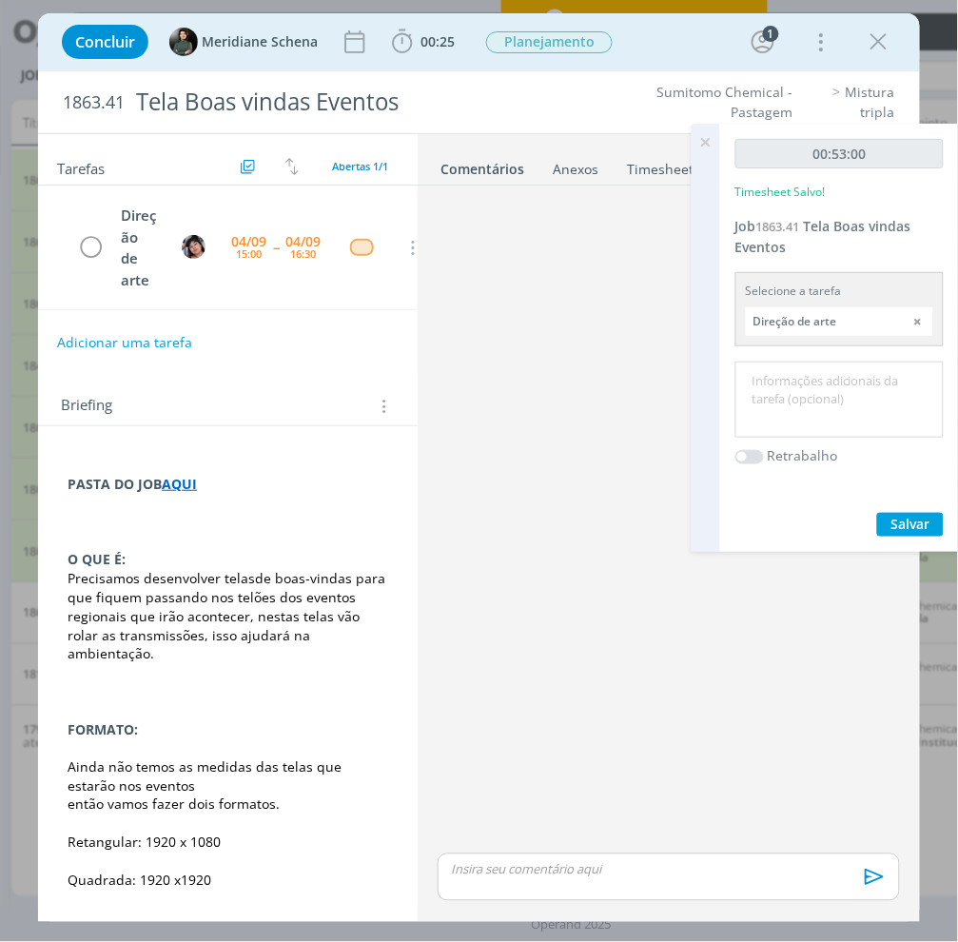
click at [773, 388] on textarea at bounding box center [839, 400] width 199 height 68
type textarea "Telas"
click at [916, 523] on span "Salvar" at bounding box center [910, 524] width 39 height 18
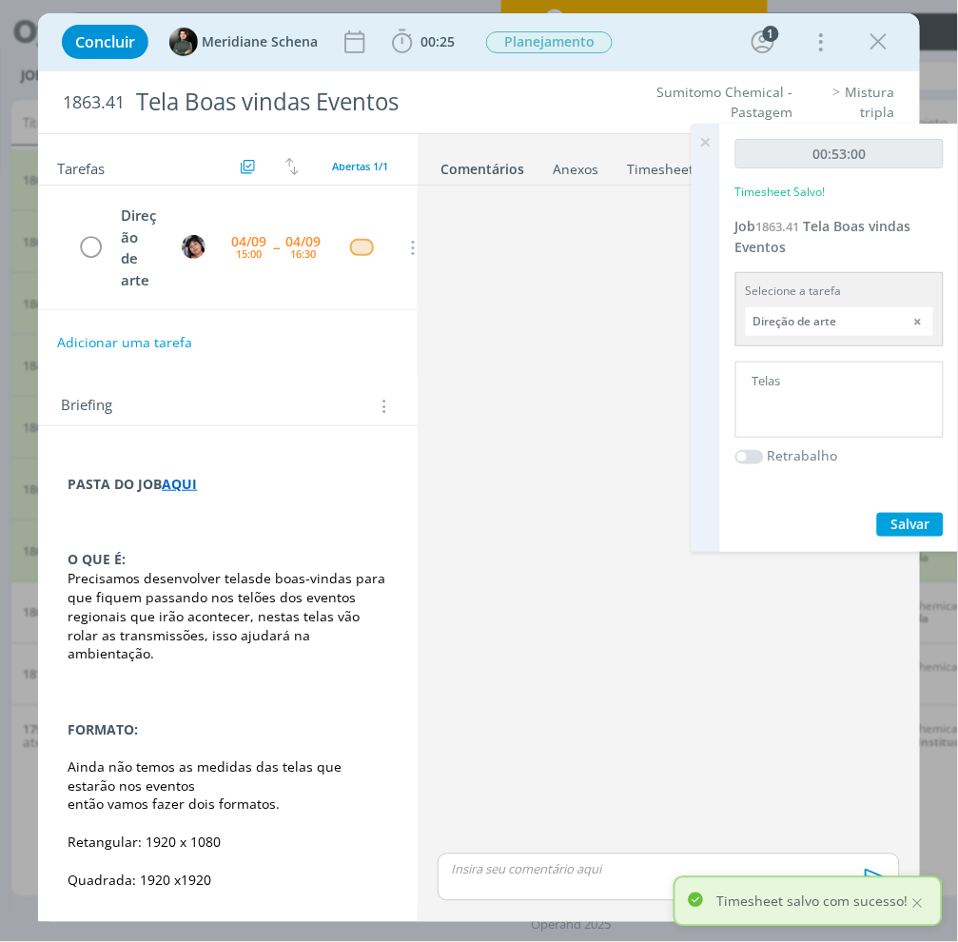
drag, startPoint x: 706, startPoint y: 136, endPoint x: 668, endPoint y: 130, distance: 38.5
click at [706, 136] on icon at bounding box center [706, 142] width 34 height 37
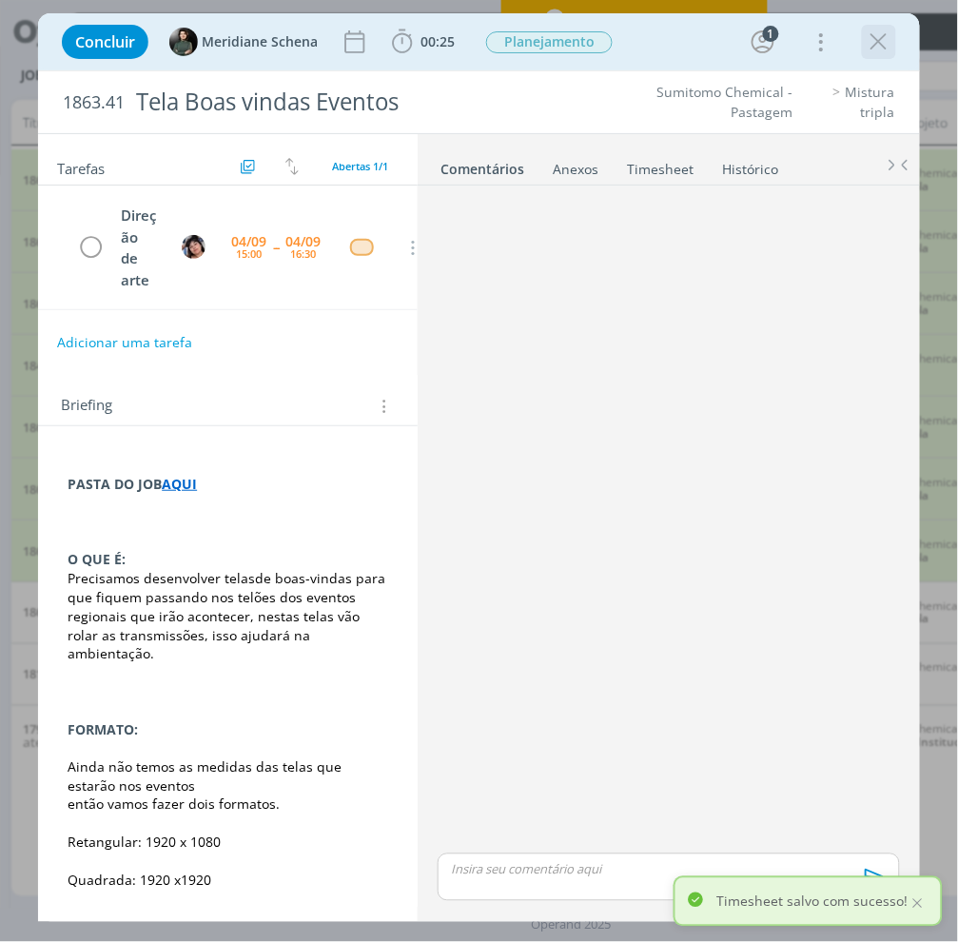
click at [891, 38] on icon "dialog" at bounding box center [879, 42] width 29 height 29
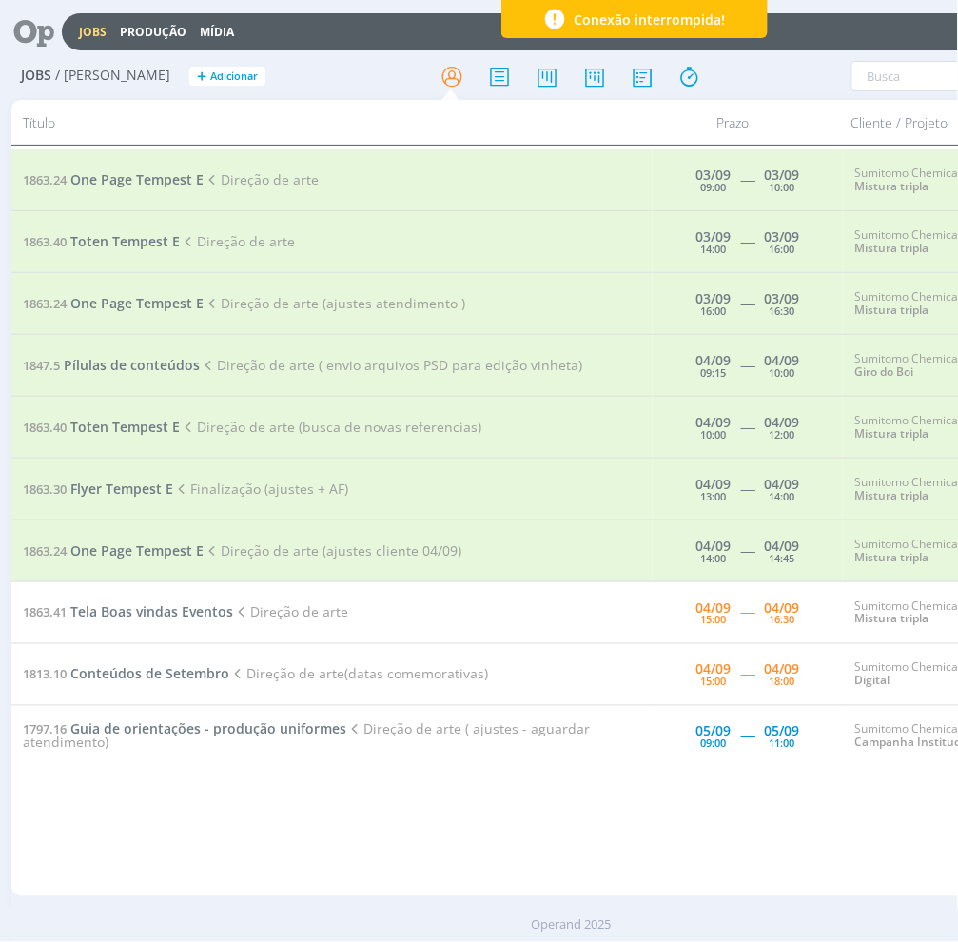
click at [82, 663] on td "1813.10 Conteúdos de Setembro Direção de arte(datas comemorativas)" at bounding box center [331, 675] width 641 height 62
click at [77, 679] on span "Conteúdos de Setembro" at bounding box center [149, 674] width 159 height 18
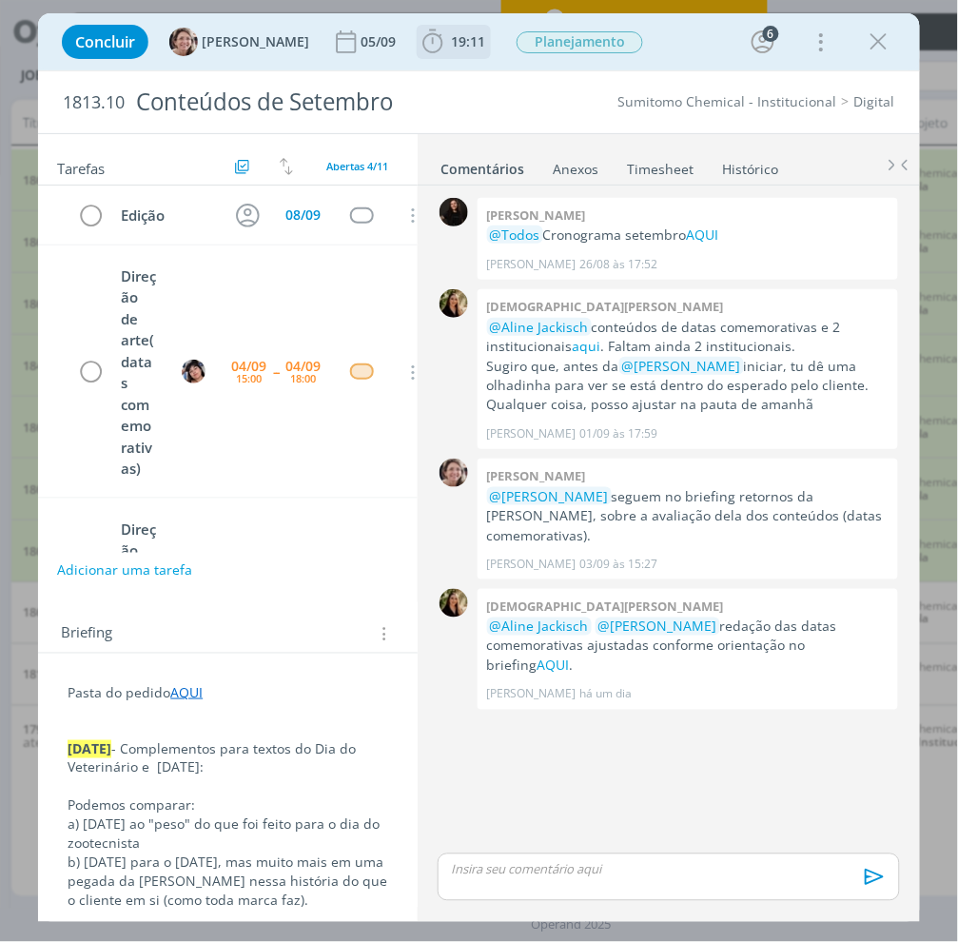
click at [419, 55] on icon "dialog" at bounding box center [433, 42] width 29 height 29
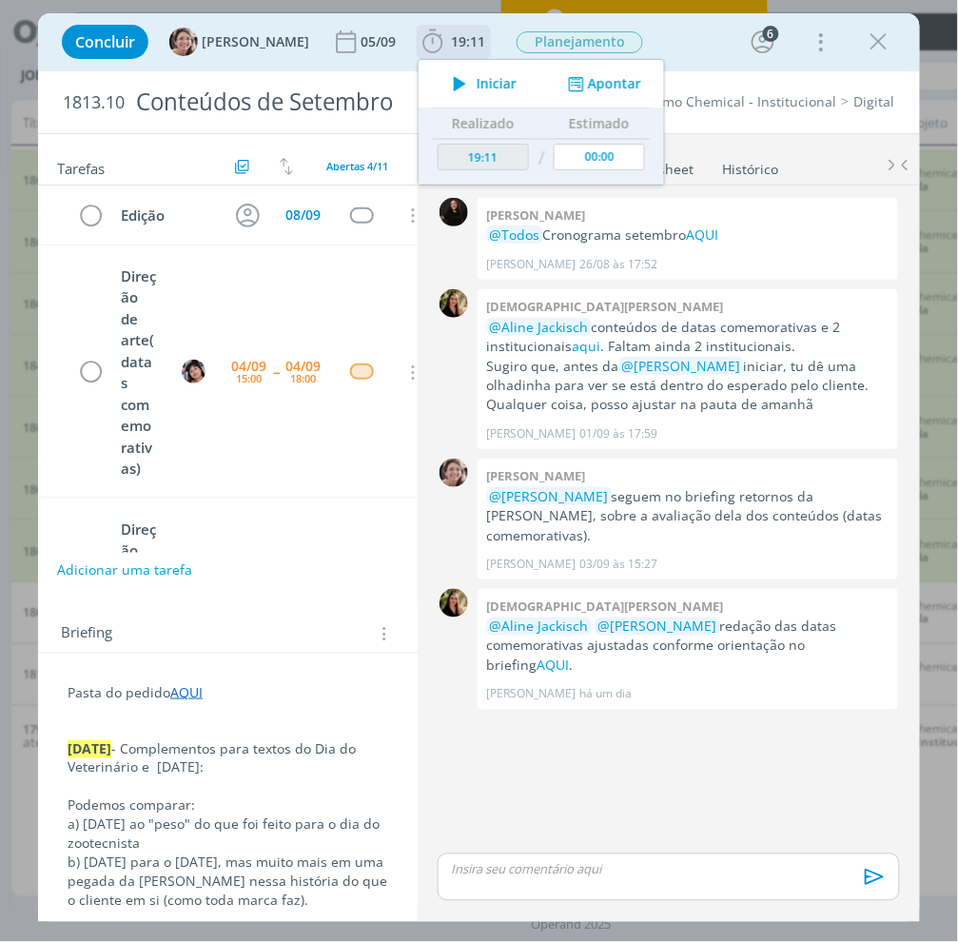
click at [443, 77] on icon "dialog" at bounding box center [459, 83] width 33 height 25
click at [570, 656] on link "AQUI" at bounding box center [554, 665] width 32 height 18
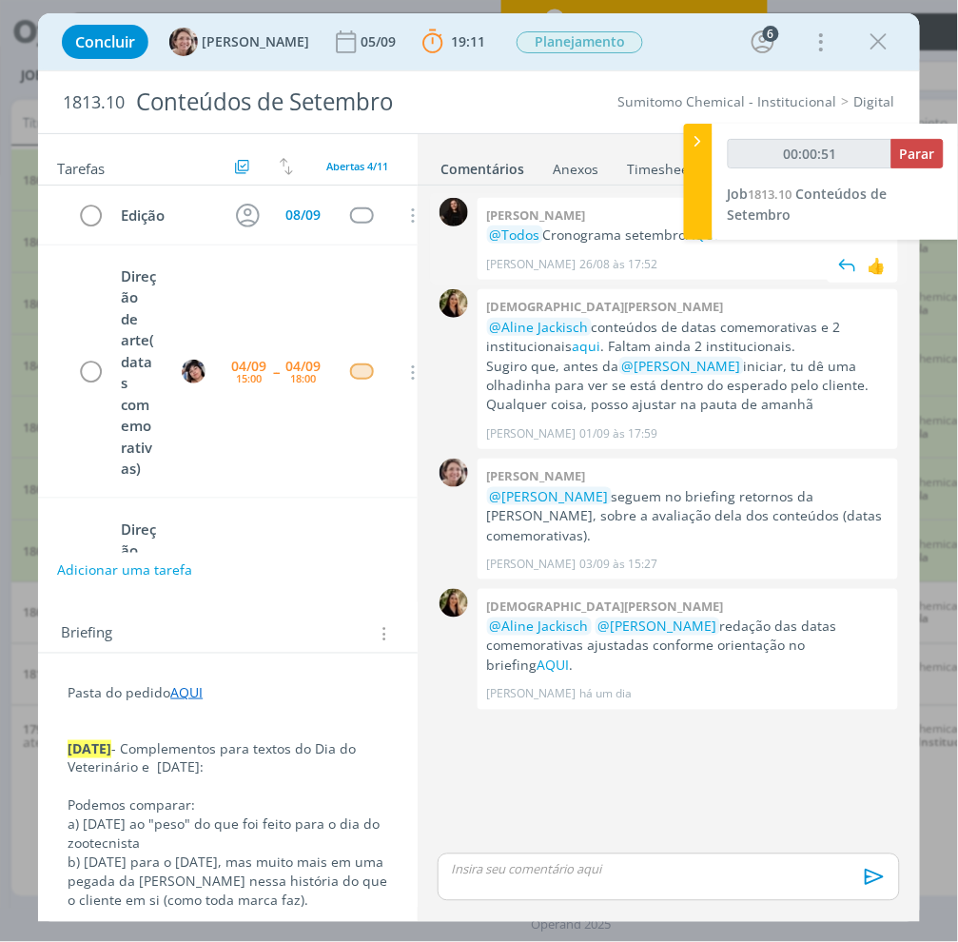
click at [707, 263] on span "Sandriny Soares 26/08 às 17:52" at bounding box center [683, 264] width 392 height 17
click at [712, 243] on link "AQUI" at bounding box center [703, 234] width 32 height 18
type input "00:44:07"
